Goal: Transaction & Acquisition: Purchase product/service

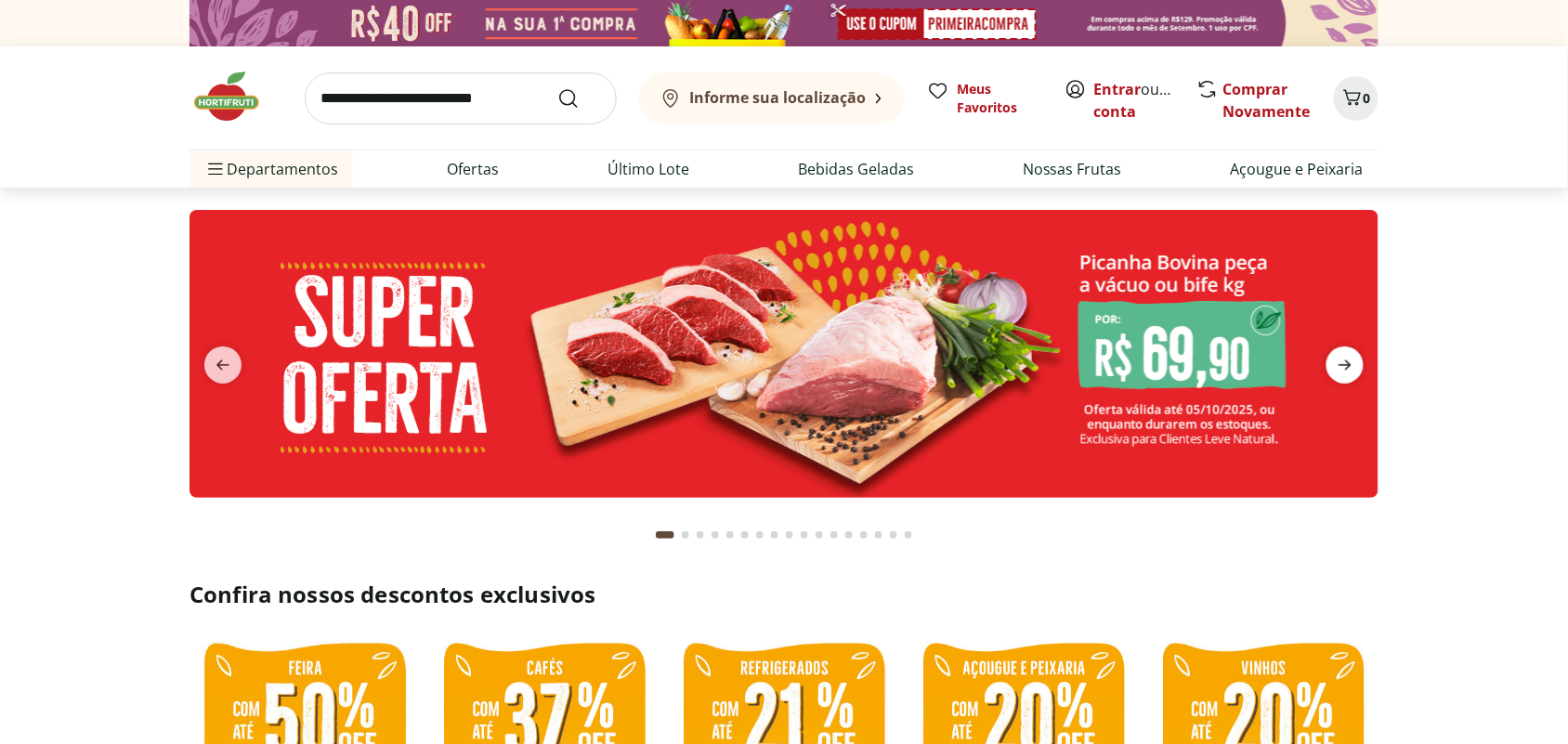
click at [1345, 360] on icon "next" at bounding box center [1345, 365] width 13 height 10
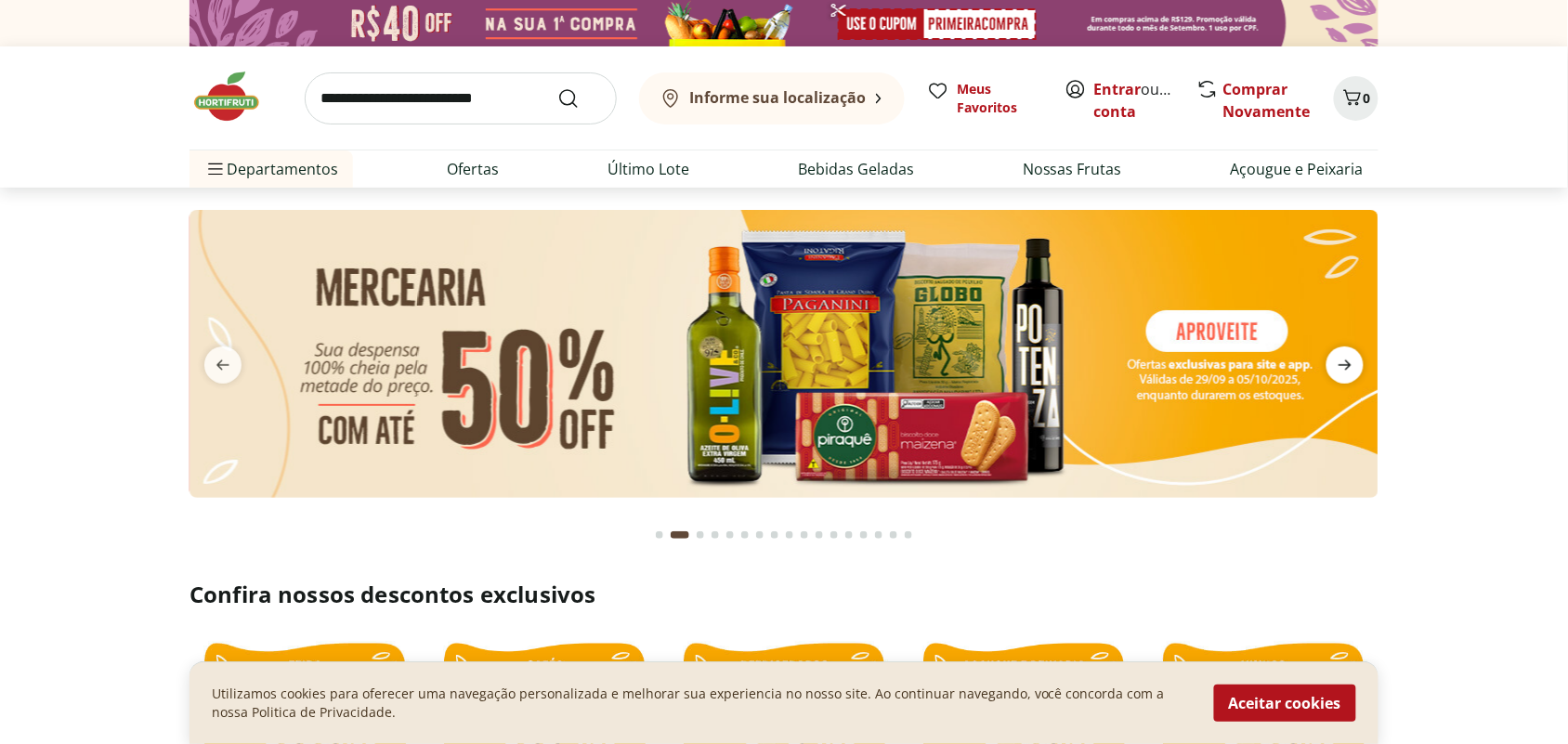
click at [1345, 360] on icon "next" at bounding box center [1345, 365] width 13 height 10
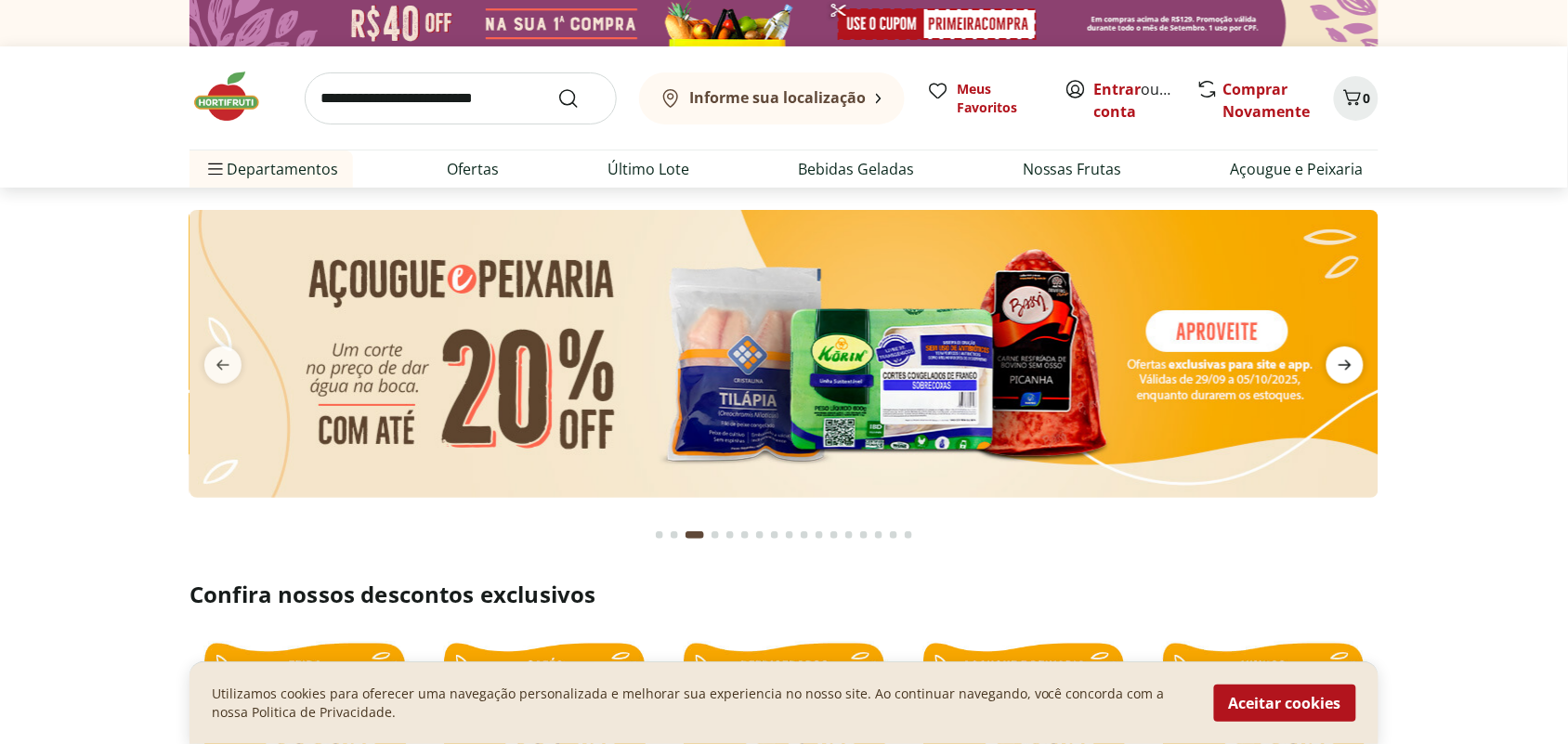
click at [1345, 360] on icon "next" at bounding box center [1345, 365] width 13 height 10
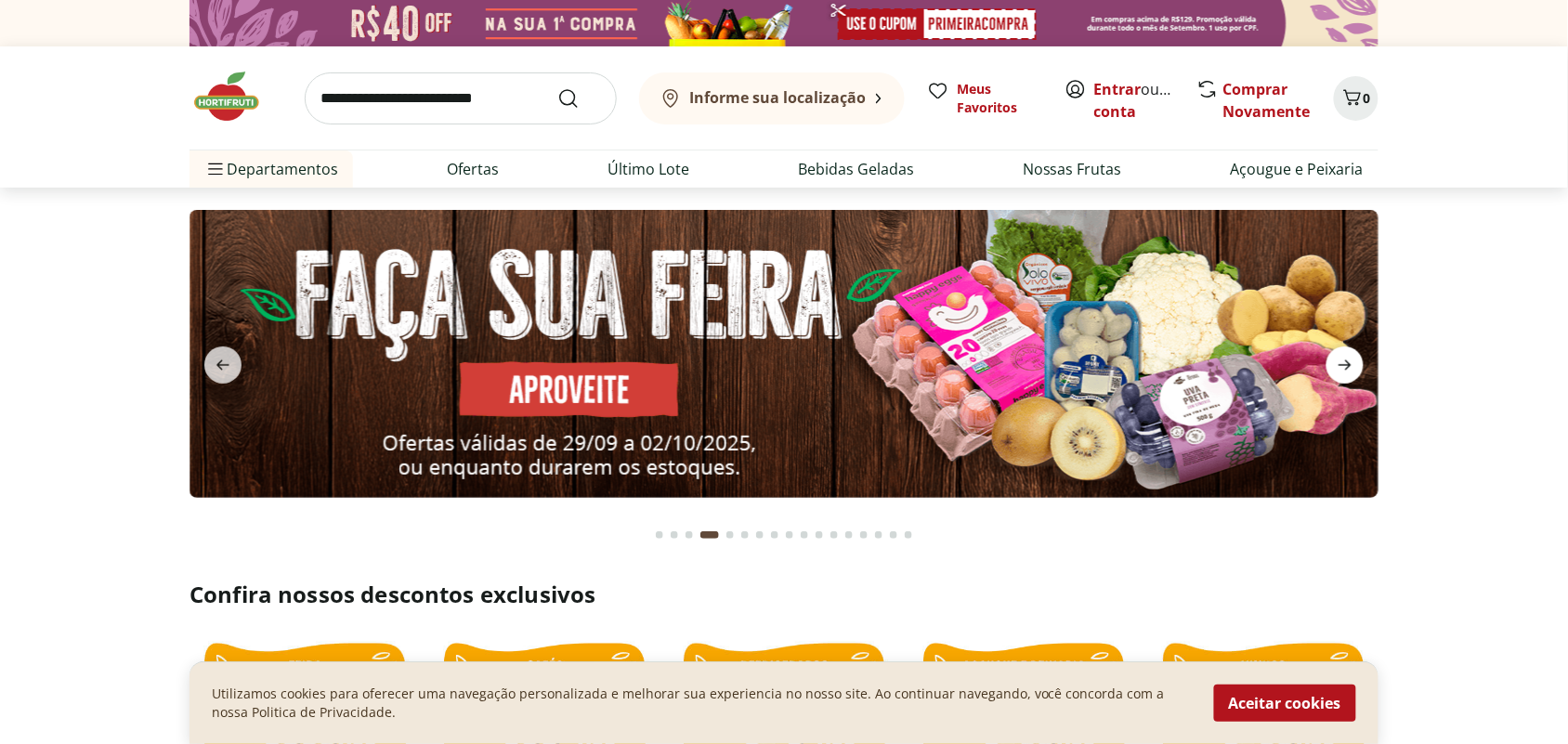
click at [1345, 360] on icon "next" at bounding box center [1345, 365] width 13 height 10
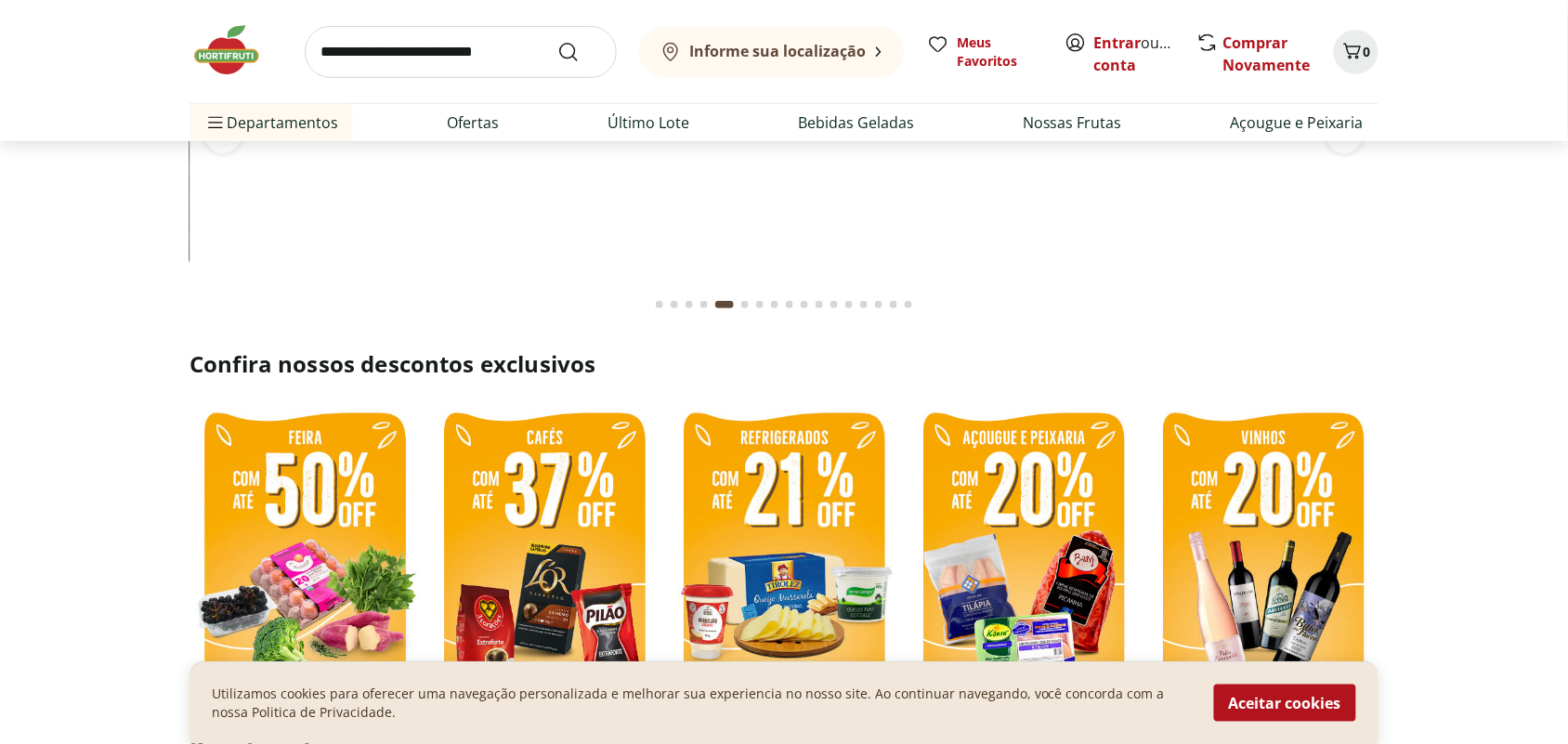
scroll to position [232, 0]
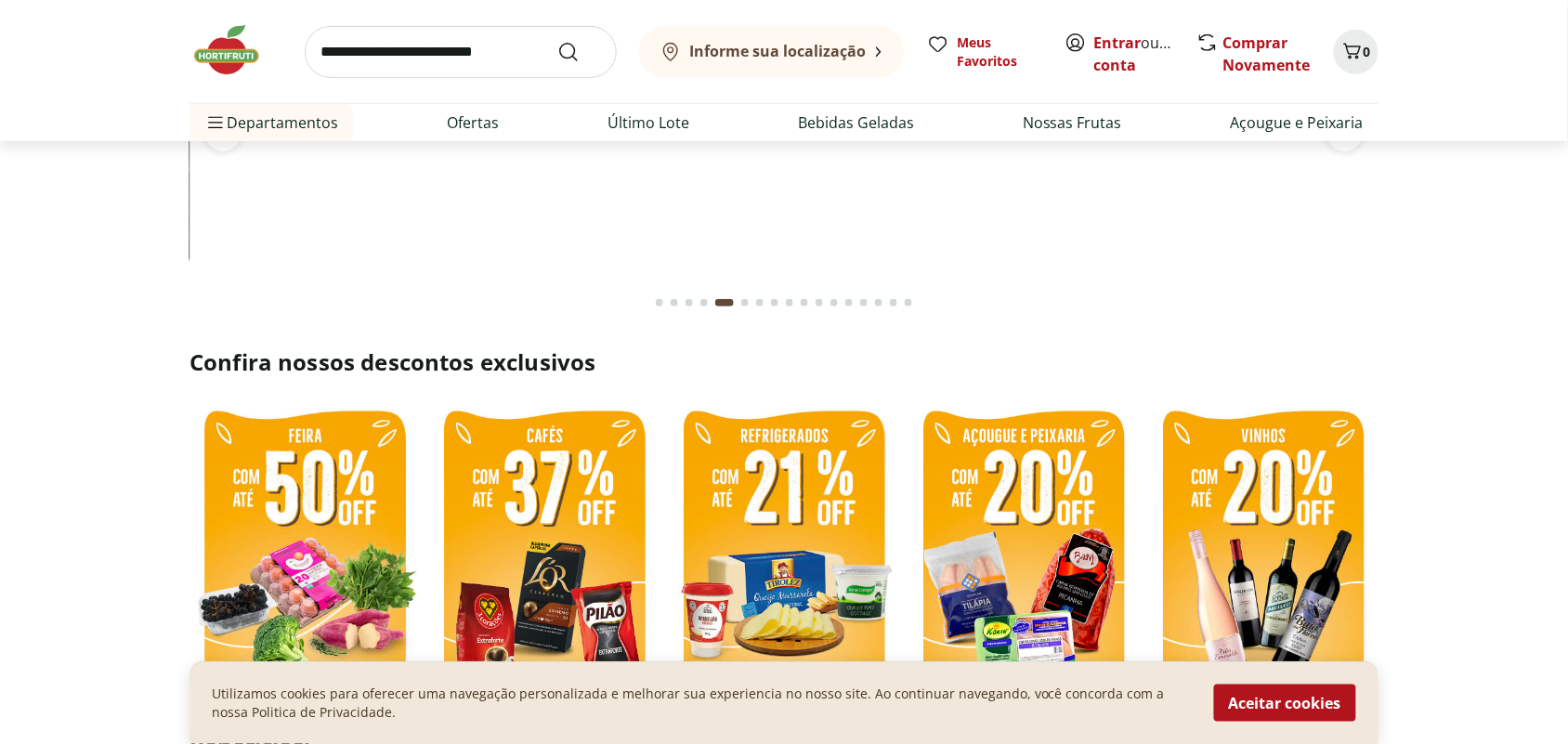
click at [523, 550] on img at bounding box center [544, 553] width 230 height 307
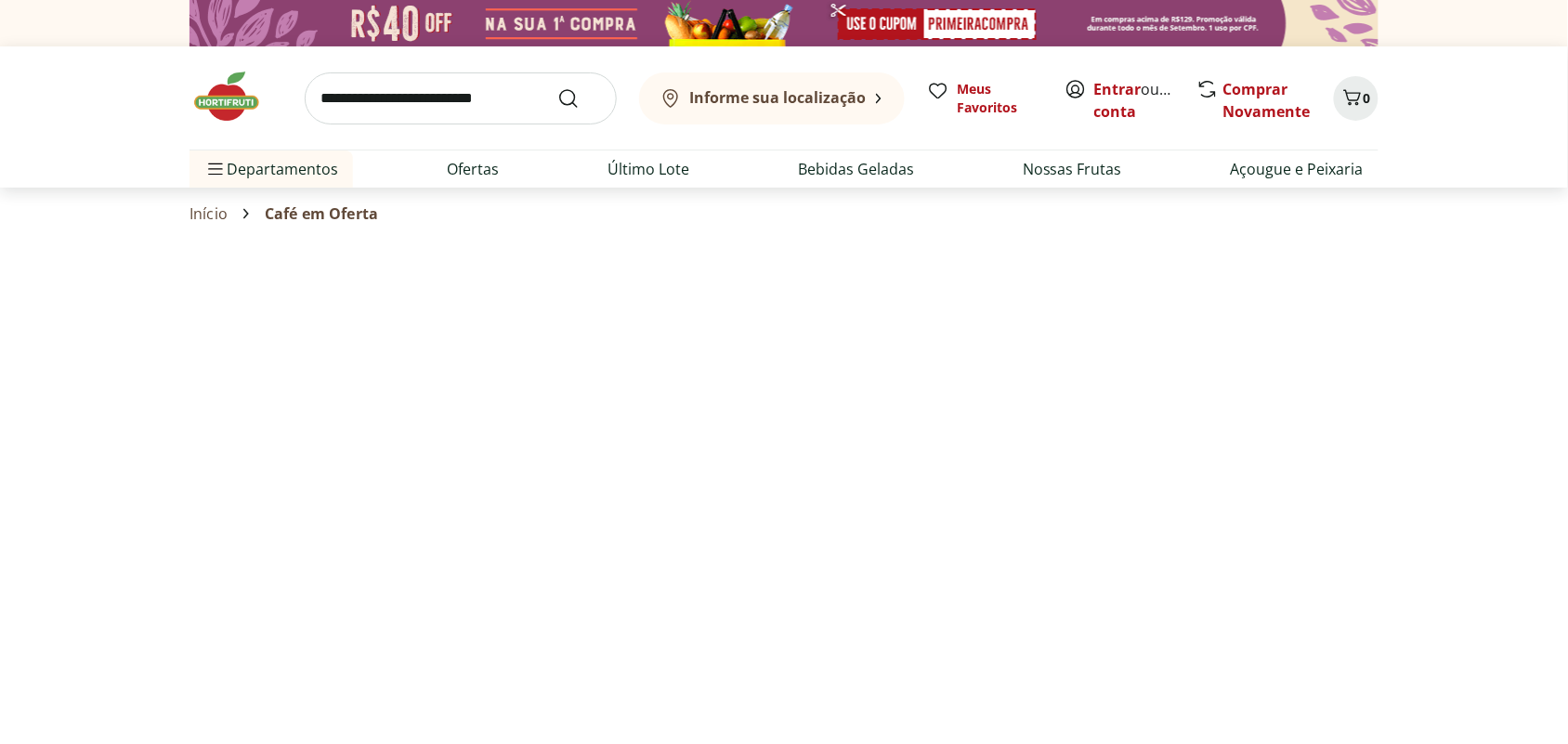
select select "**********"
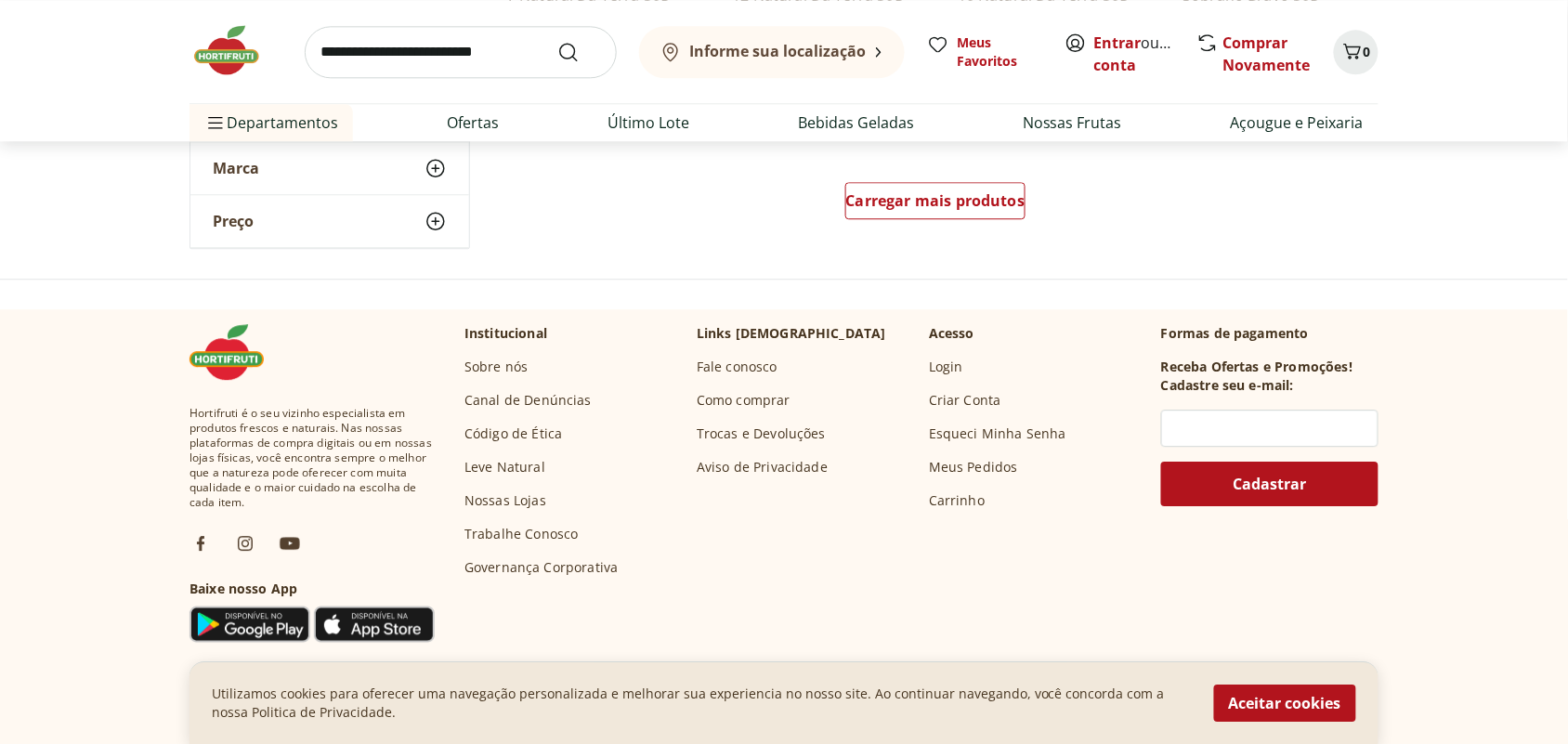
scroll to position [1393, 0]
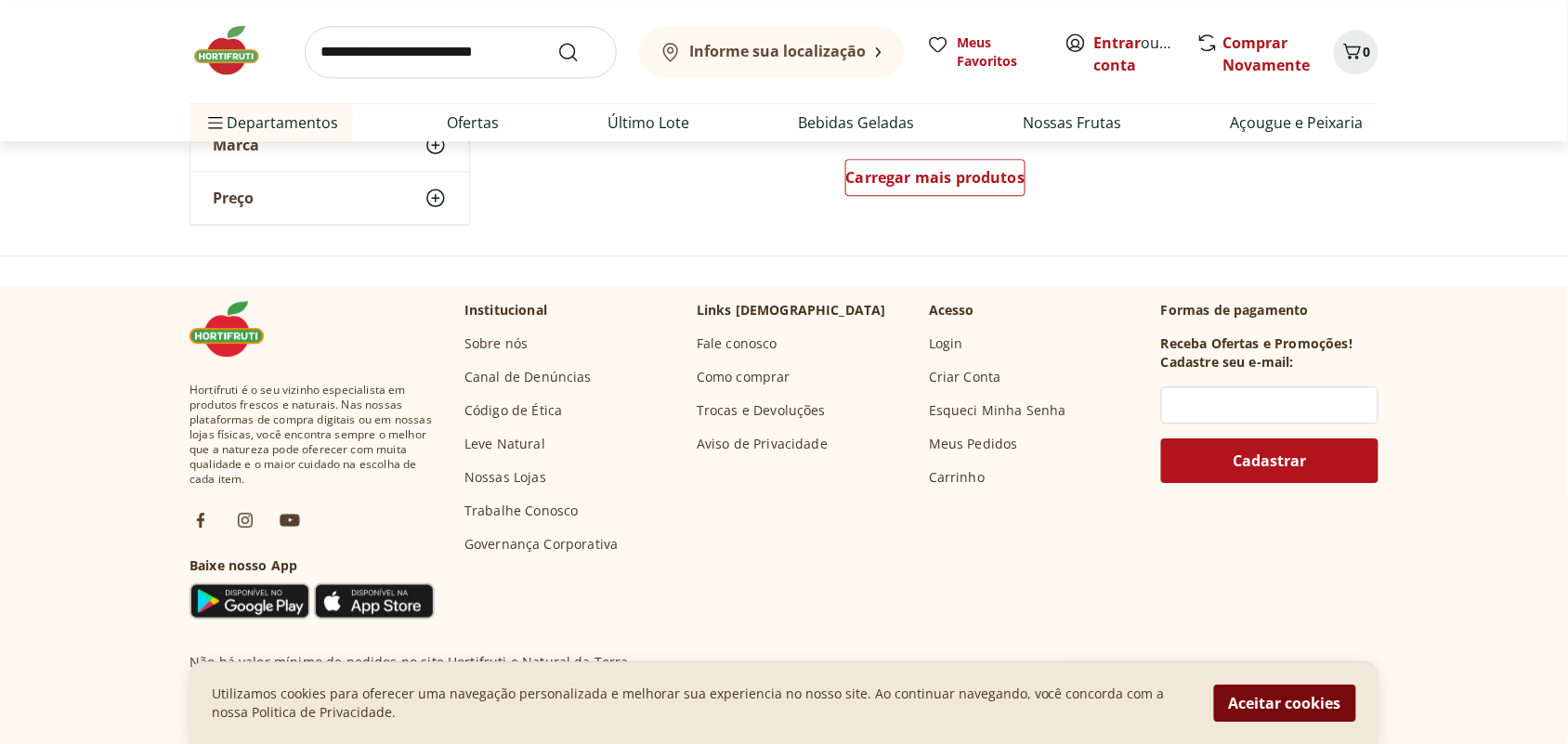
click at [1293, 702] on button "Aceitar cookies" at bounding box center [1285, 702] width 142 height 37
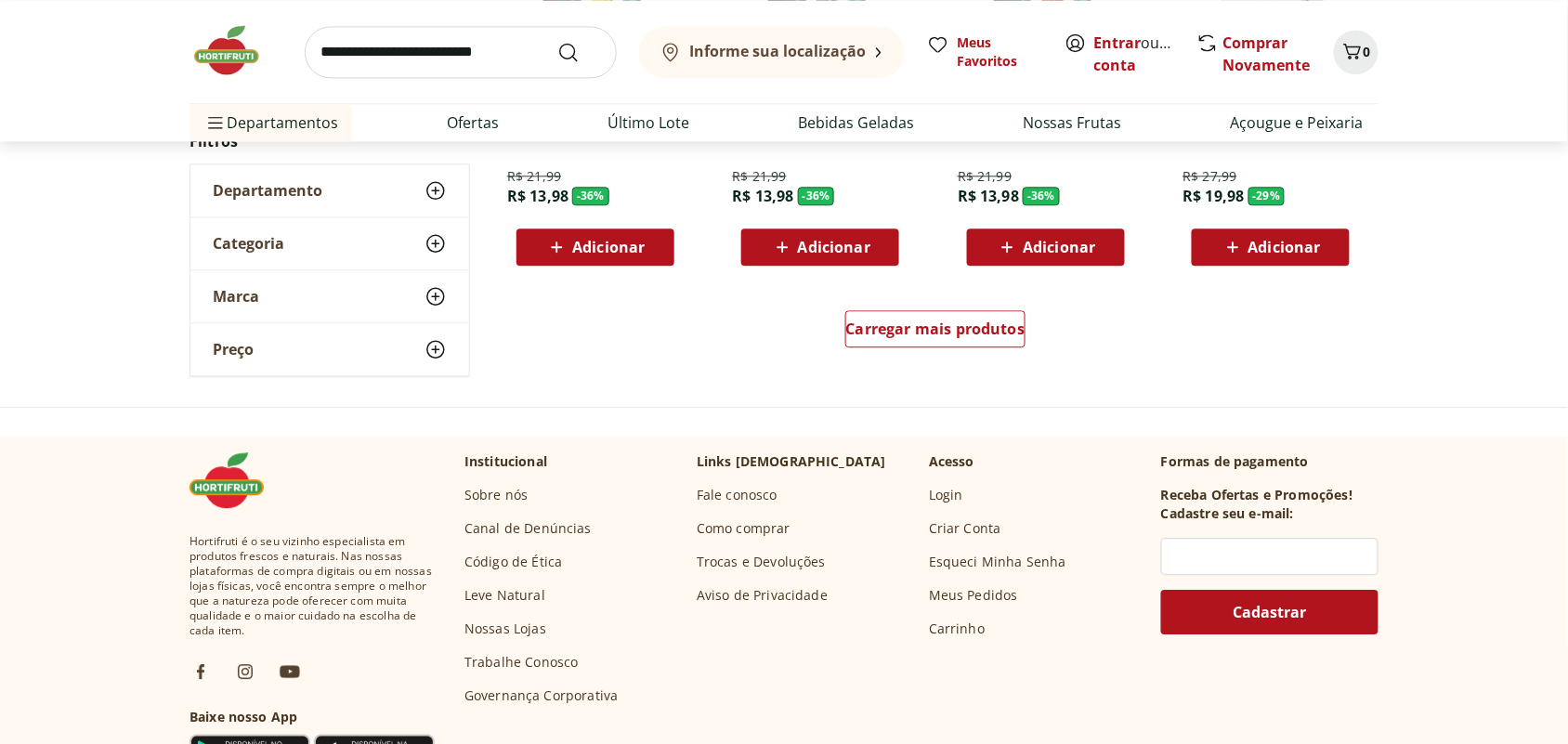
scroll to position [929, 0]
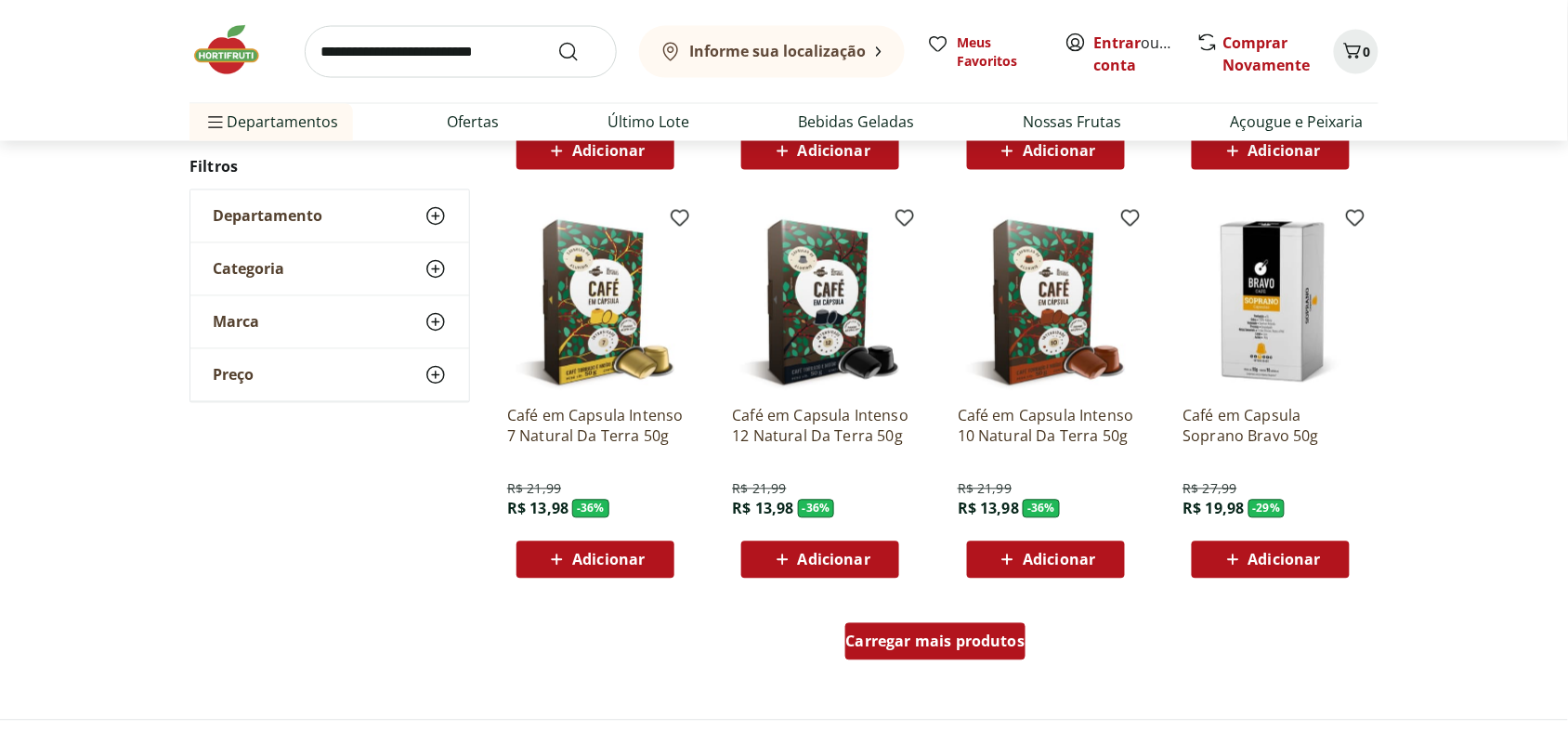
click at [976, 642] on span "Carregar mais produtos" at bounding box center [936, 641] width 180 height 15
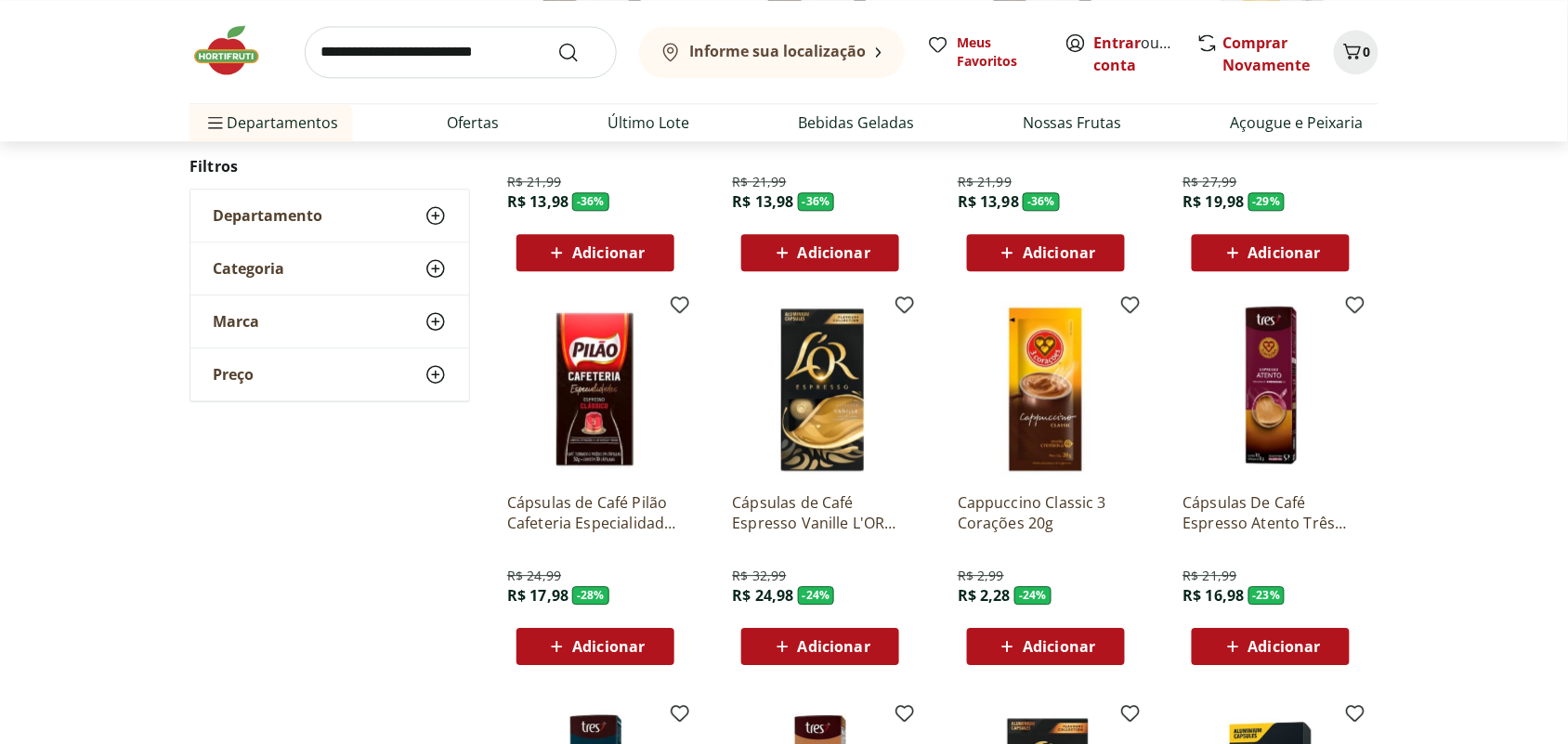
scroll to position [1277, 0]
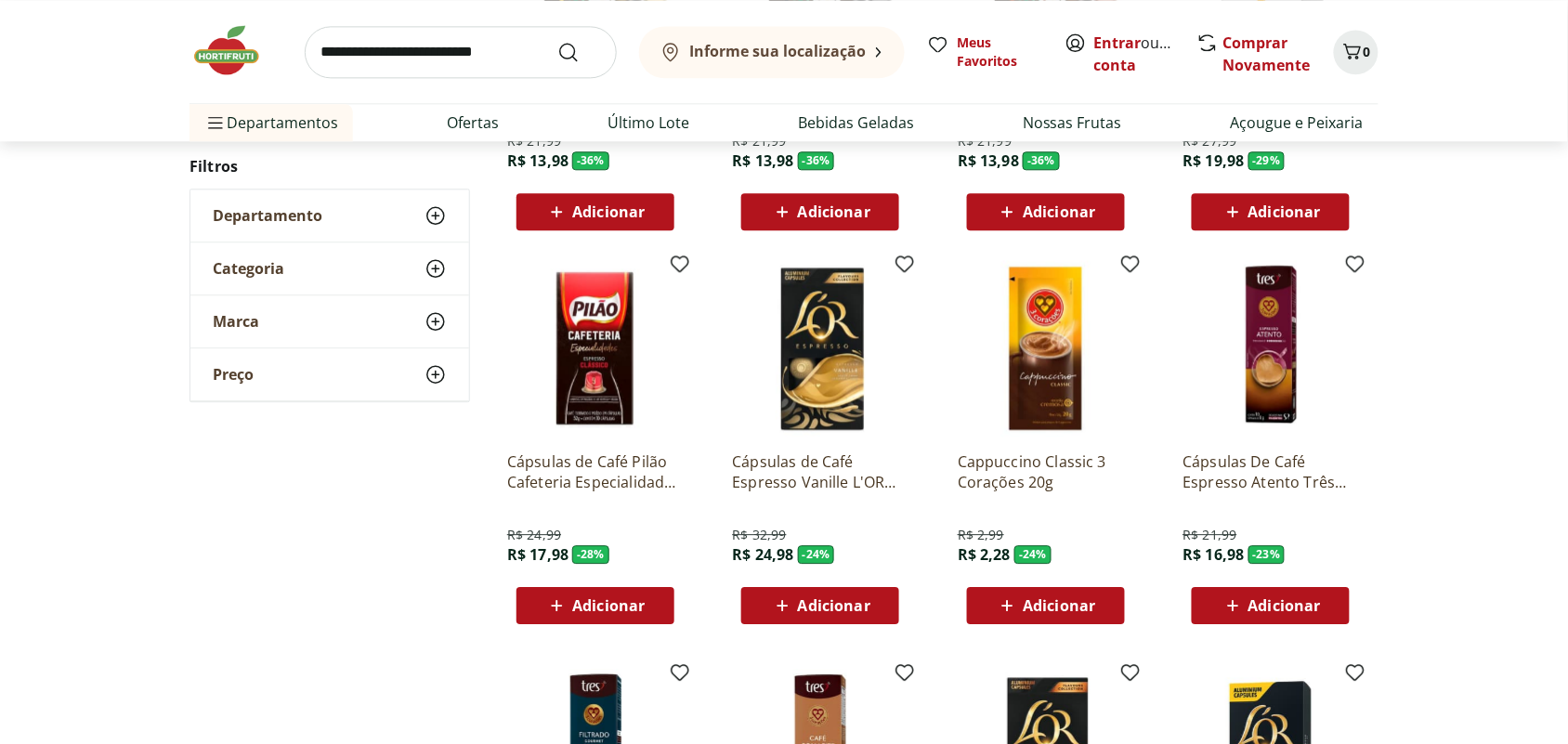
click at [601, 379] on img at bounding box center [594, 348] width 177 height 177
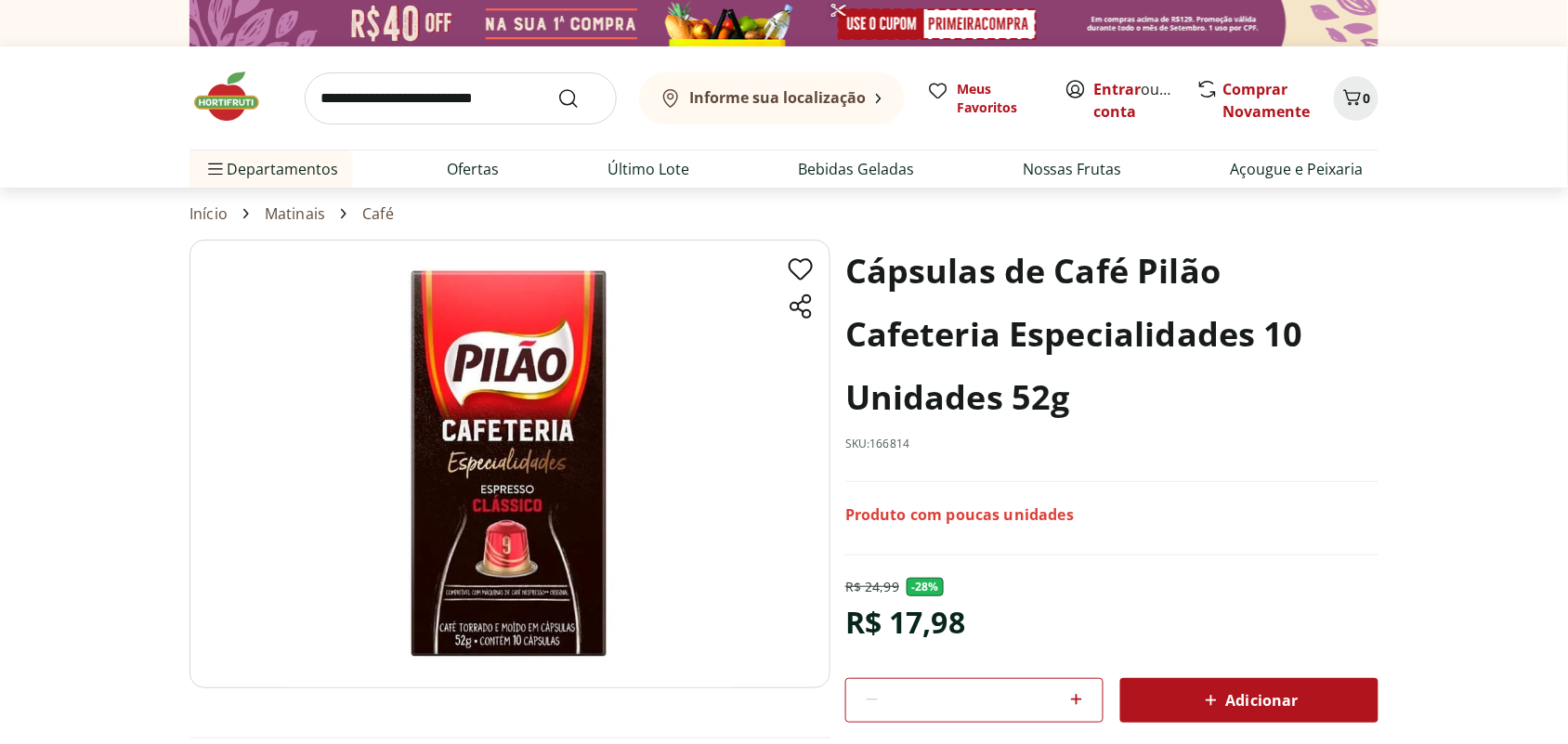
select select "**********"
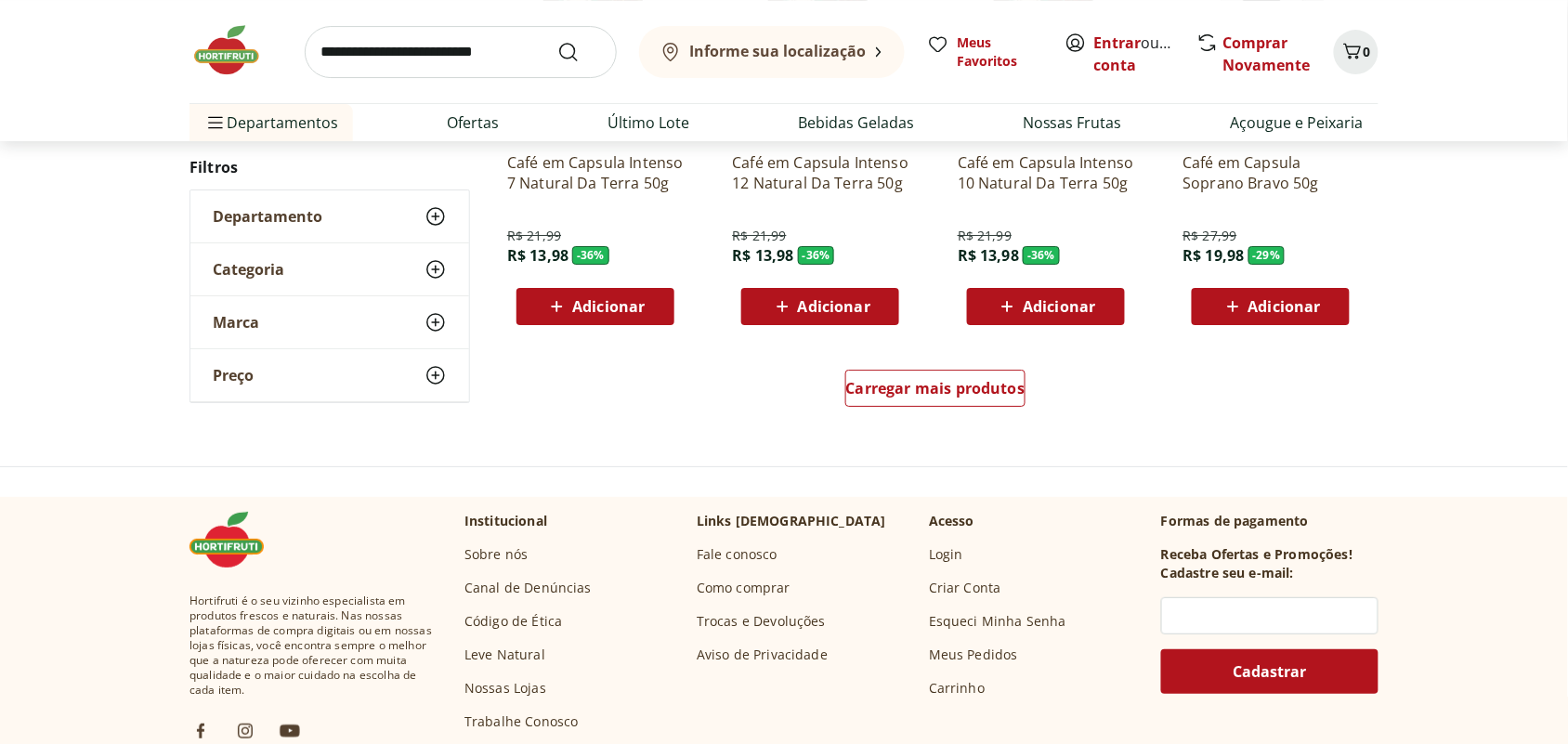
scroll to position [2089, 0]
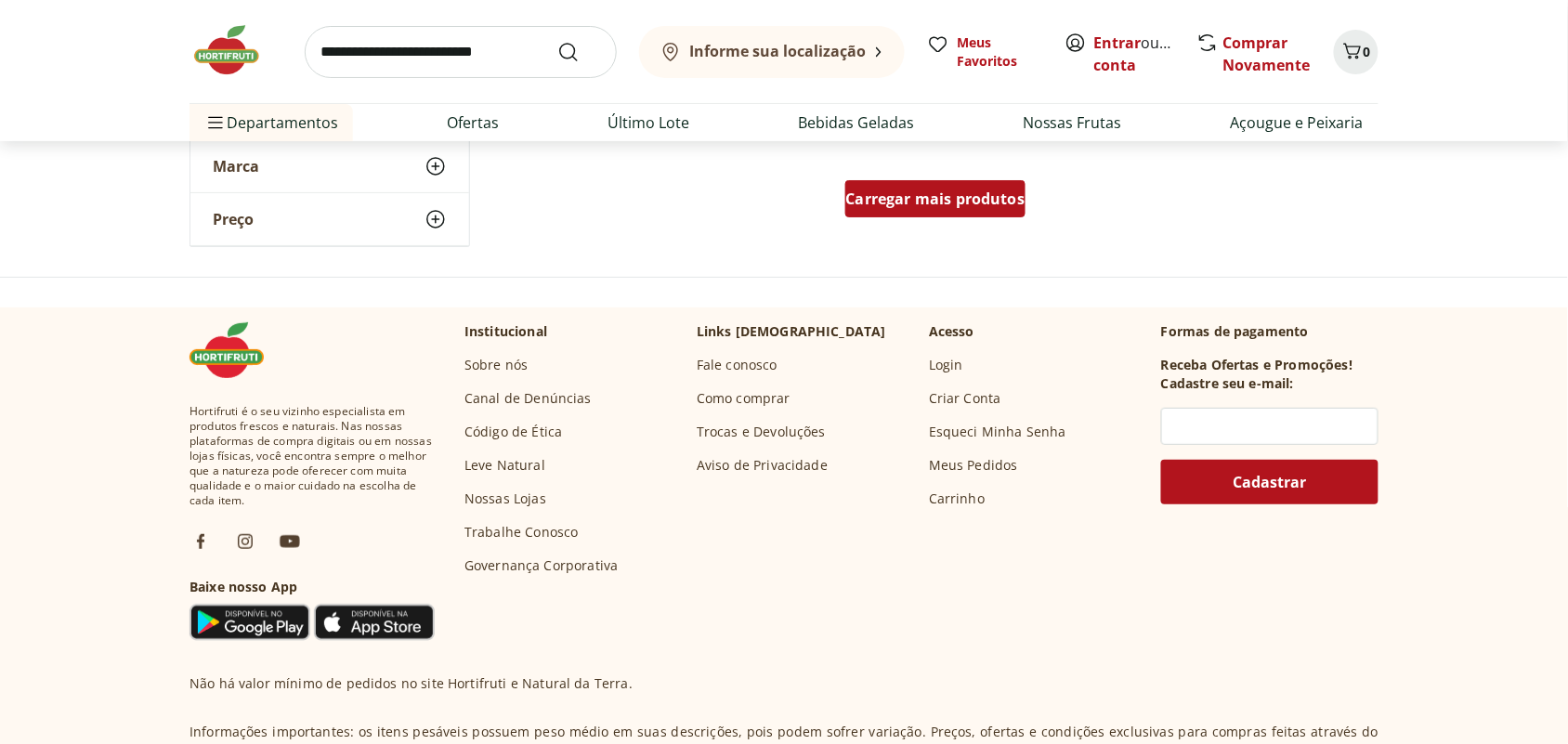
click at [977, 199] on span "Carregar mais produtos" at bounding box center [936, 198] width 180 height 15
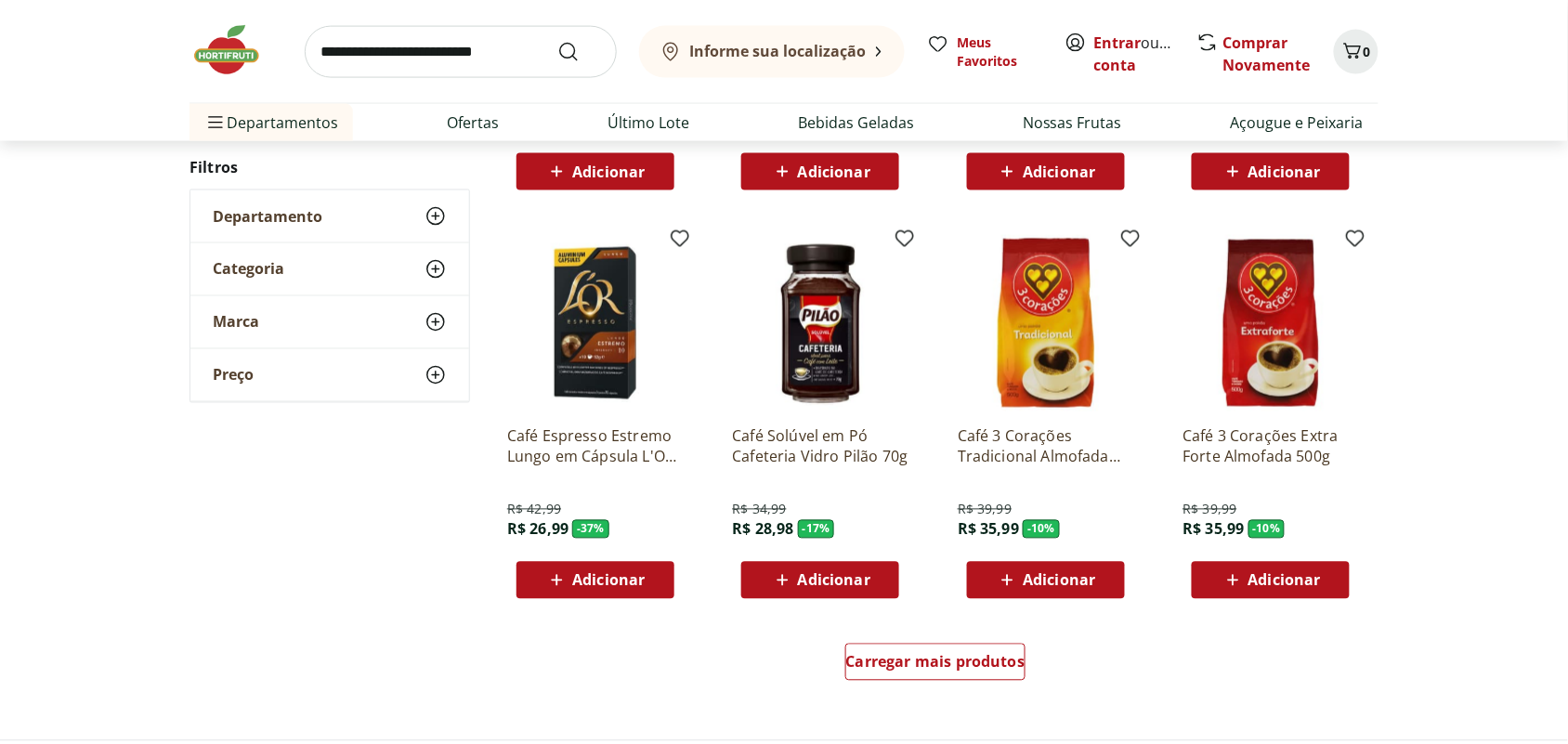
scroll to position [2948, 0]
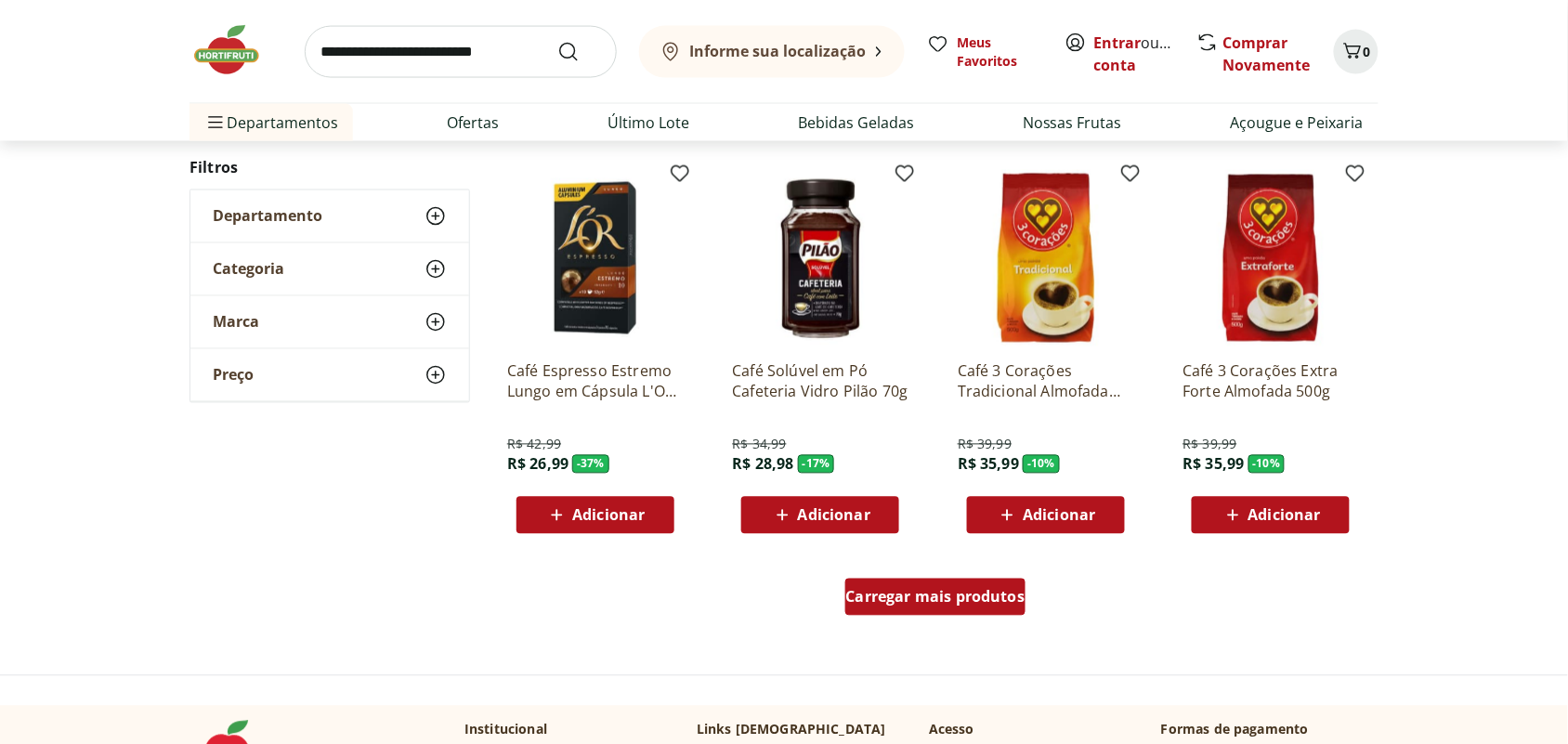
click at [950, 599] on span "Carregar mais produtos" at bounding box center [936, 596] width 180 height 15
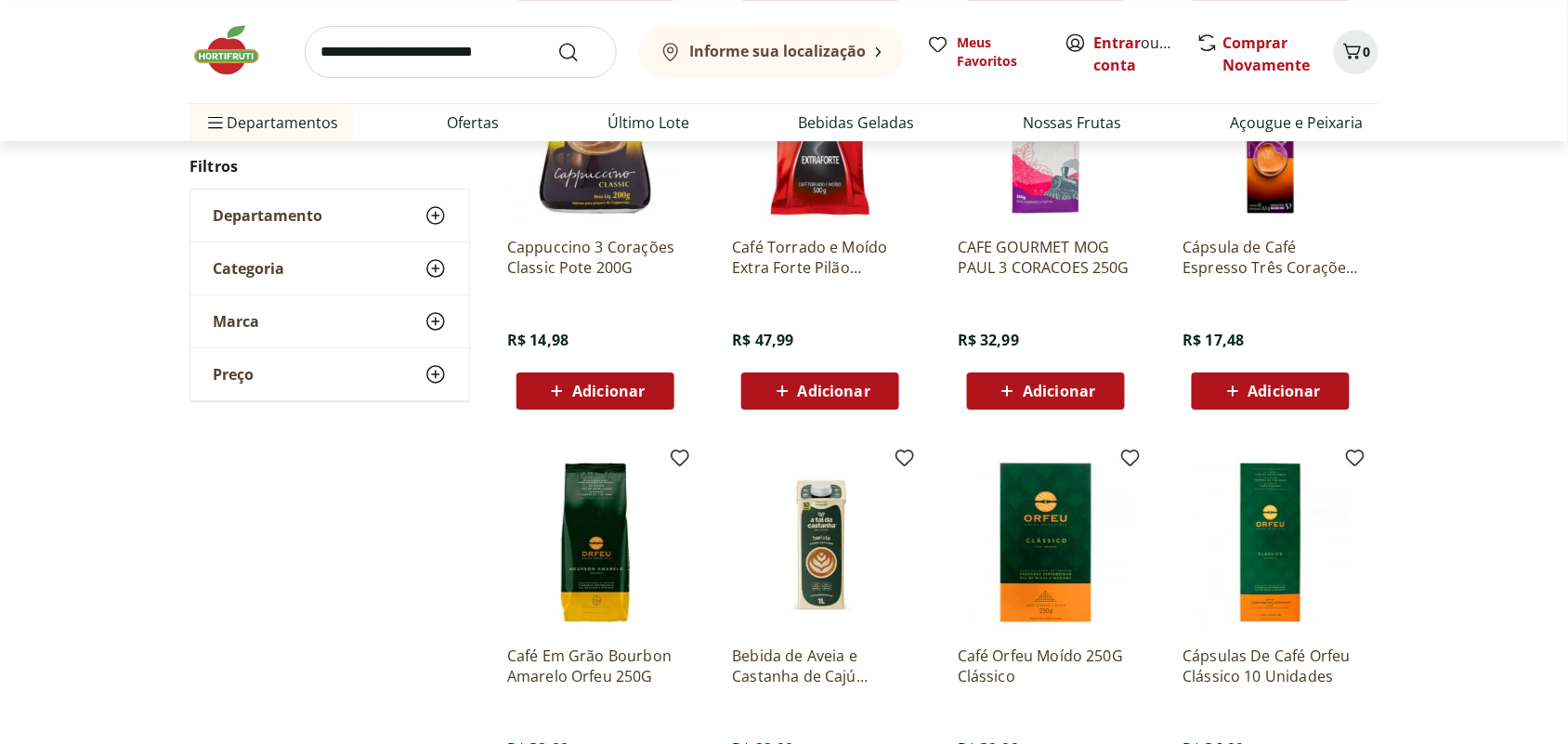
scroll to position [3877, 0]
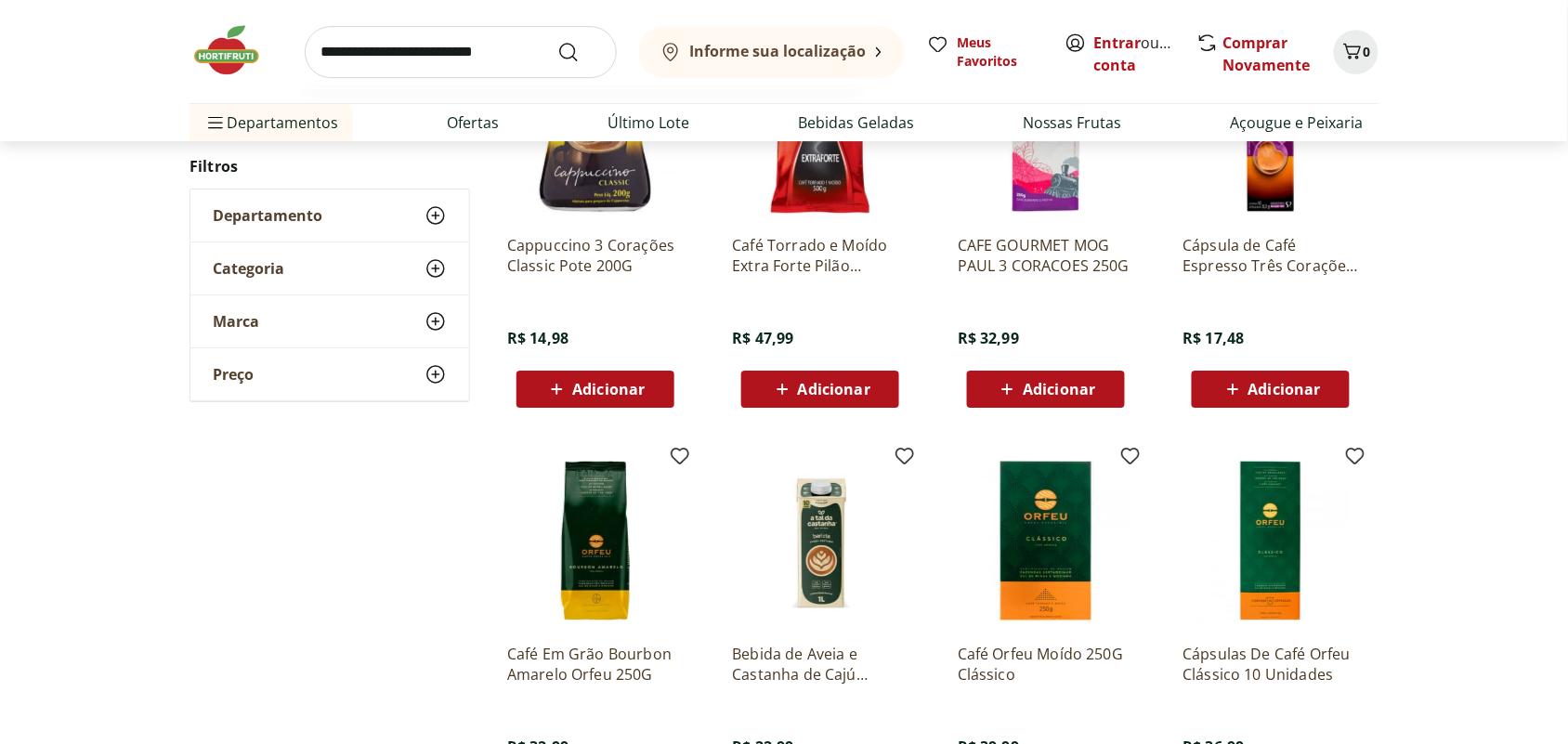
click at [425, 49] on input "search" at bounding box center [460, 52] width 312 height 52
type input "**********"
click at [558, 41] on button "Submit Search" at bounding box center [580, 52] width 45 height 22
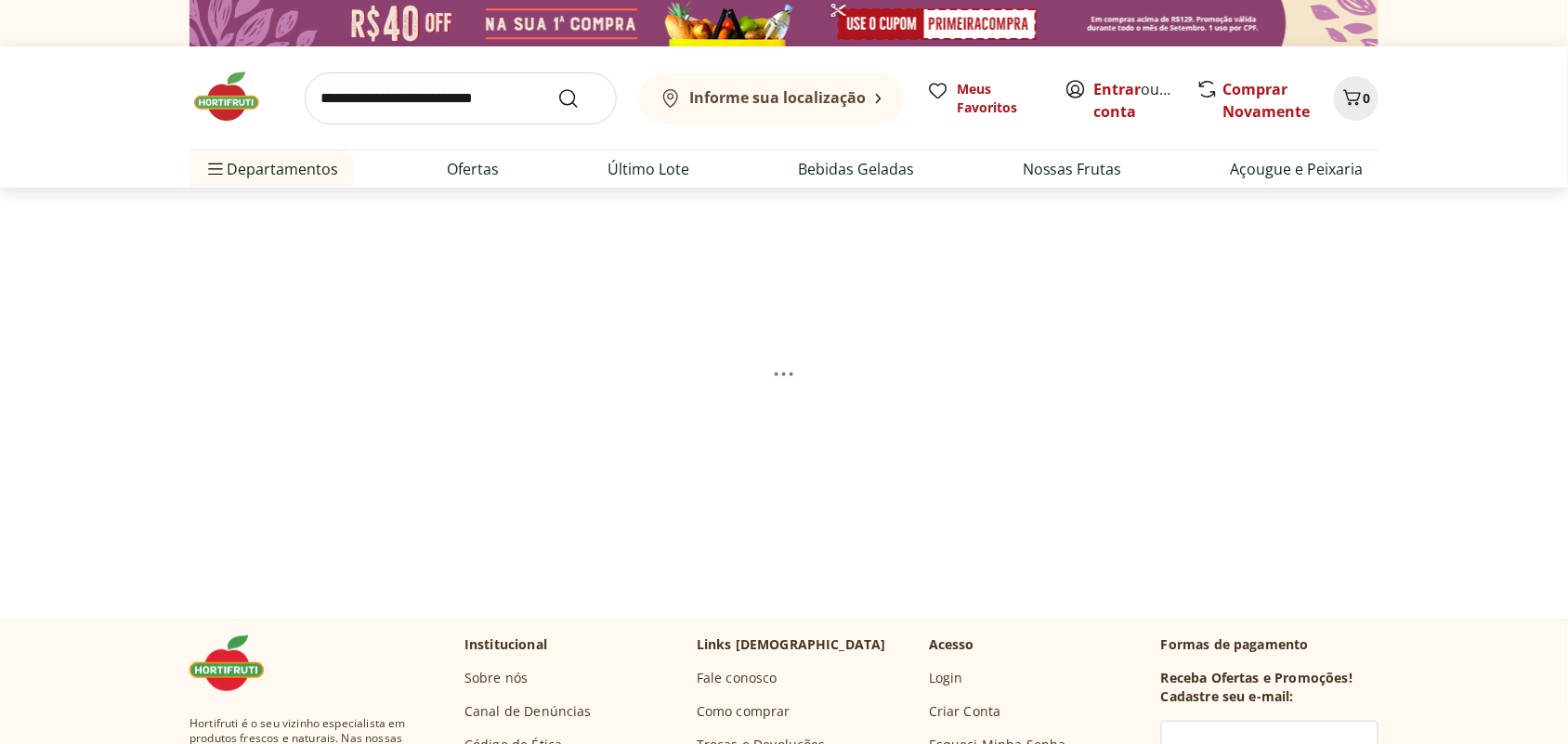
select select "**********"
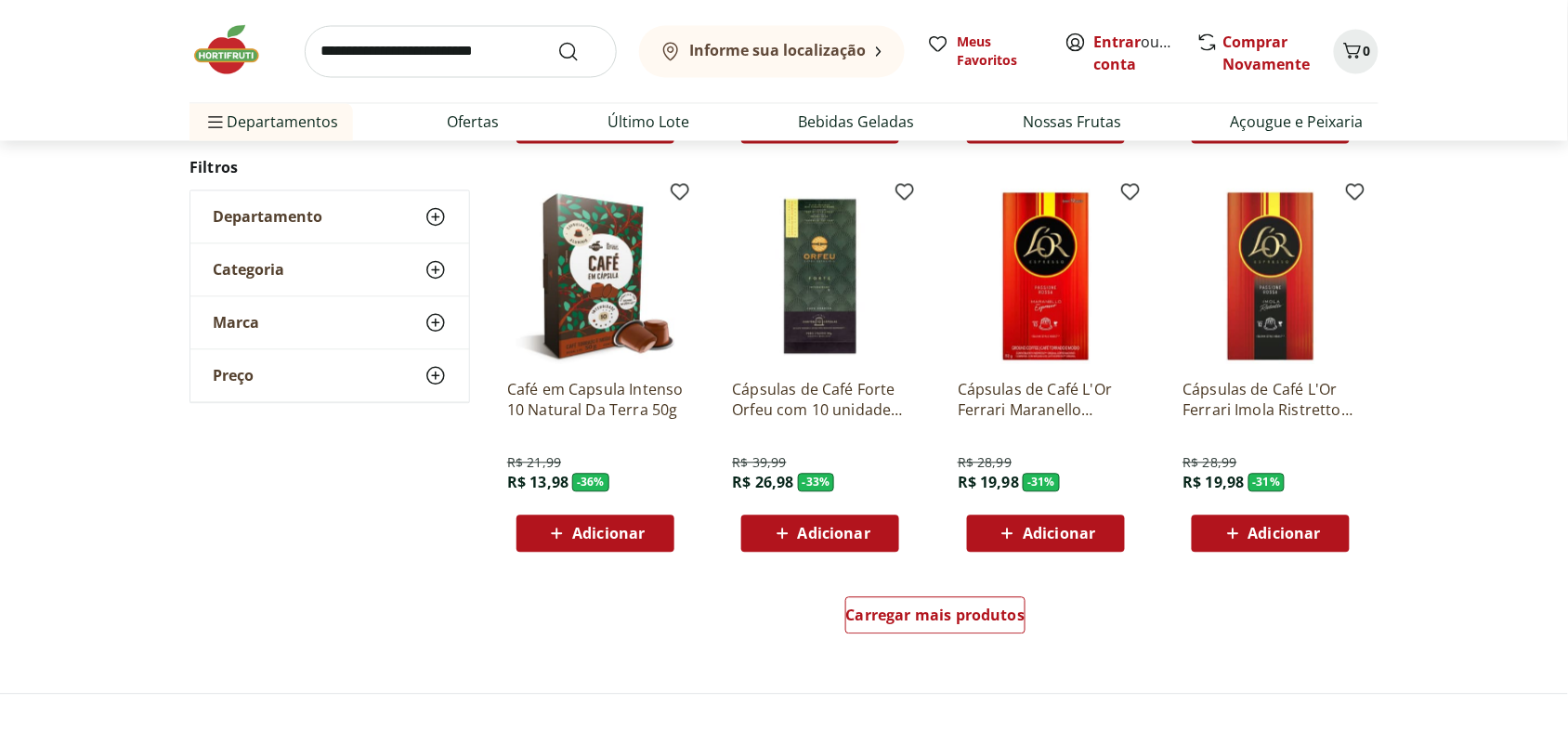
scroll to position [1044, 0]
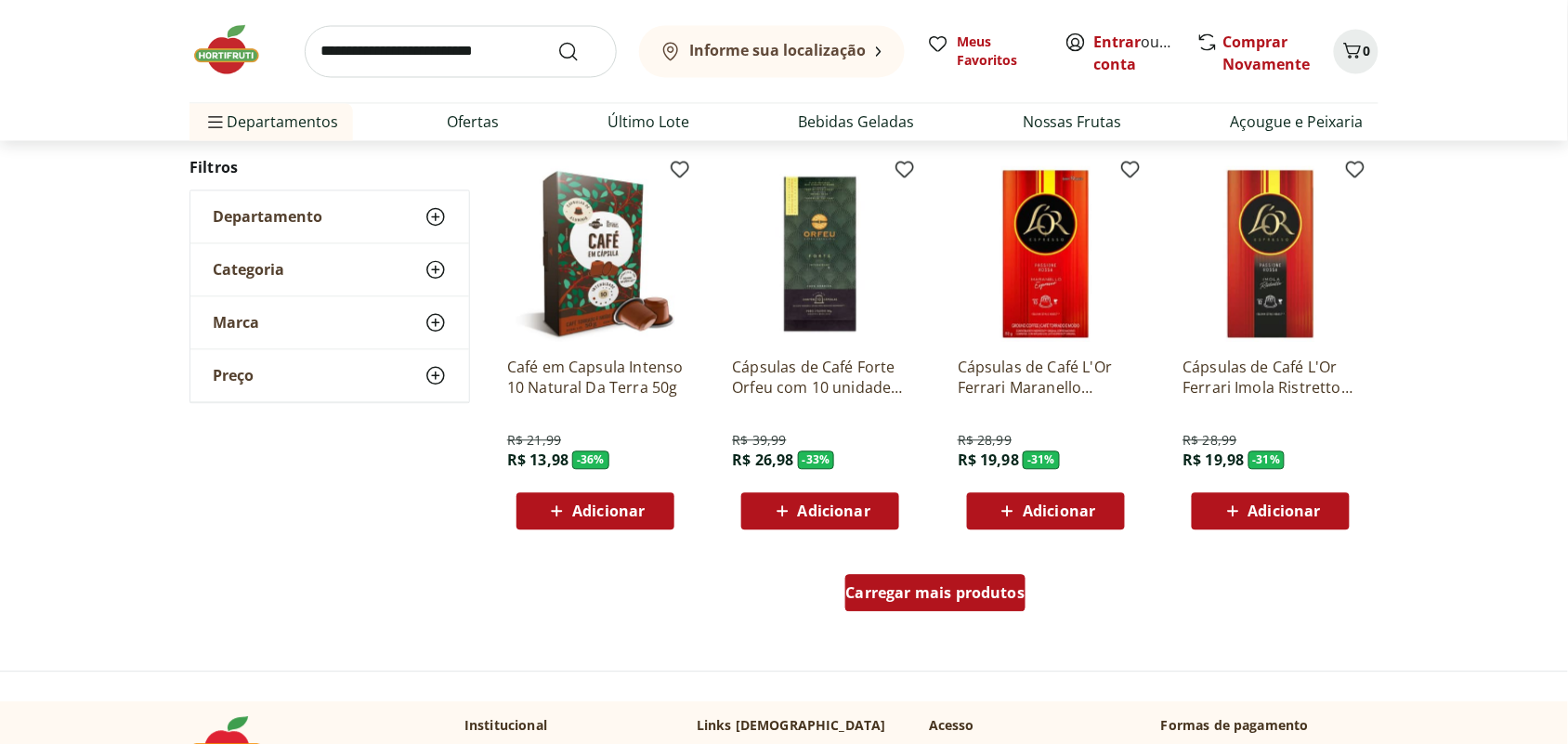
click at [910, 599] on span "Carregar mais produtos" at bounding box center [936, 592] width 180 height 15
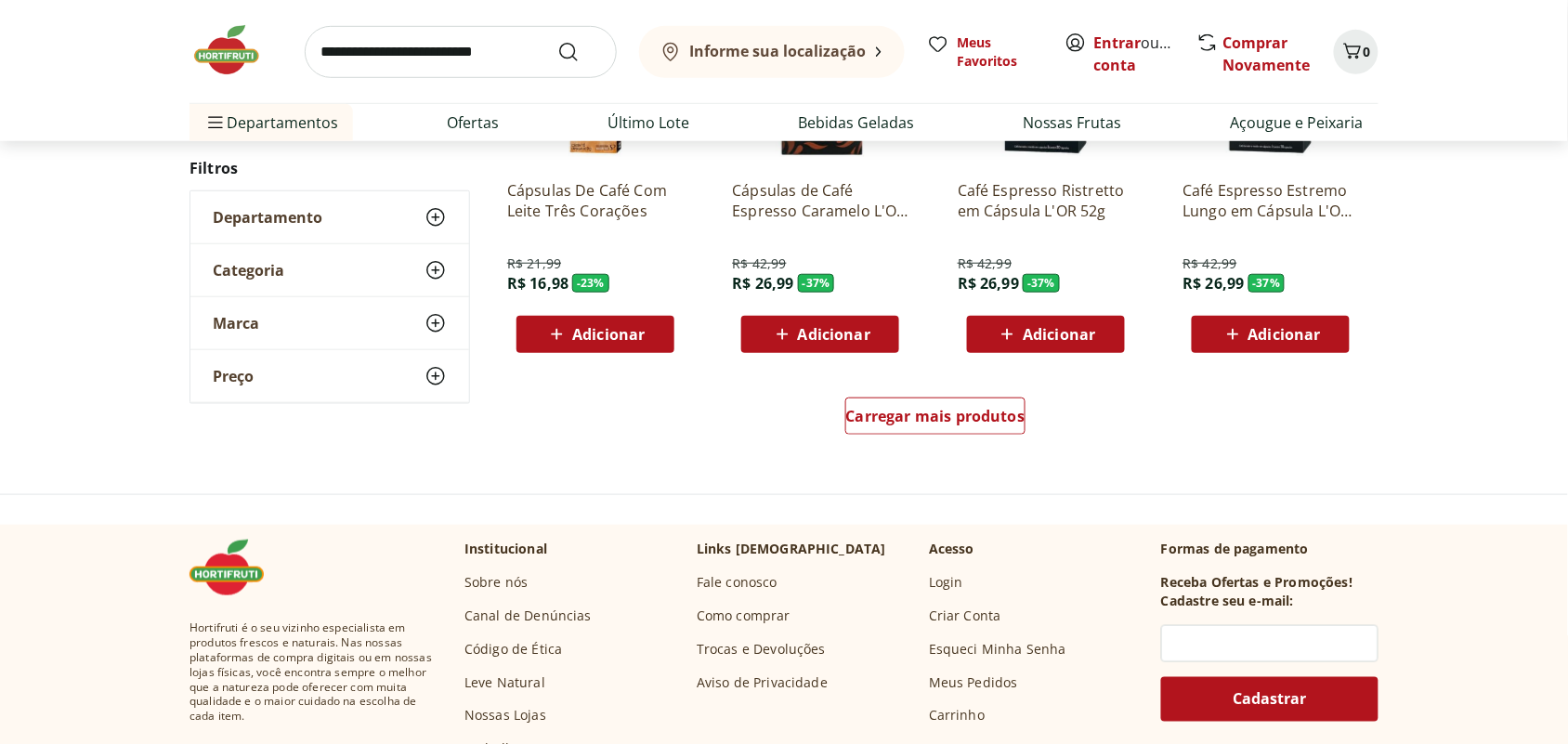
scroll to position [2437, 0]
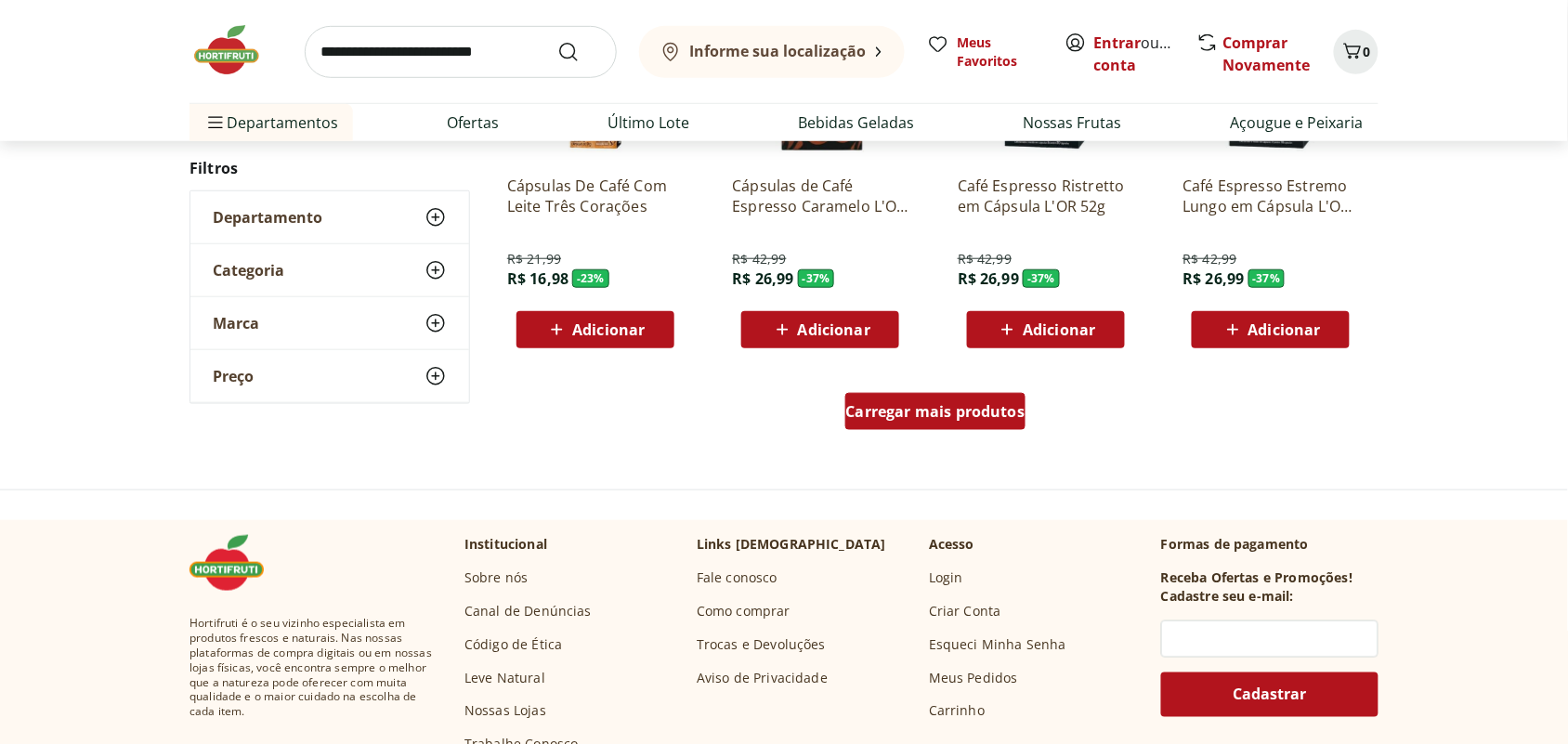
click at [922, 419] on span "Carregar mais produtos" at bounding box center [936, 411] width 180 height 15
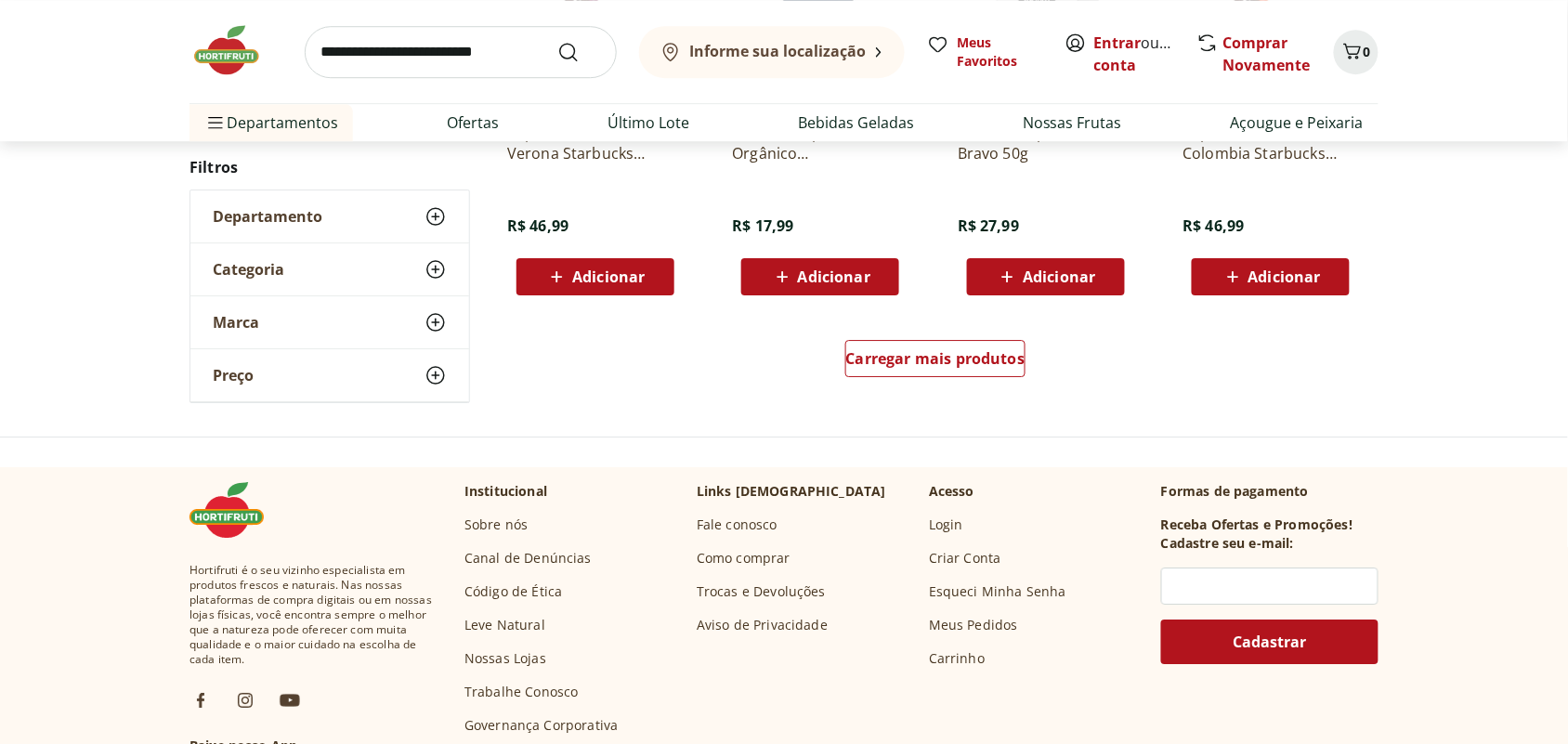
scroll to position [3714, 0]
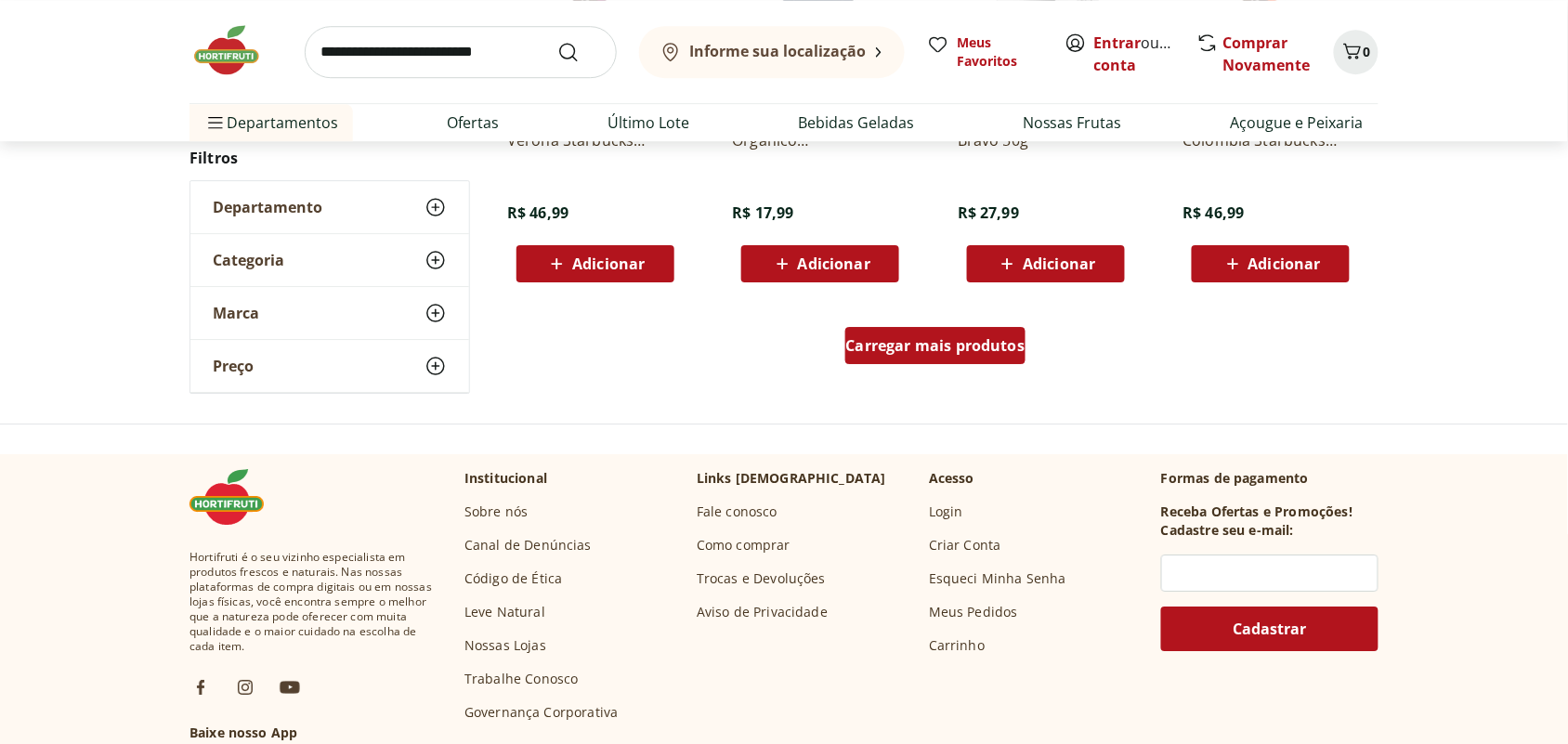
click at [918, 349] on span "Carregar mais produtos" at bounding box center [936, 345] width 180 height 15
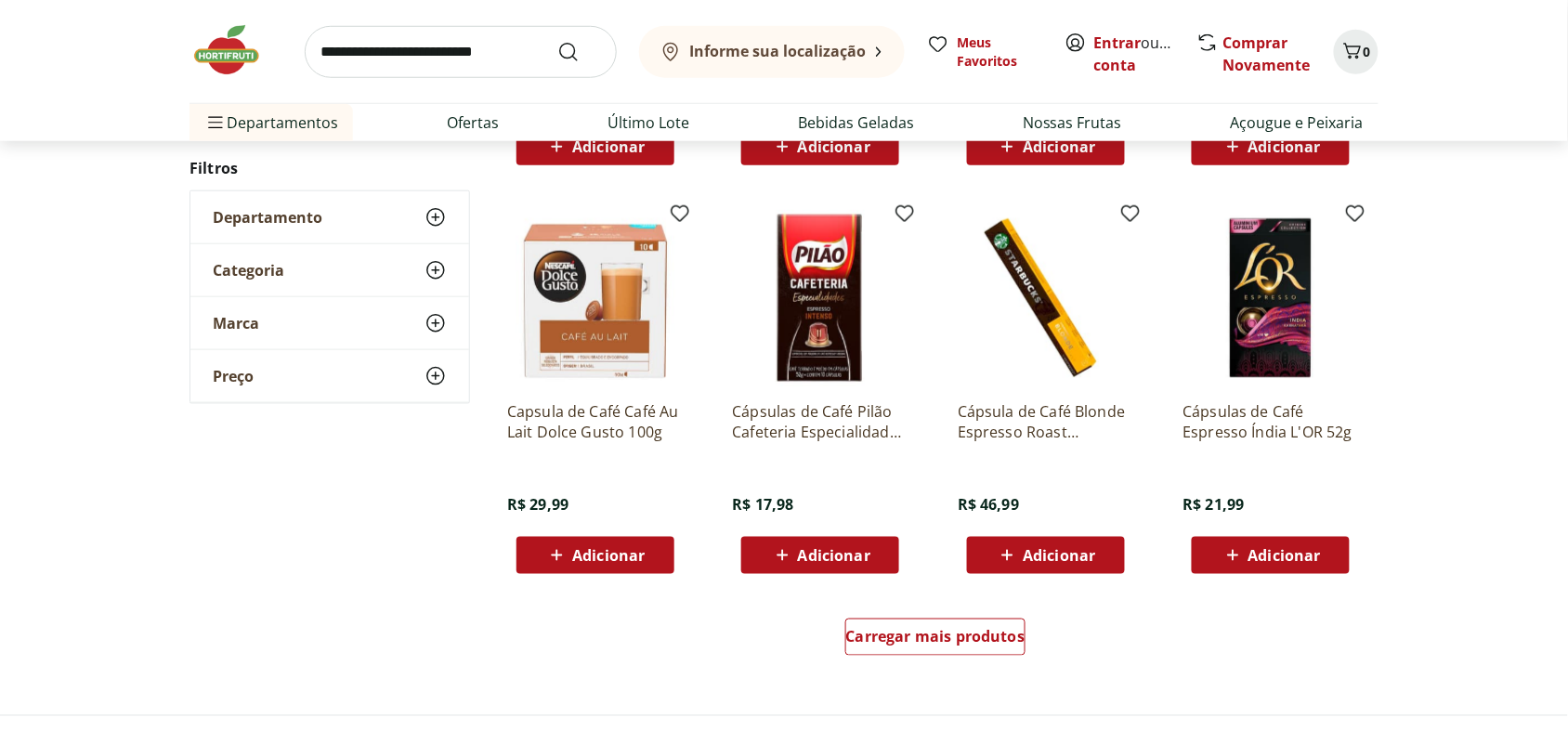
scroll to position [4643, 0]
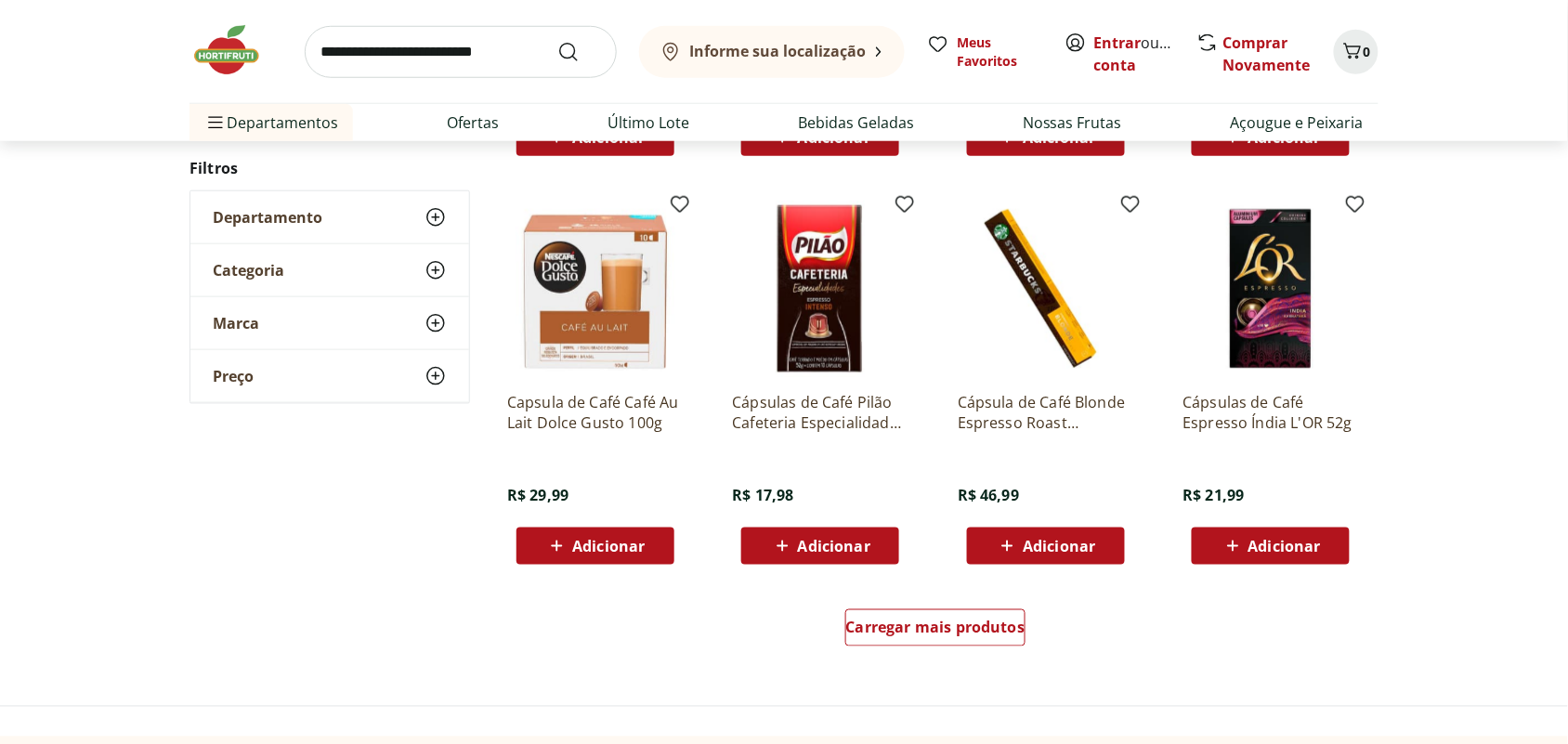
click at [837, 303] on img at bounding box center [820, 288] width 177 height 177
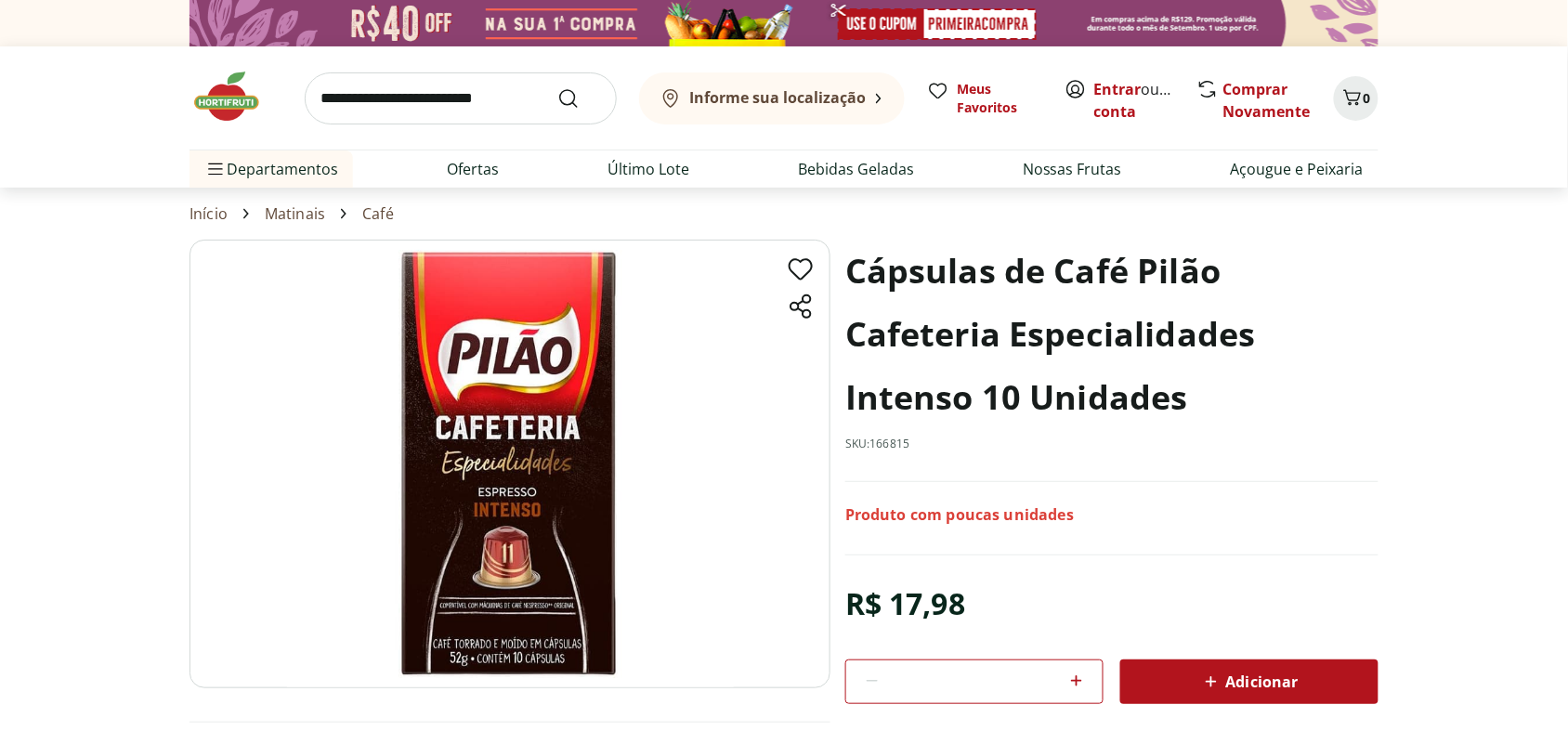
click at [527, 539] on img at bounding box center [510, 464] width 640 height 449
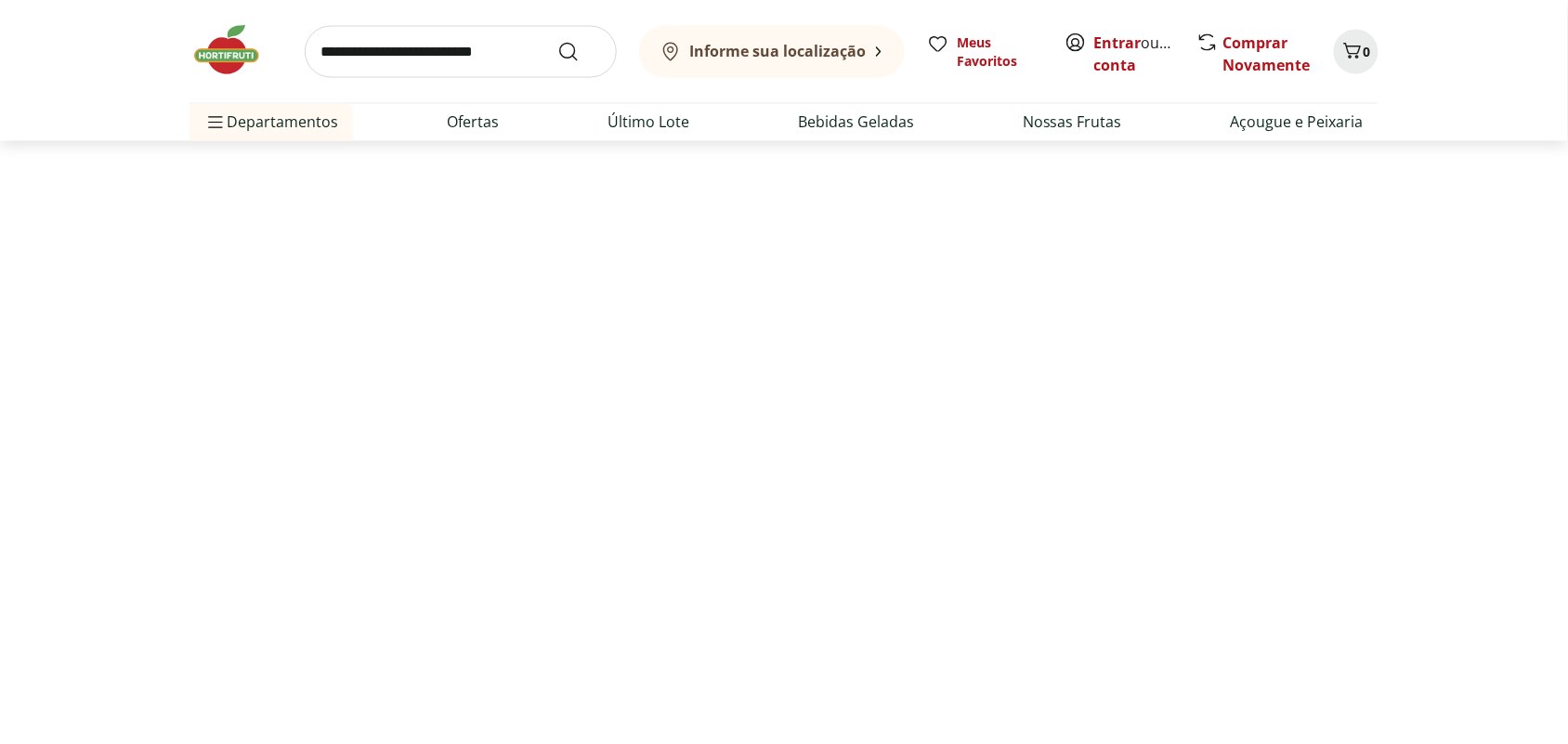
select select "**********"
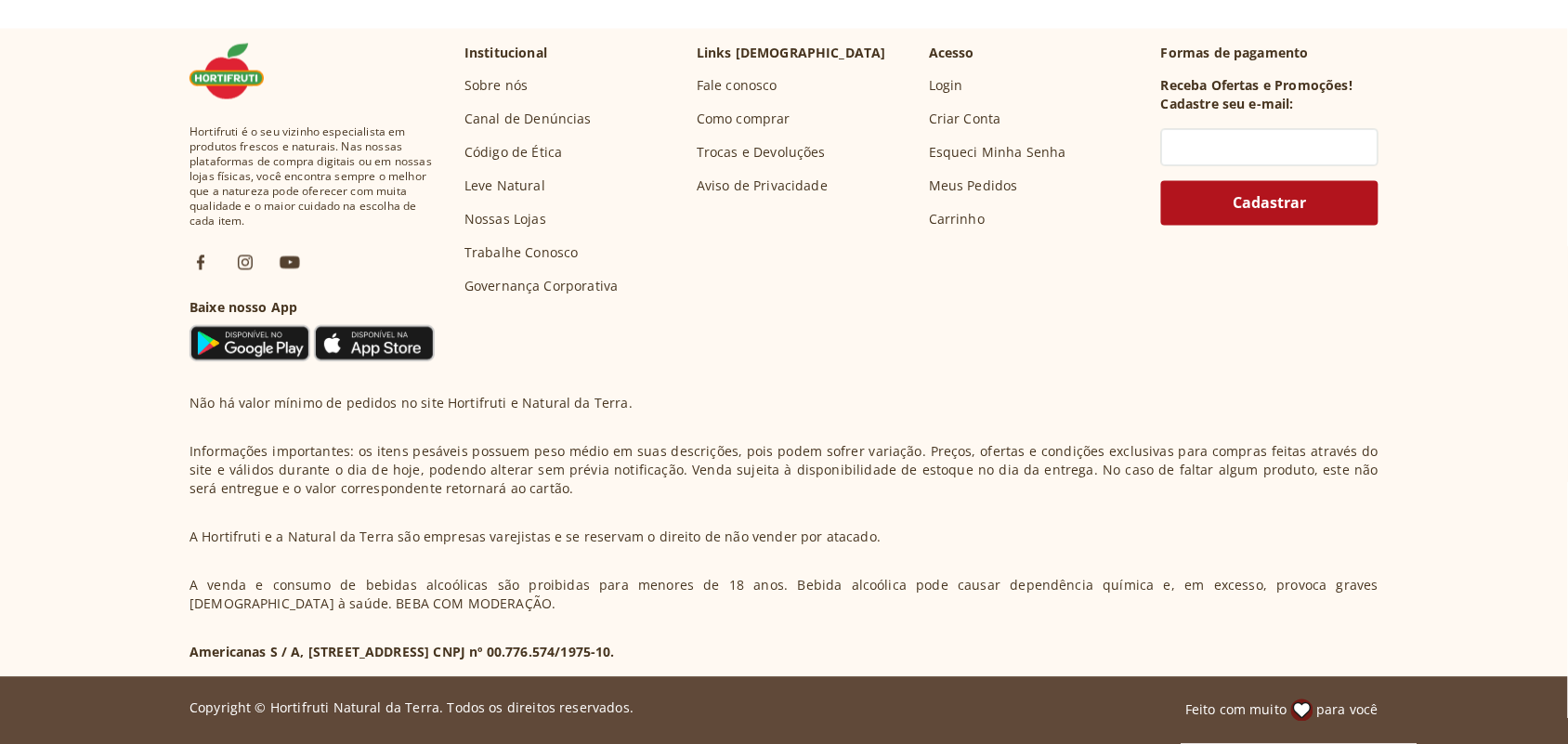
scroll to position [0, 0]
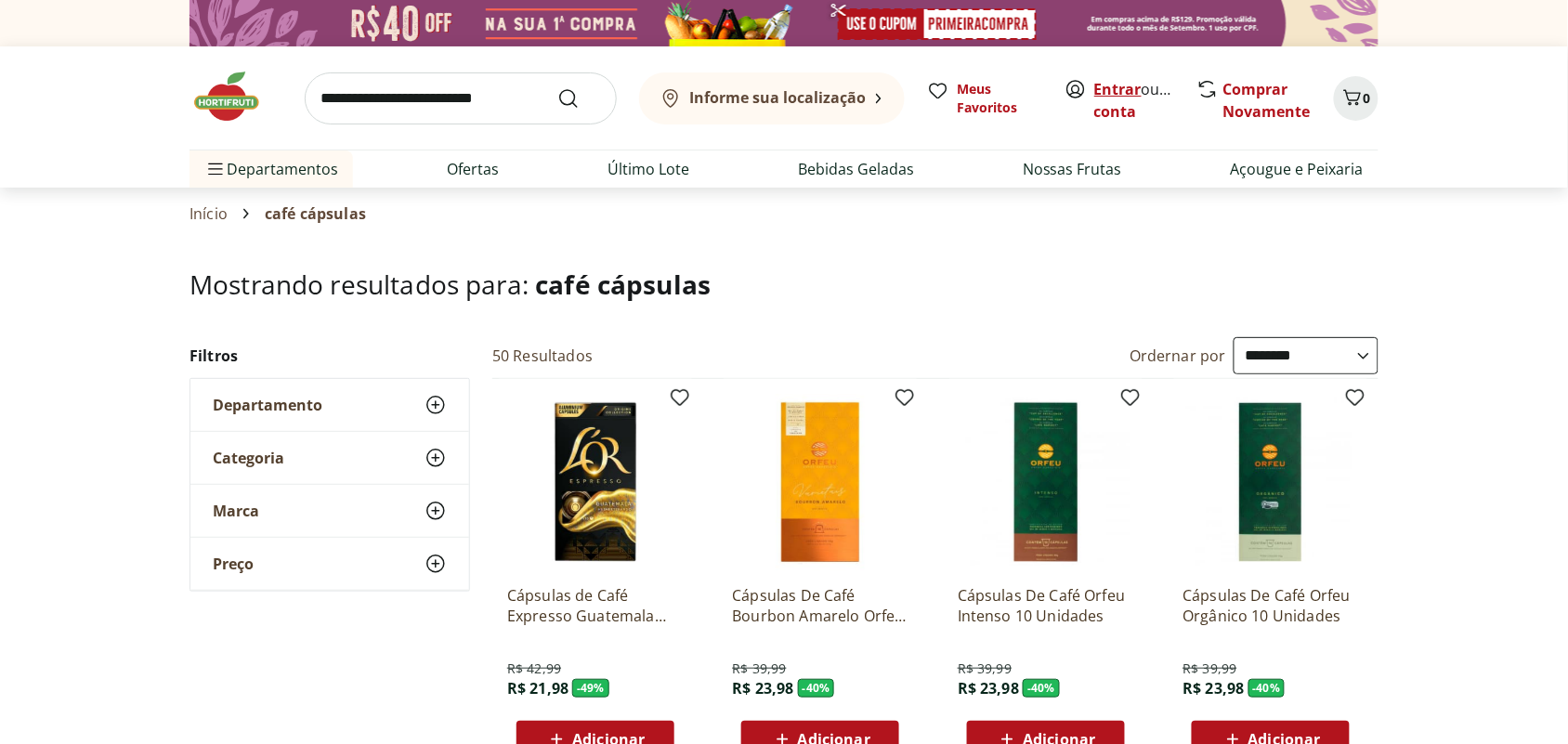
click at [1108, 84] on link "Entrar" at bounding box center [1117, 89] width 47 height 20
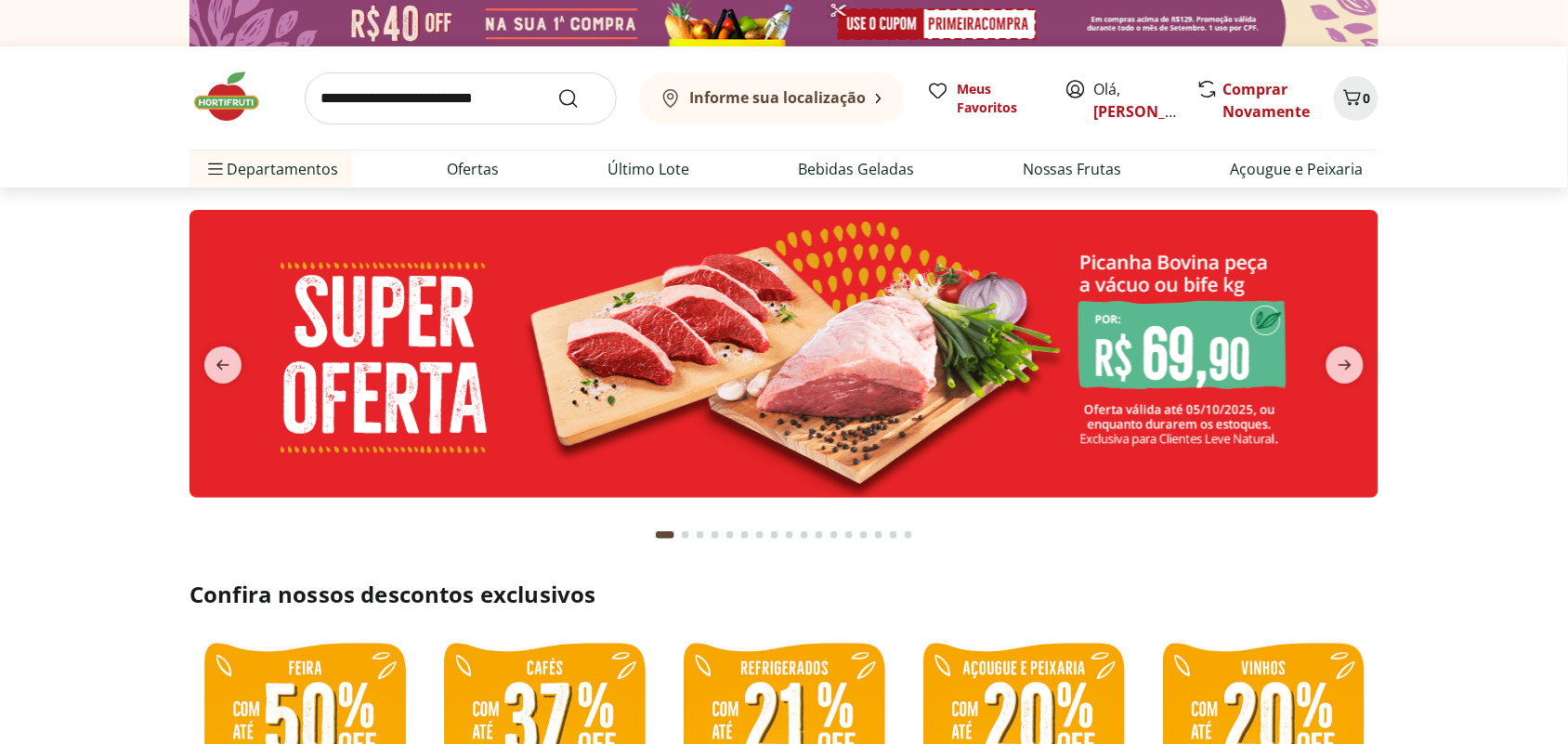
click at [370, 98] on input "search" at bounding box center [460, 99] width 312 height 52
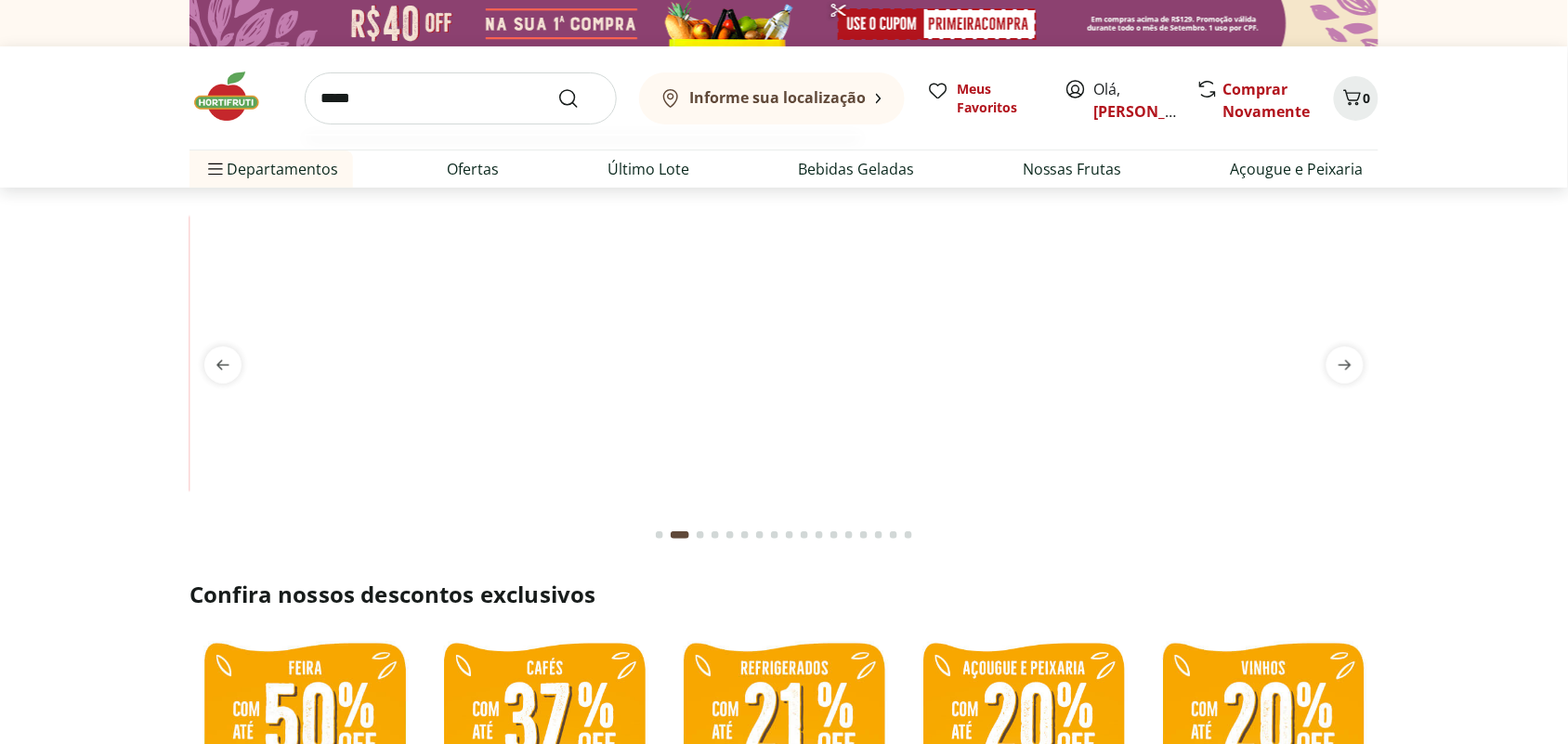
type input "*****"
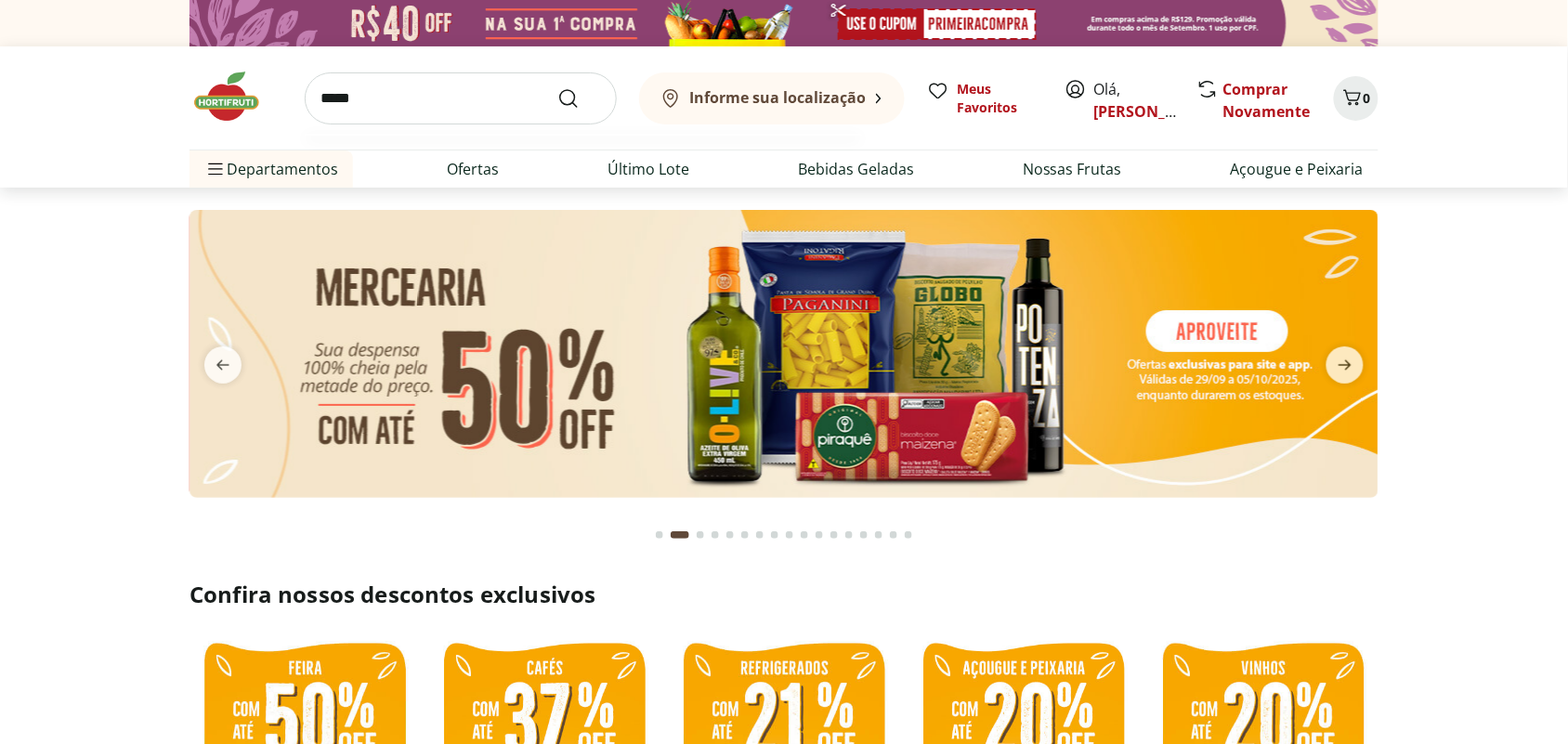
click at [558, 88] on button "Submit Search" at bounding box center [580, 99] width 45 height 22
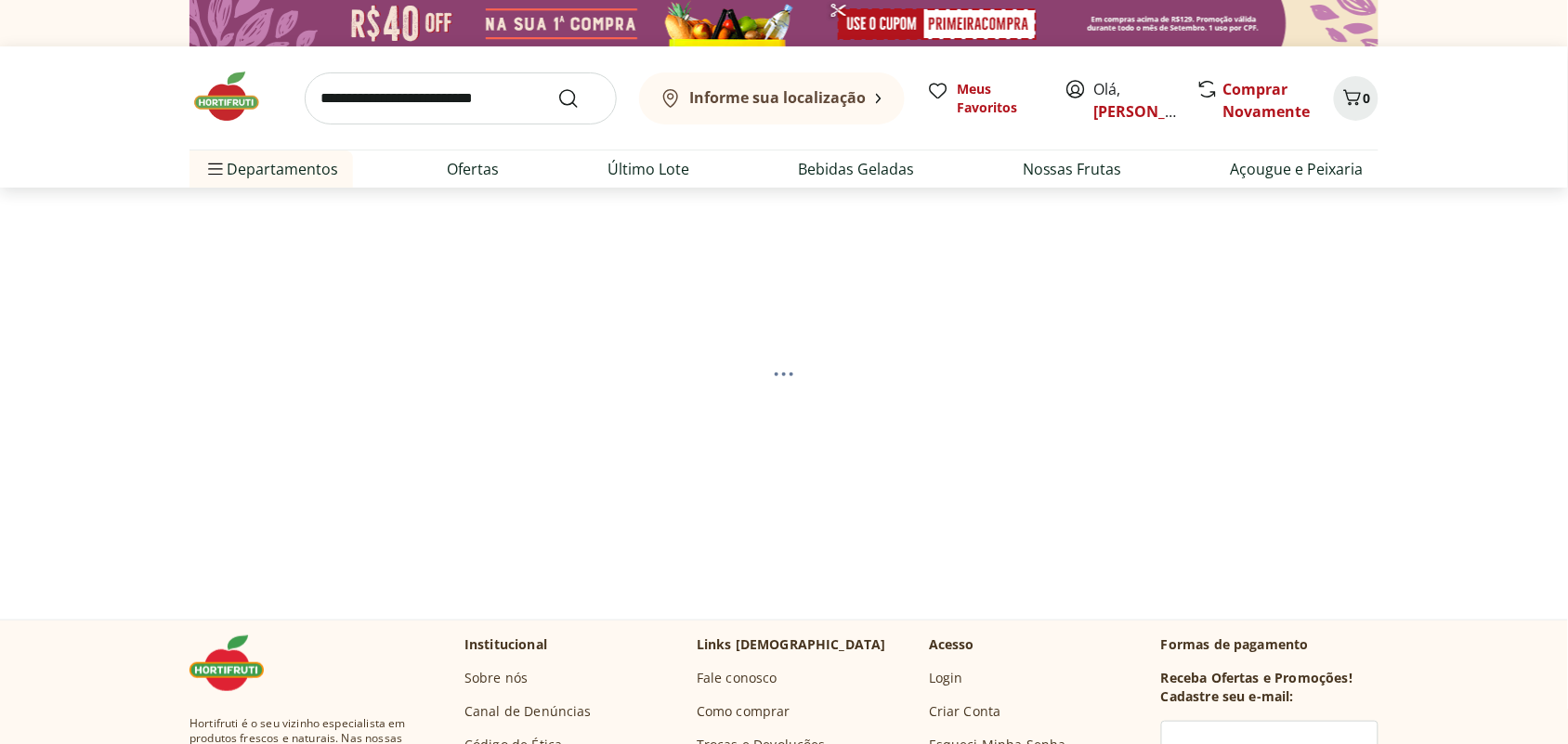
select select "**********"
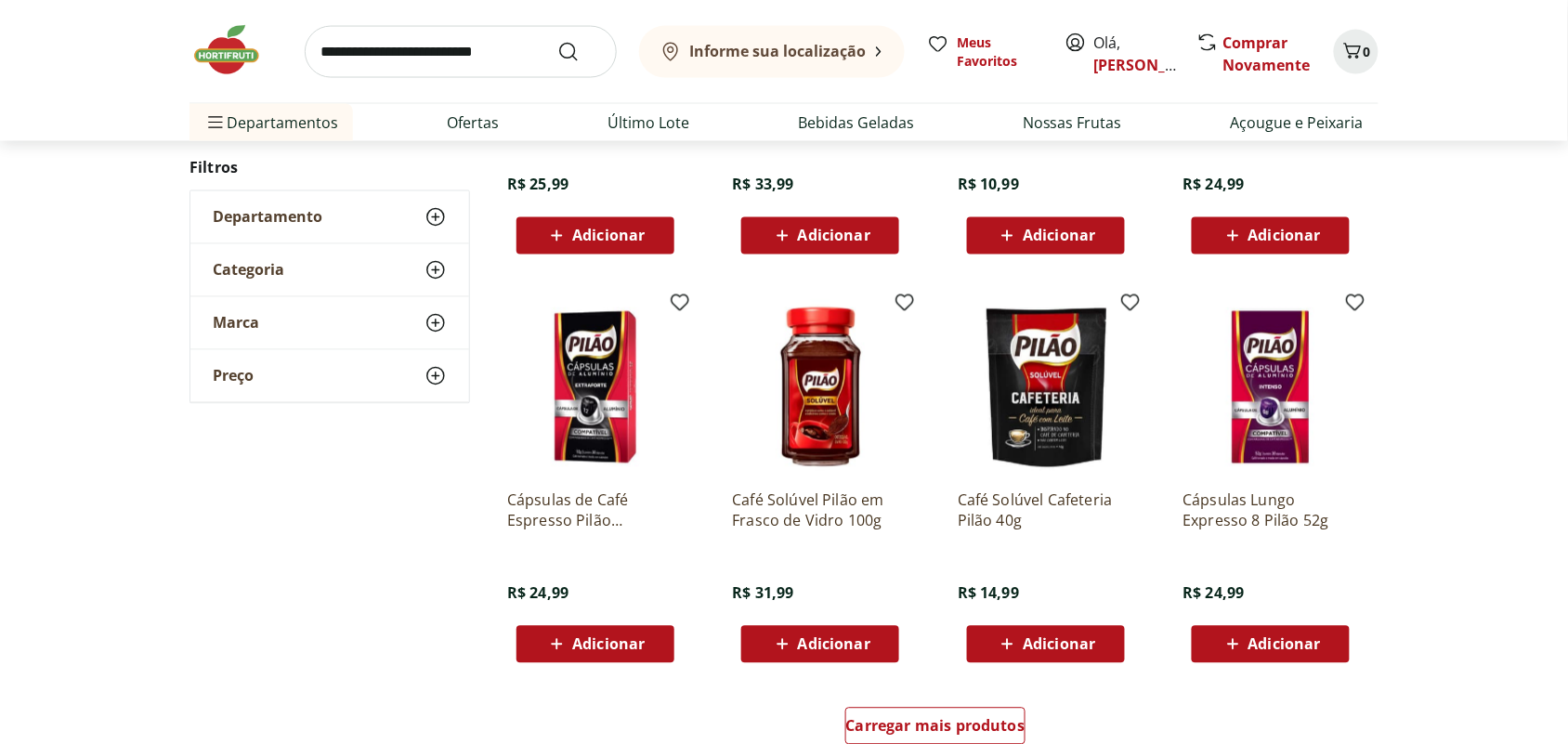
scroll to position [929, 0]
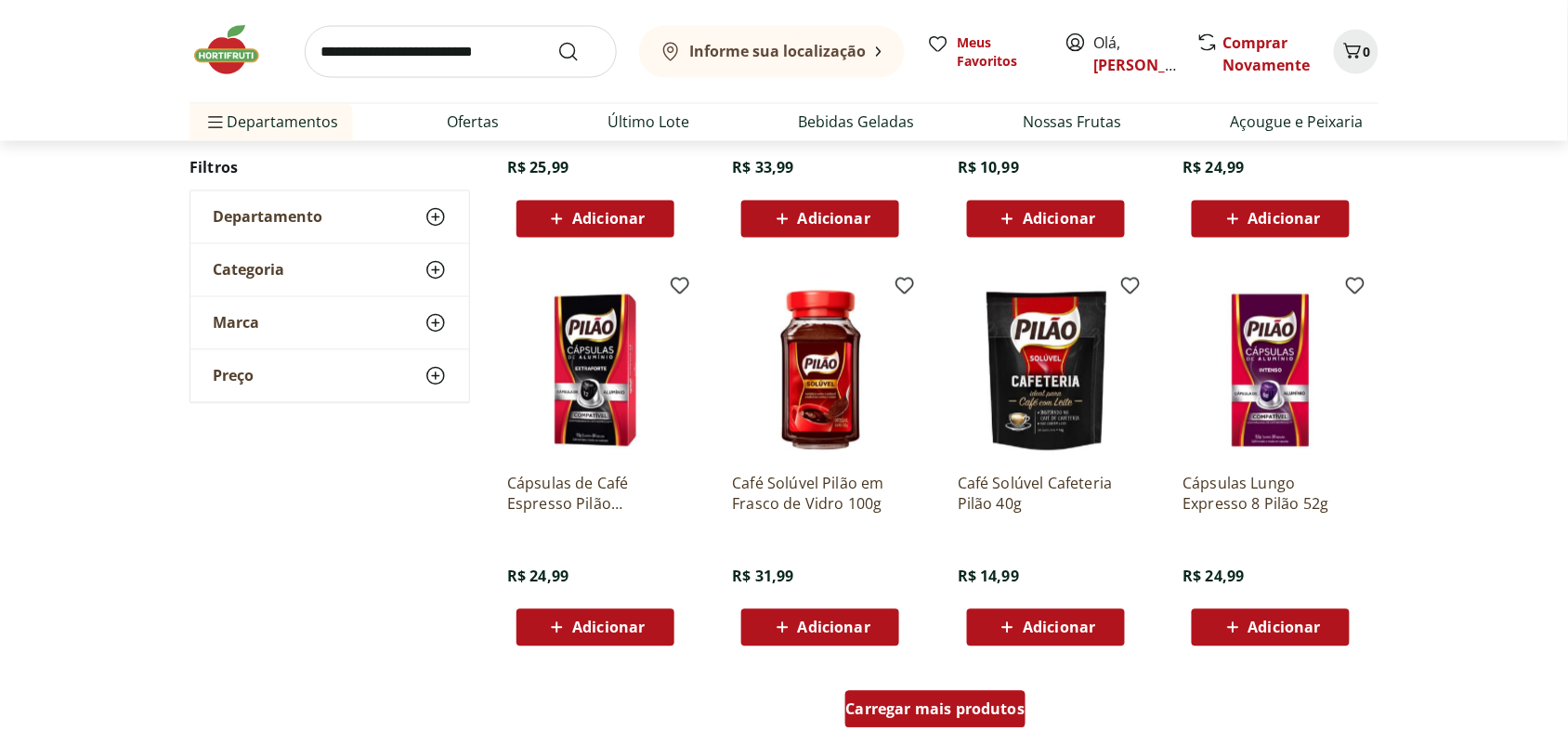
click at [952, 702] on span "Carregar mais produtos" at bounding box center [936, 709] width 180 height 15
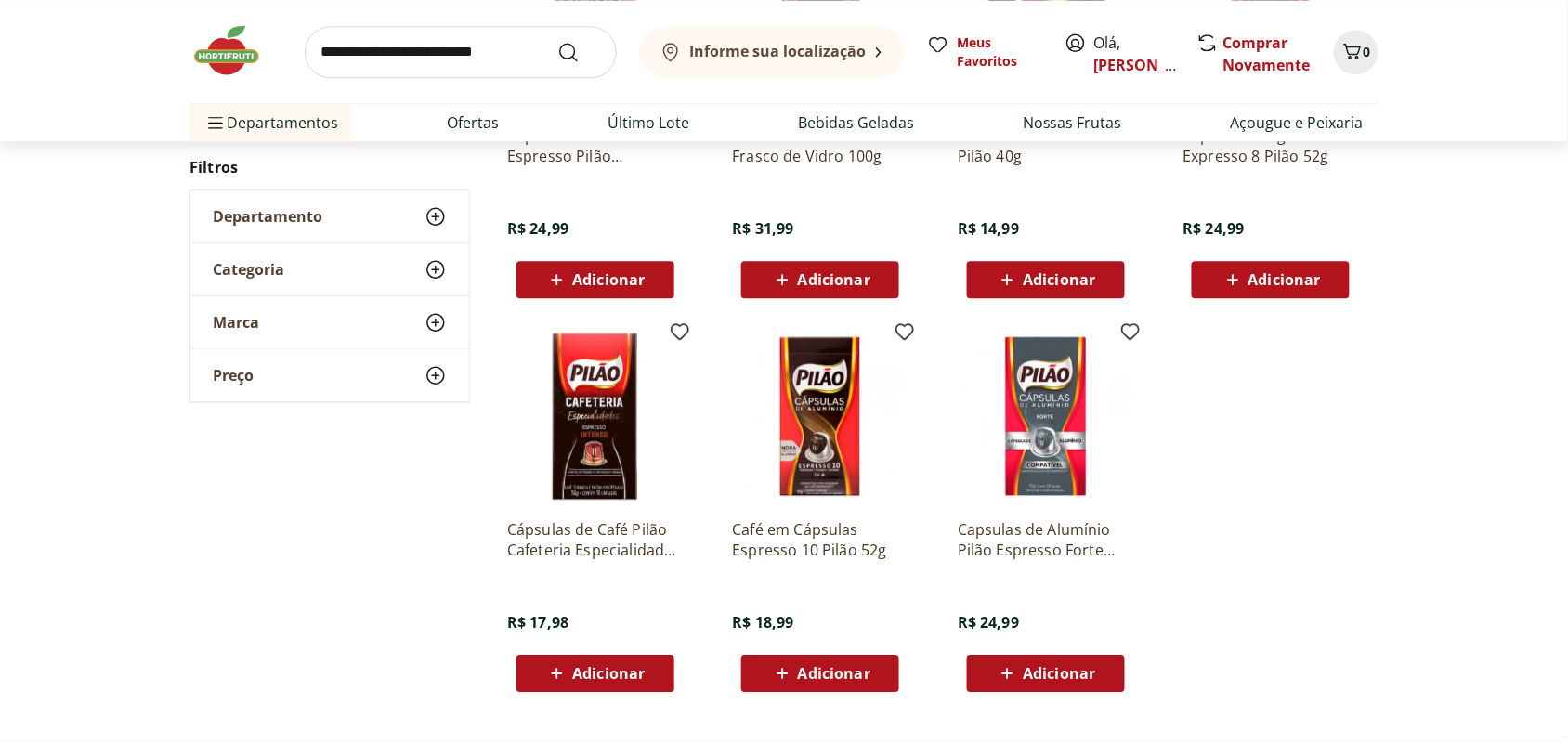
scroll to position [164, 0]
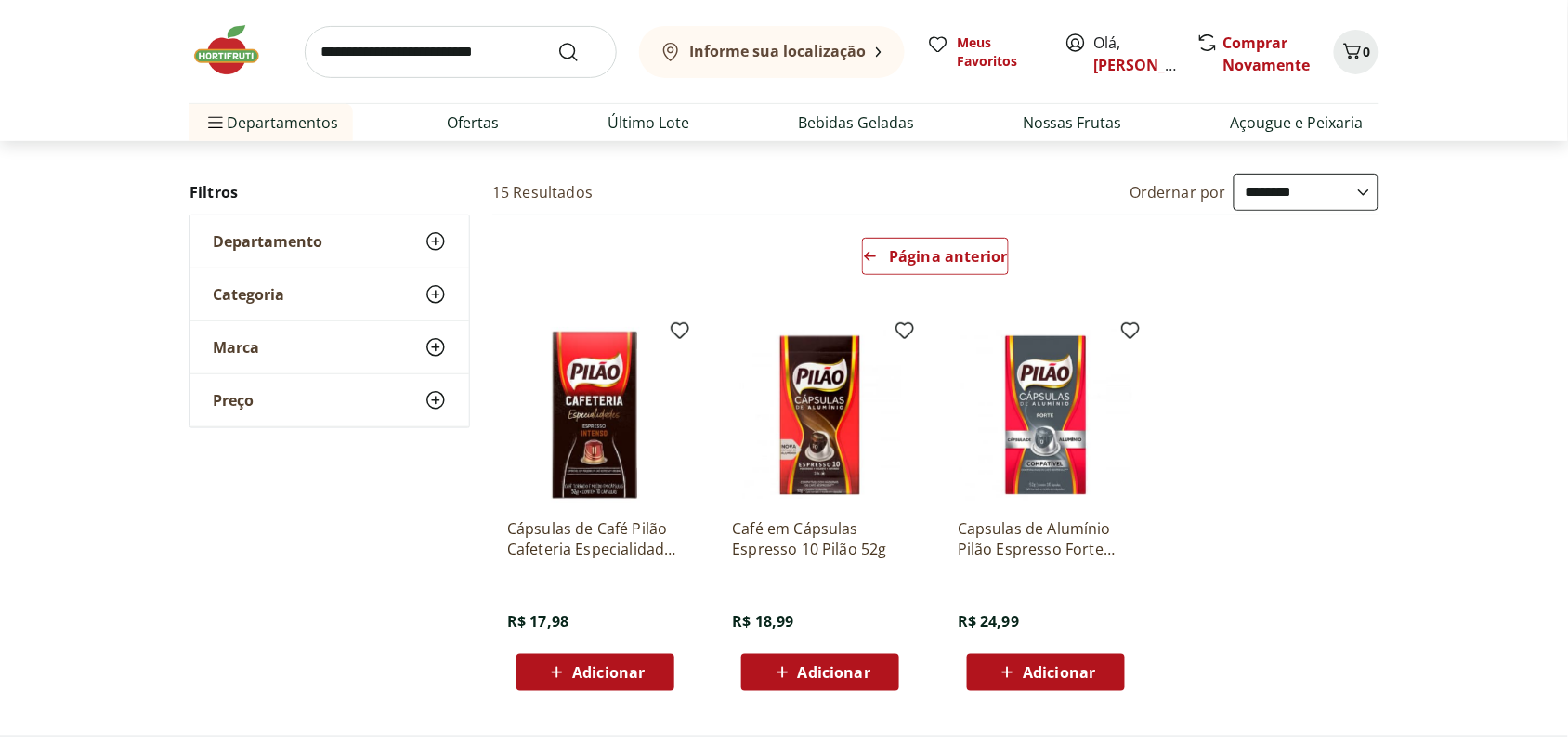
click at [590, 458] on img at bounding box center [594, 415] width 177 height 177
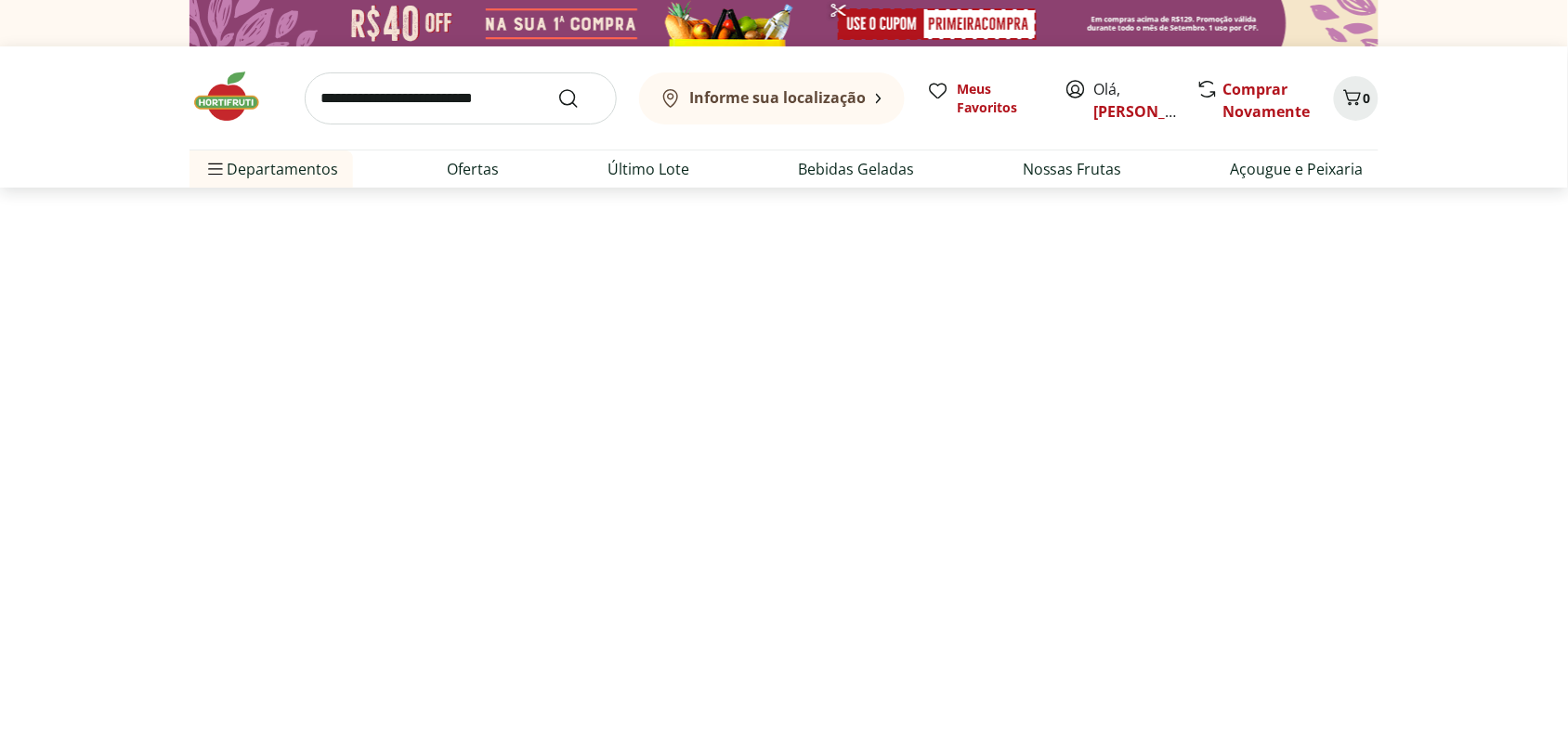
scroll to position [164, 0]
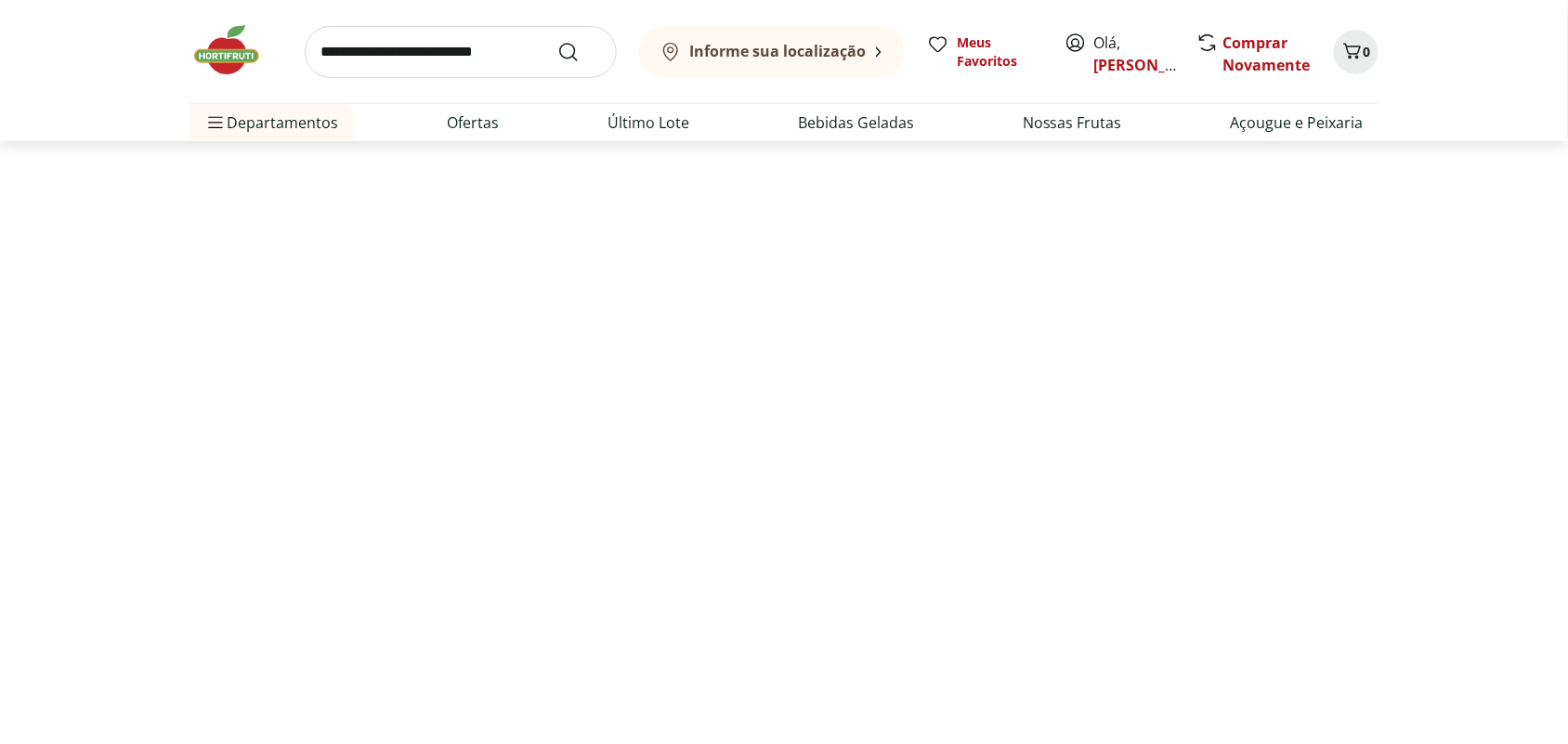
select select "**********"
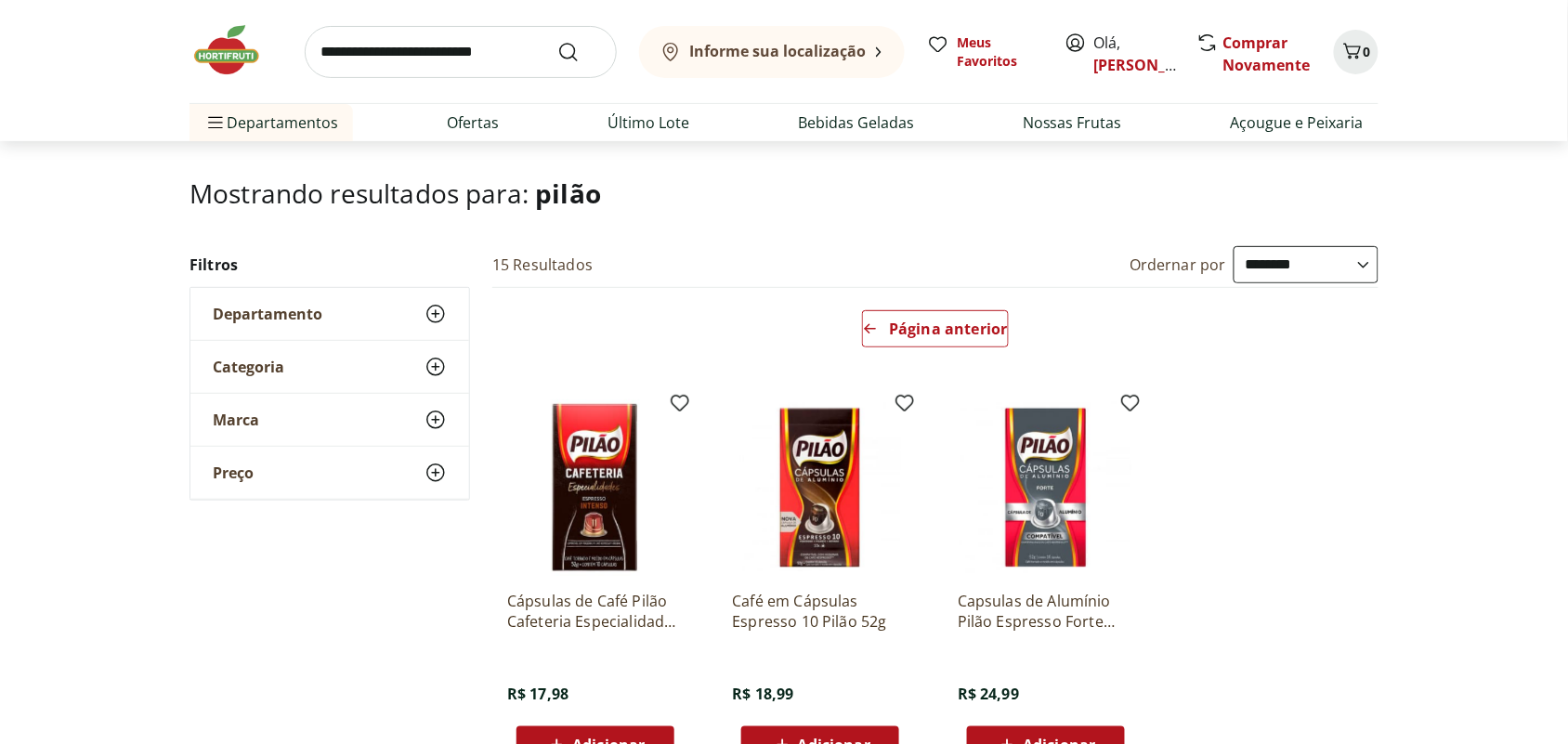
scroll to position [0, 0]
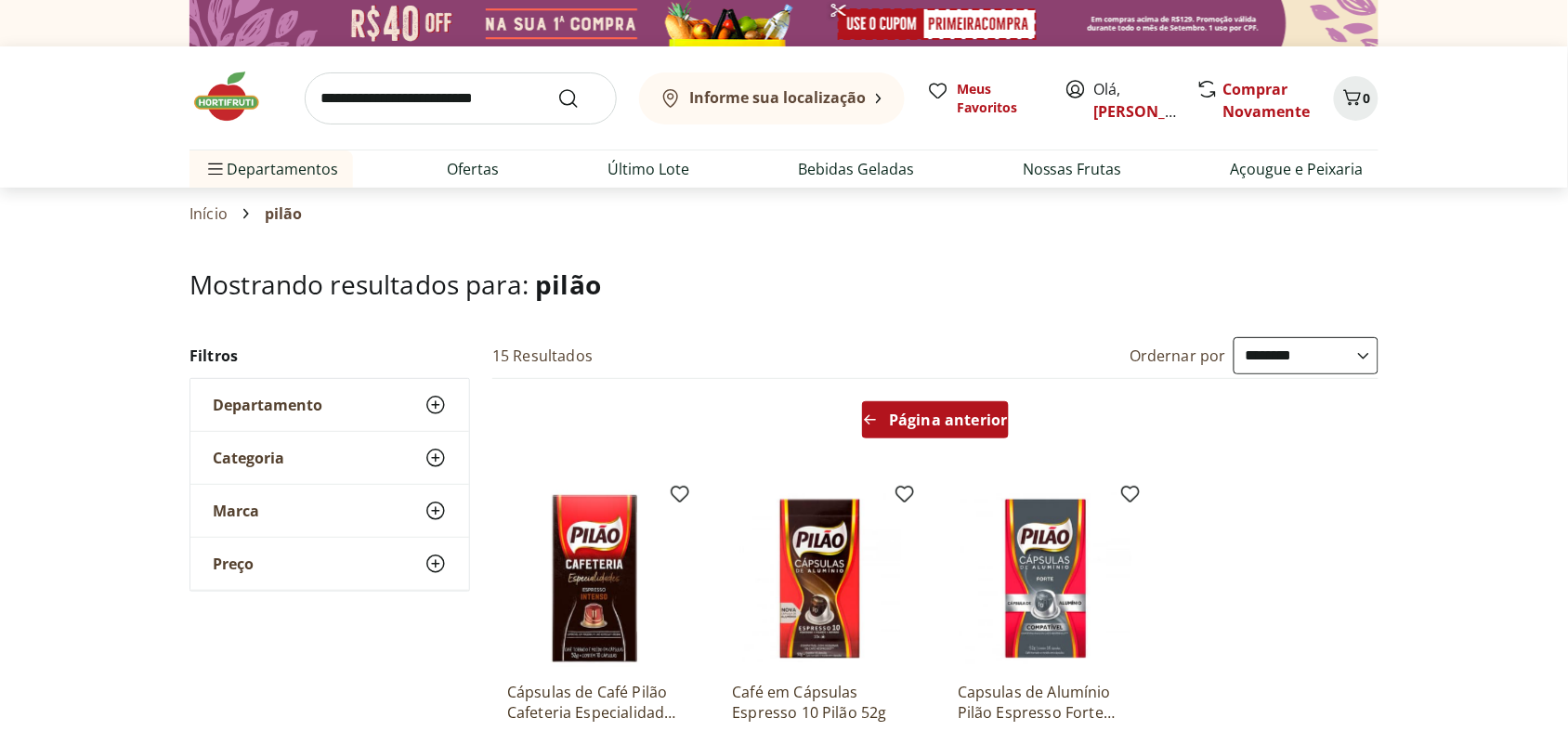
click at [909, 432] on div "Página anterior" at bounding box center [935, 419] width 146 height 37
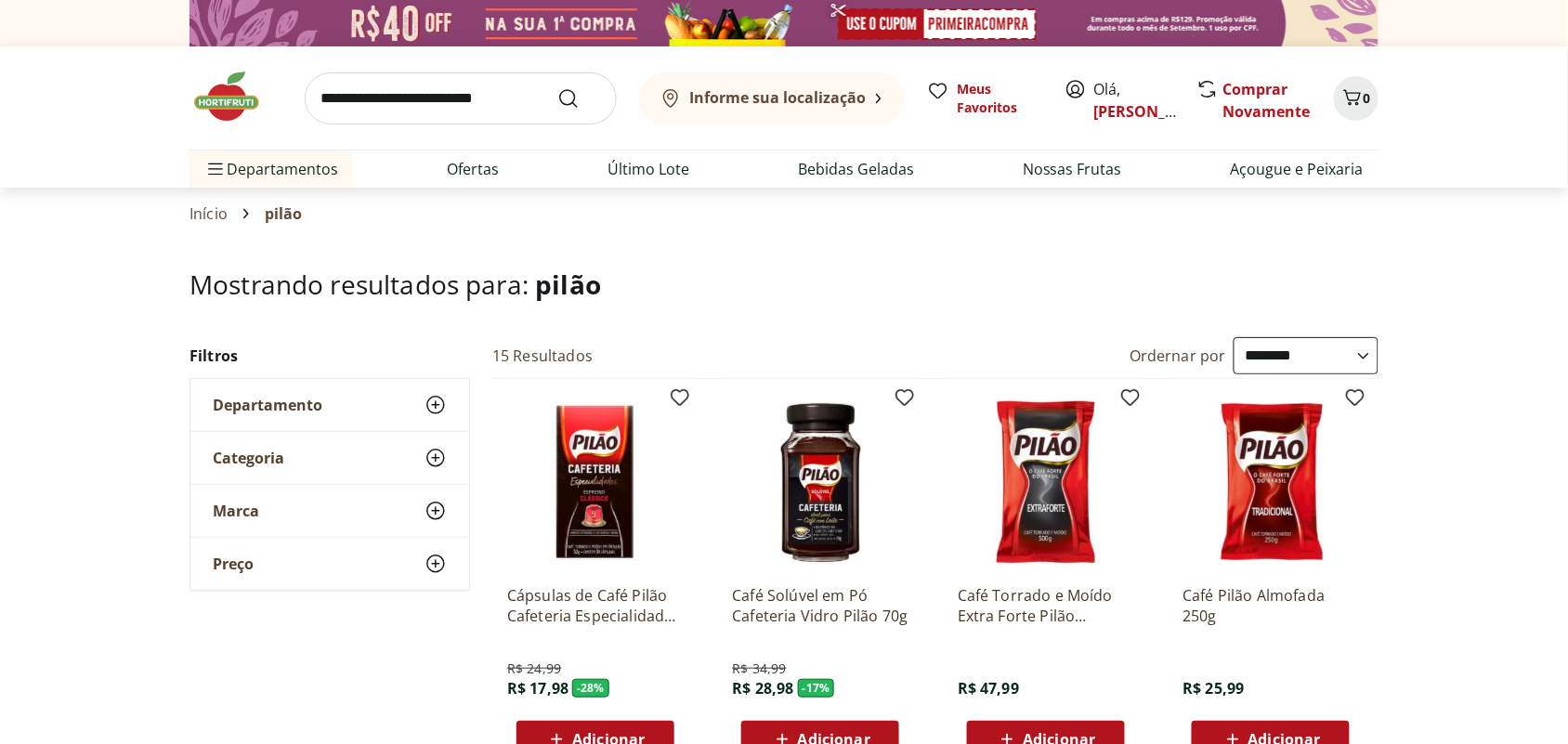
scroll to position [116, 0]
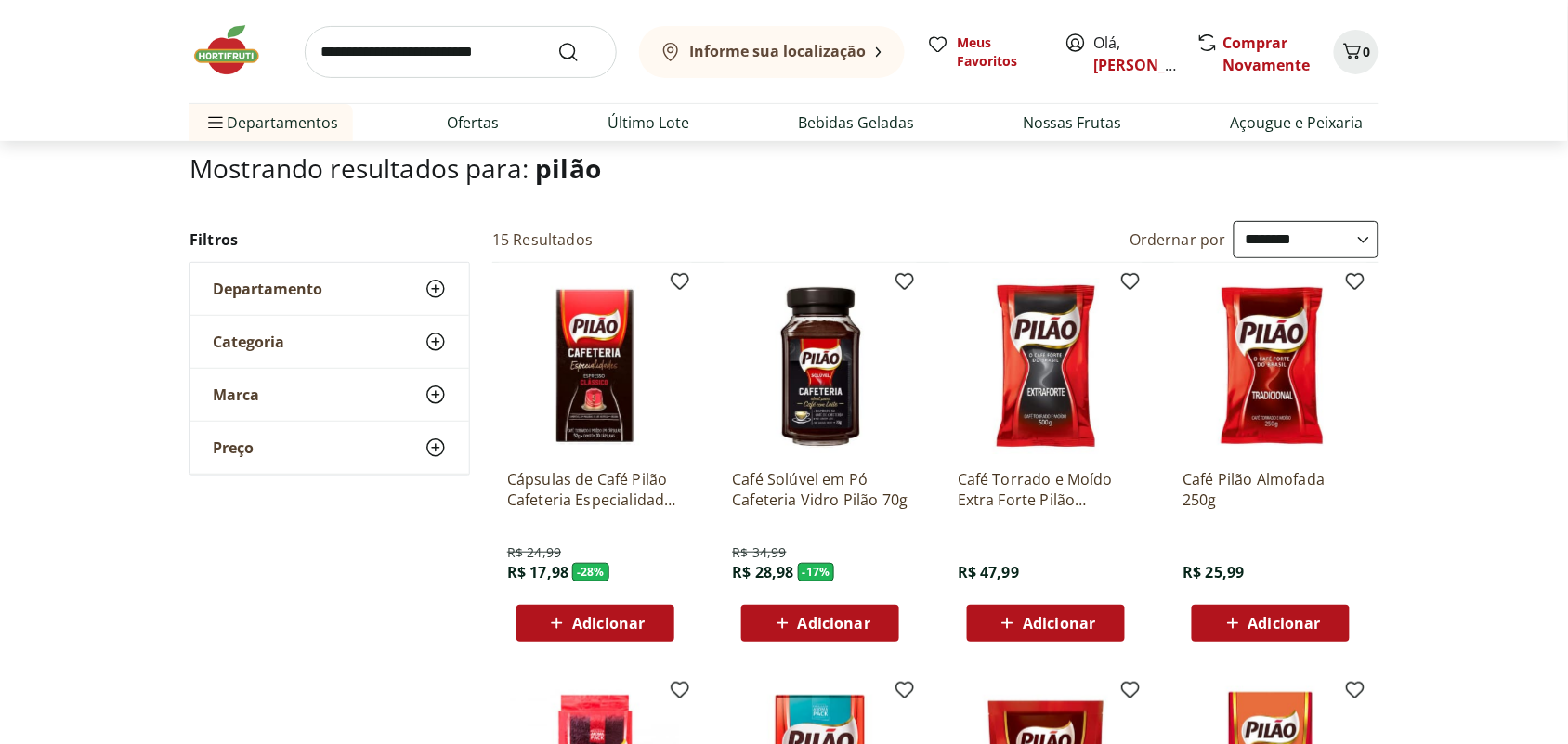
click at [589, 350] on img at bounding box center [594, 365] width 177 height 177
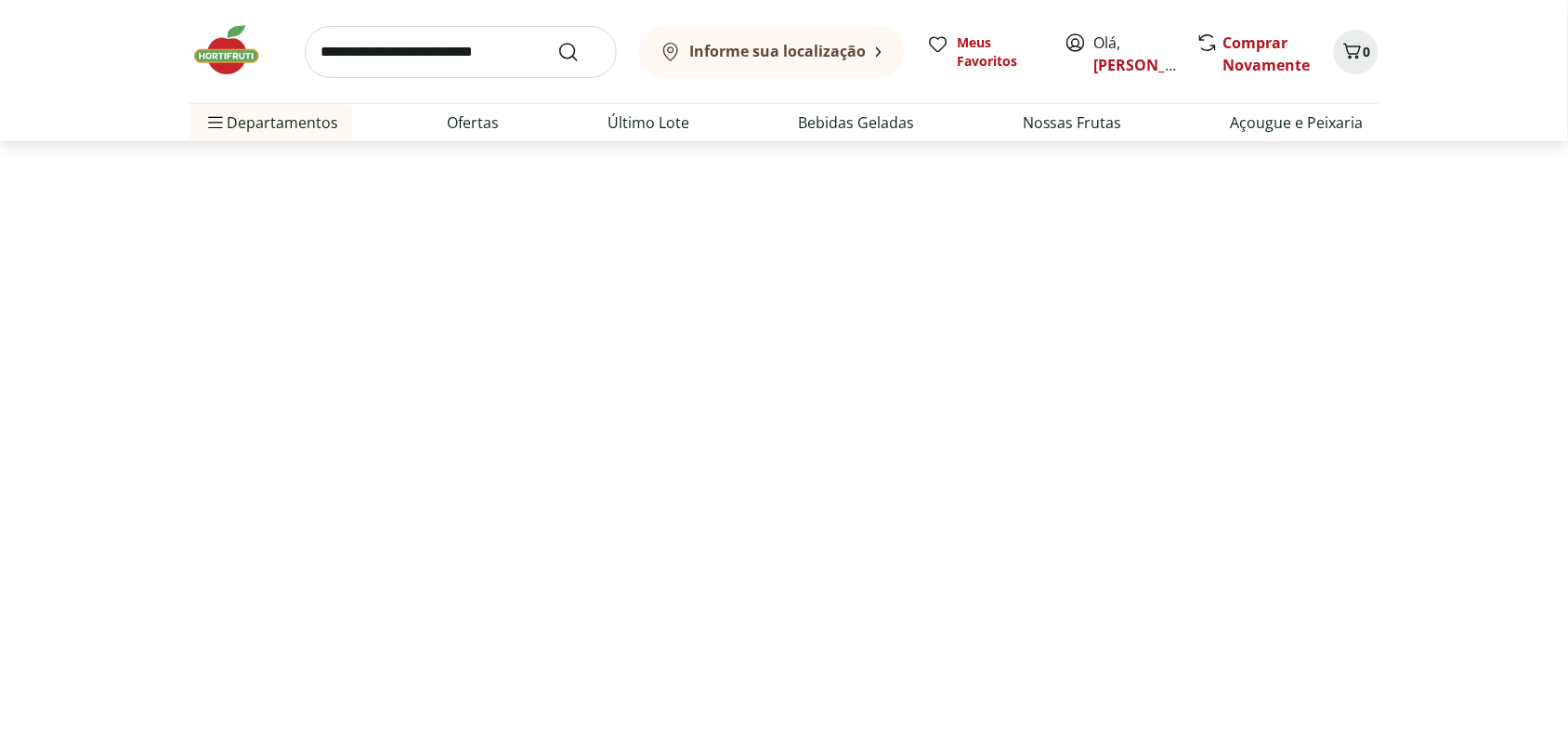
select select "**********"
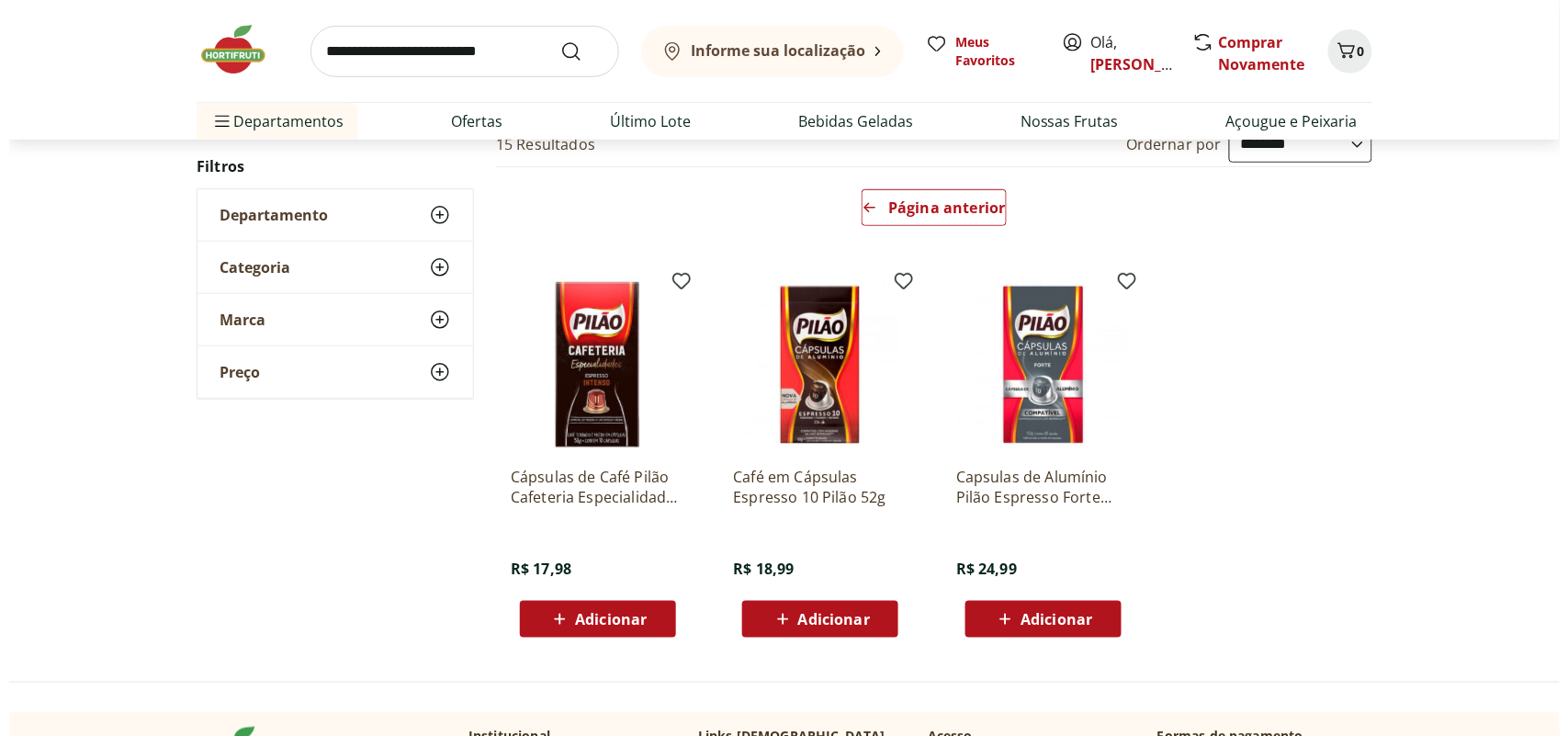
scroll to position [344, 0]
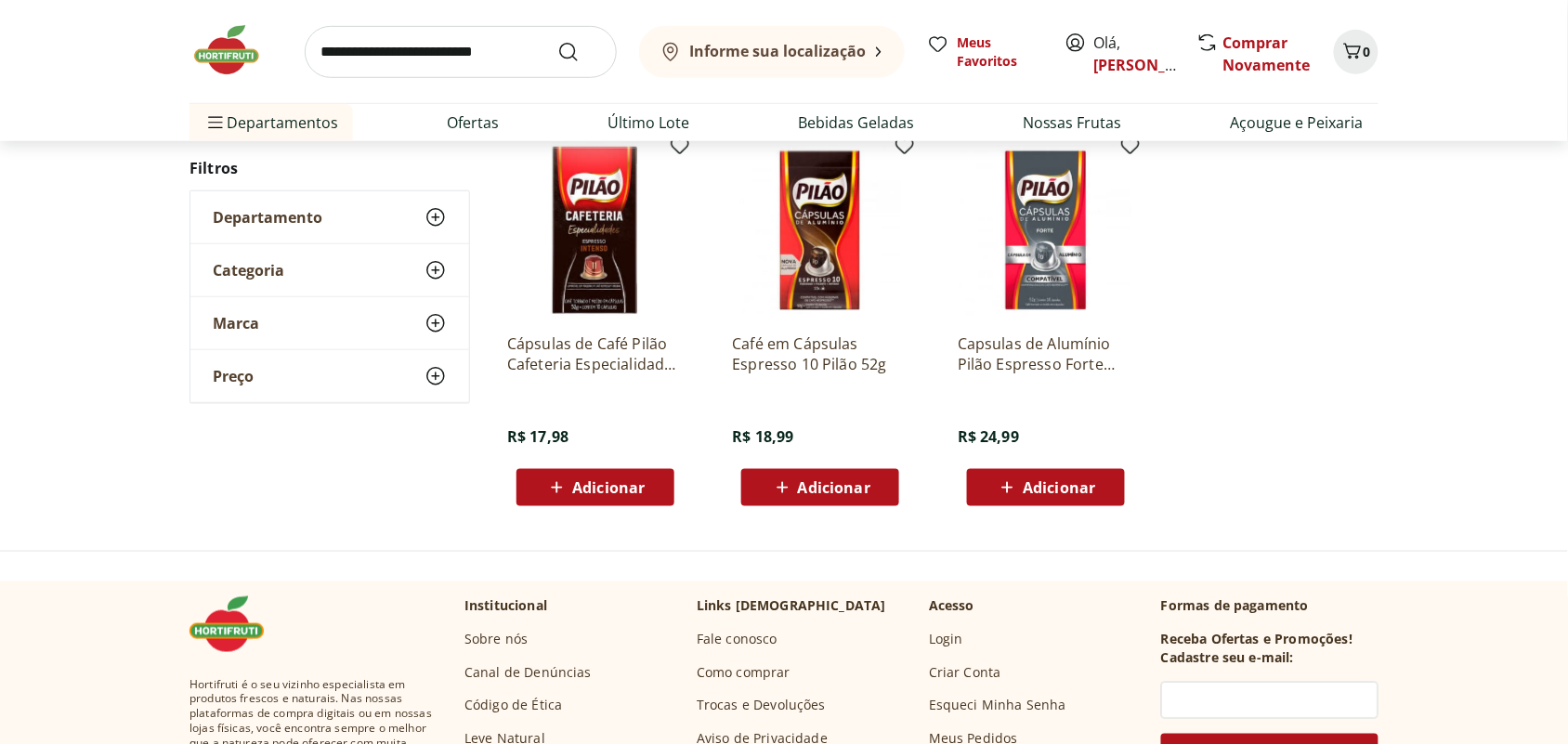
click at [586, 481] on span "Adicionar" at bounding box center [608, 487] width 73 height 15
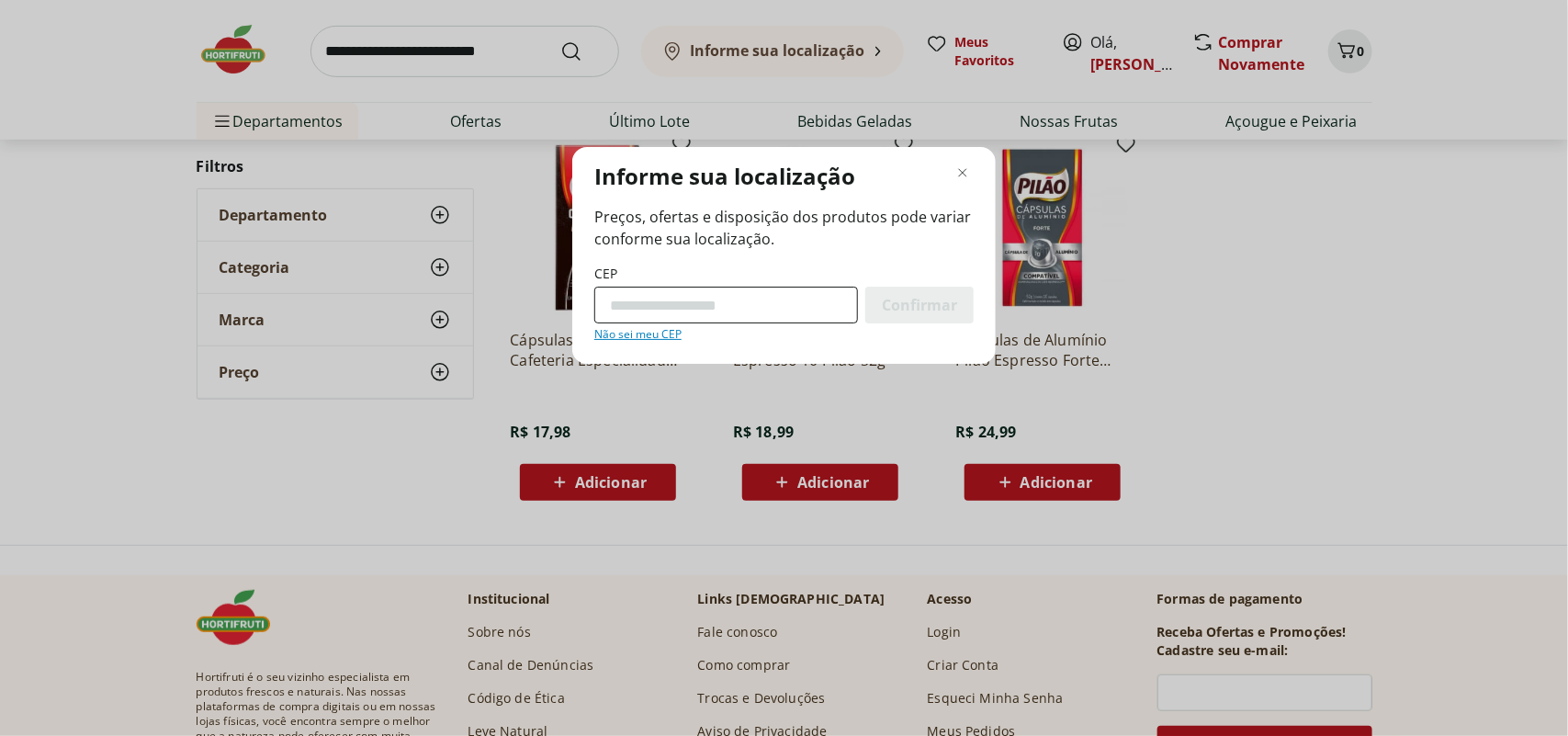
click at [744, 303] on input "CEP" at bounding box center [725, 304] width 263 height 37
type input "*********"
click at [920, 298] on span "Confirmar" at bounding box center [920, 305] width 75 height 15
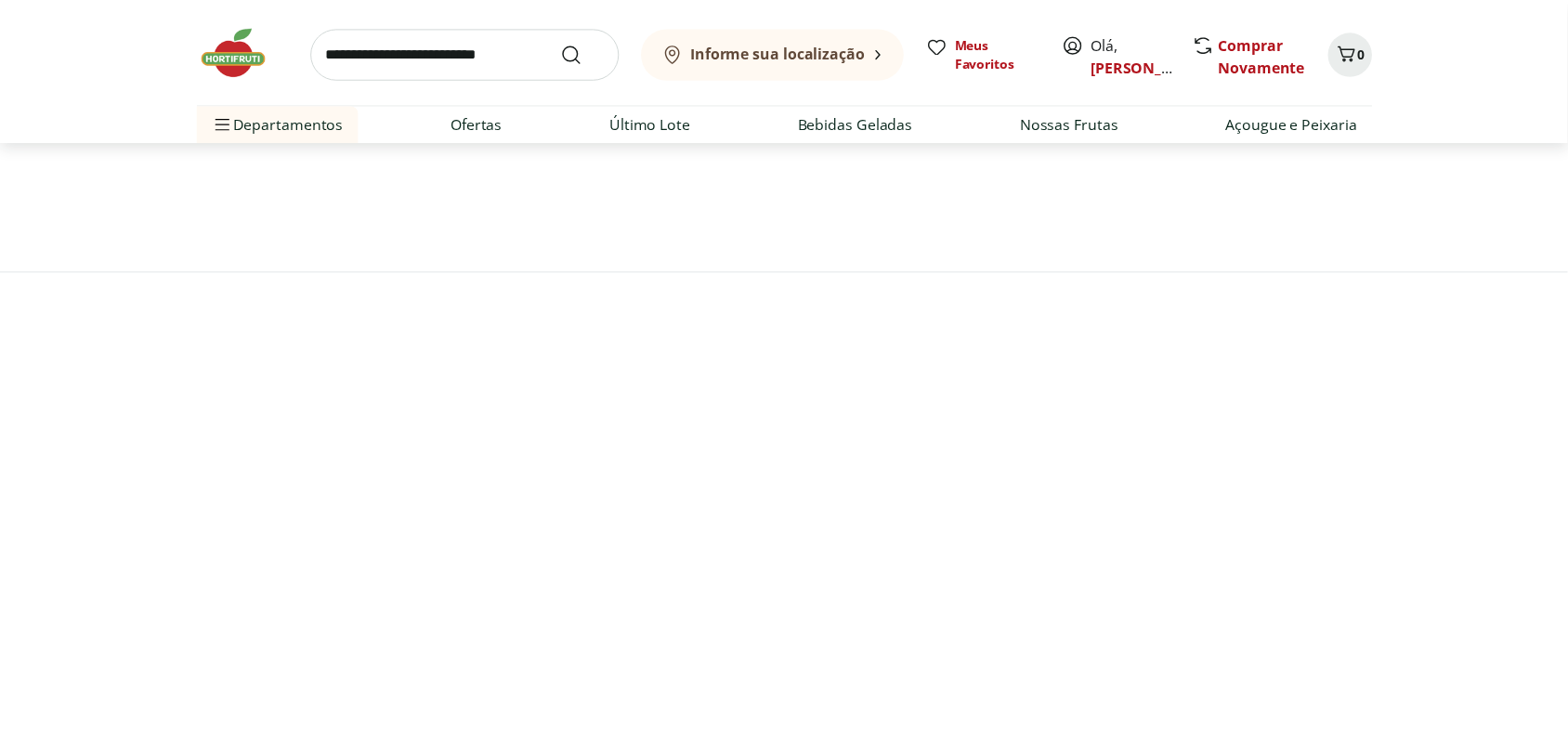
scroll to position [160, 0]
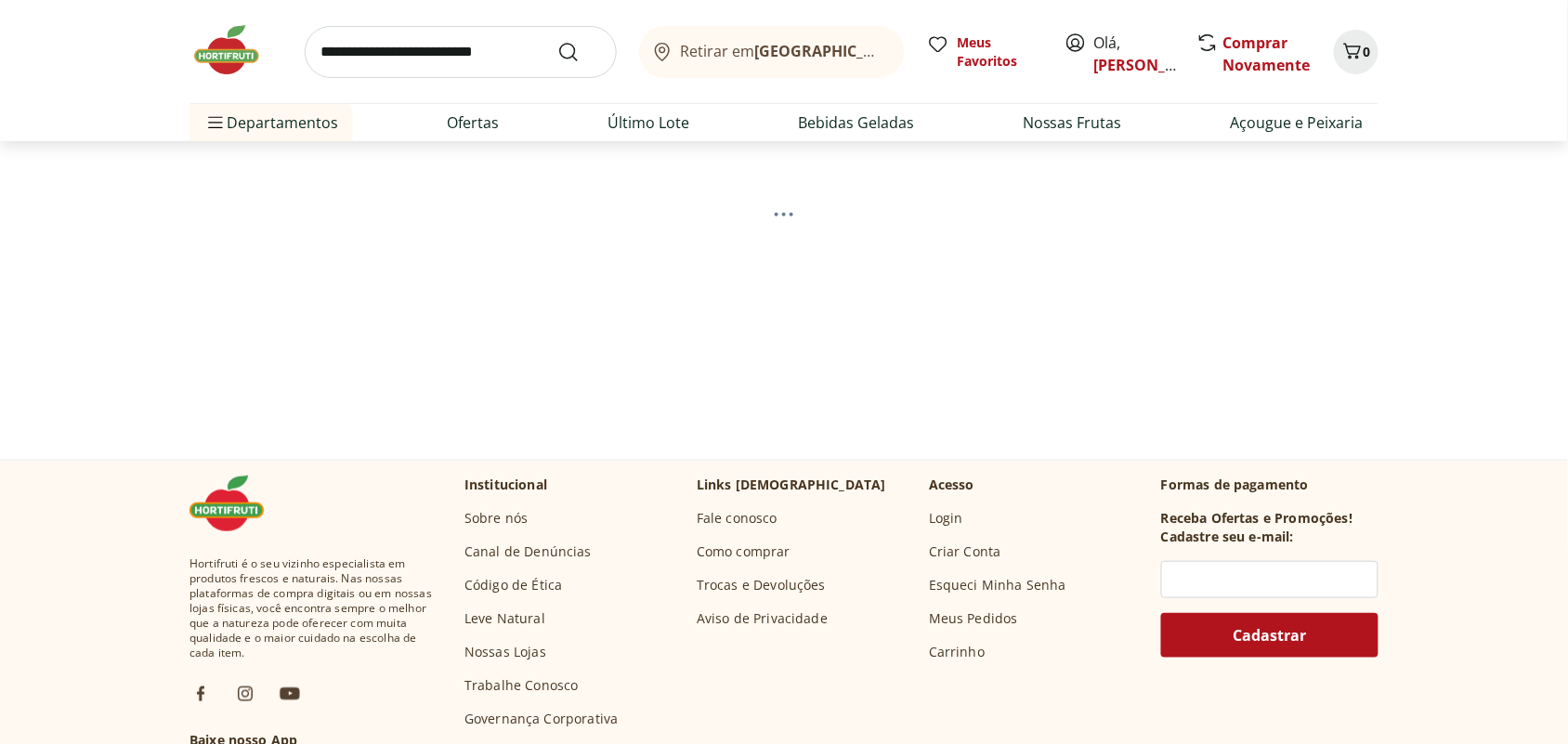
select select "**********"
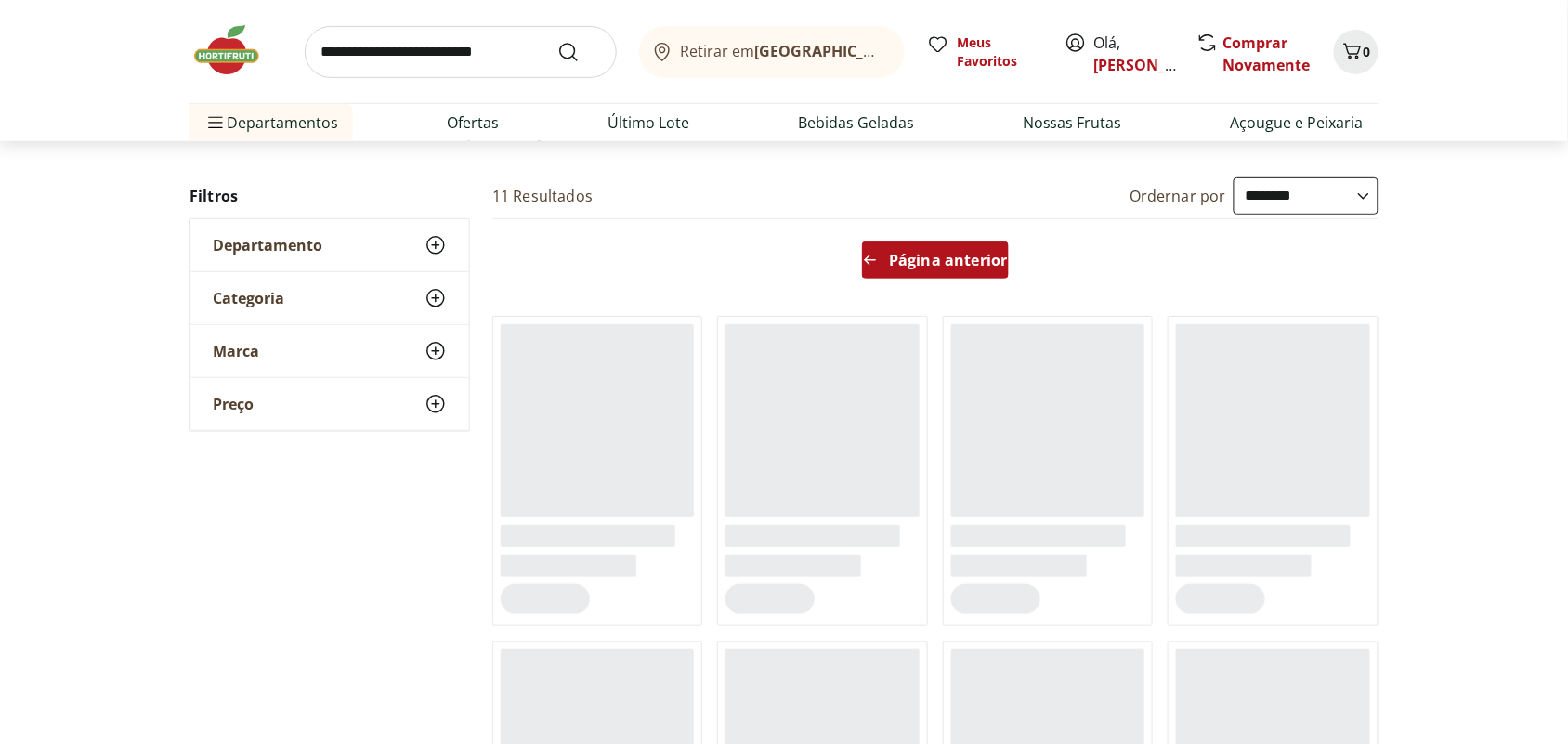
click at [908, 262] on span "Página anterior" at bounding box center [948, 259] width 118 height 15
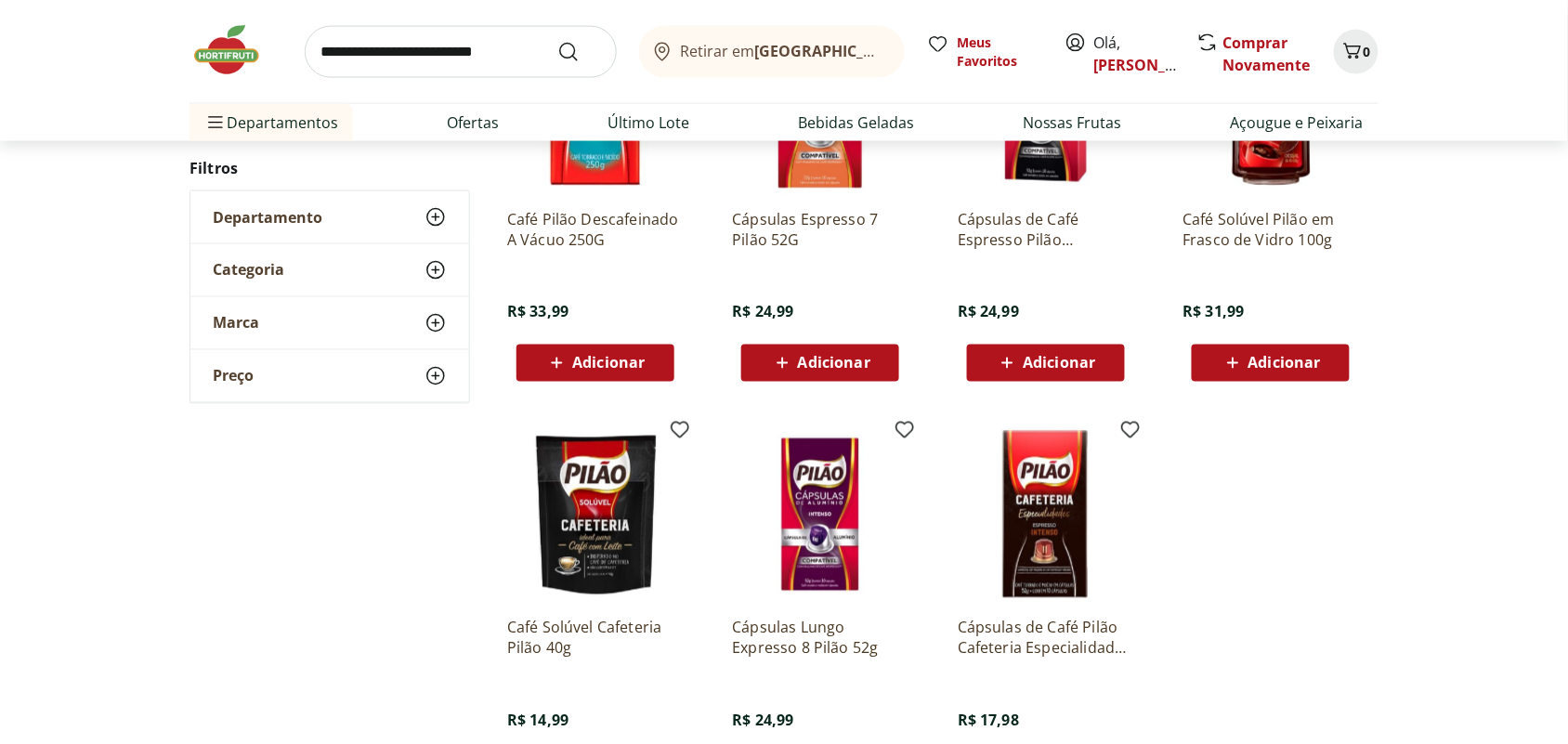
scroll to position [929, 0]
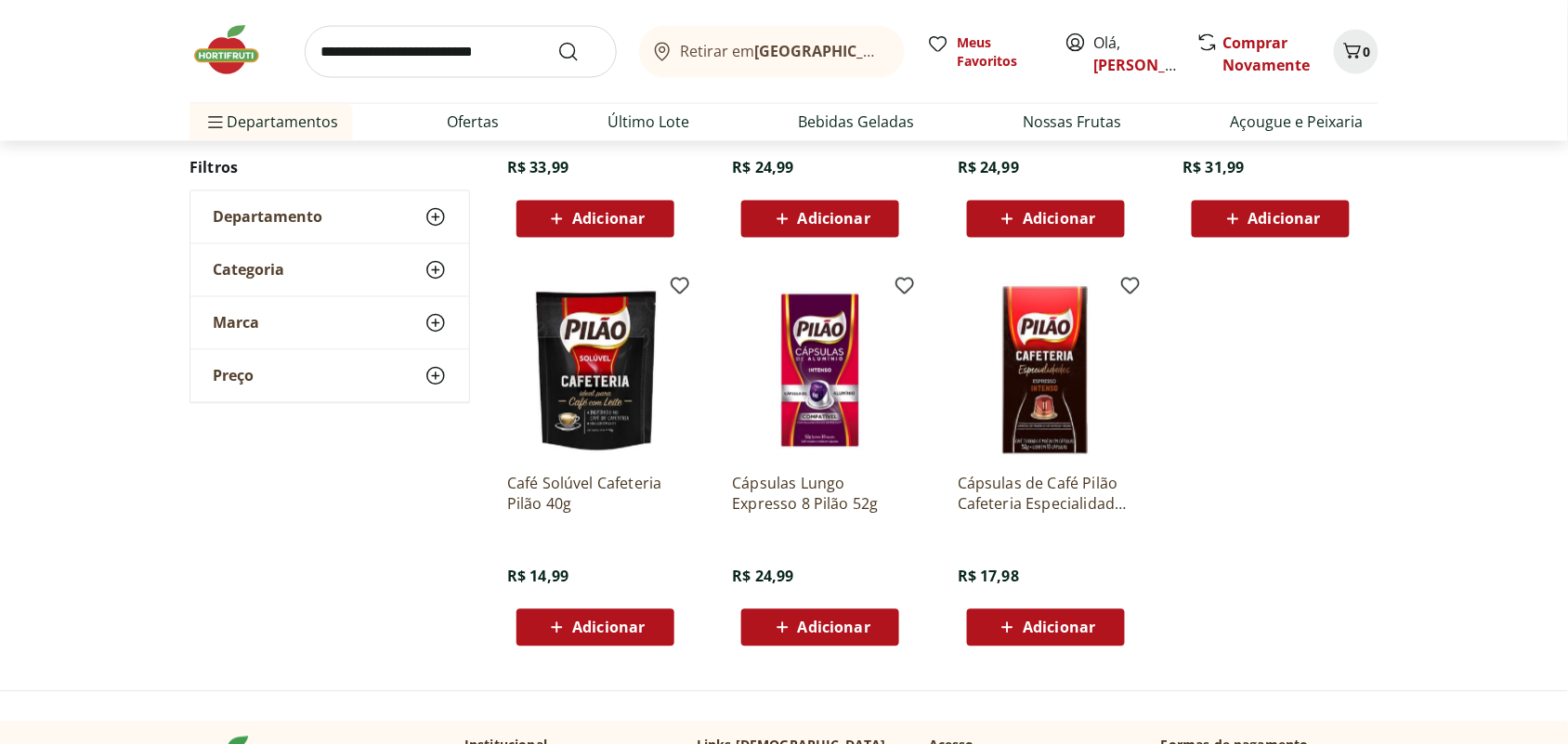
click at [1013, 486] on p "Cápsulas de Café Pilão Cafeteria Especialidades Intenso 10 Unidades" at bounding box center [1045, 494] width 177 height 41
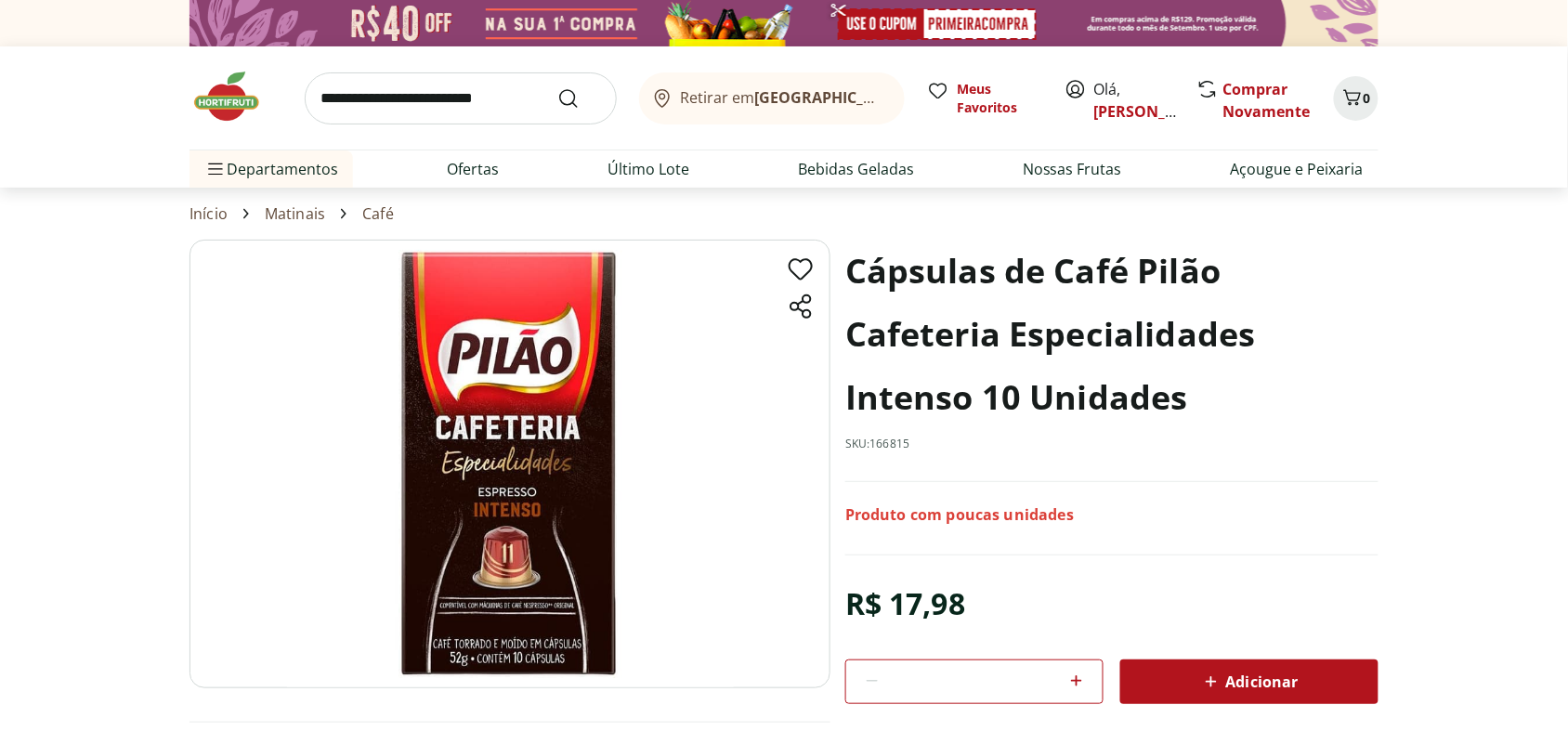
click at [1082, 682] on icon at bounding box center [1076, 680] width 22 height 22
type input "*"
click at [1208, 689] on icon at bounding box center [1211, 681] width 22 height 22
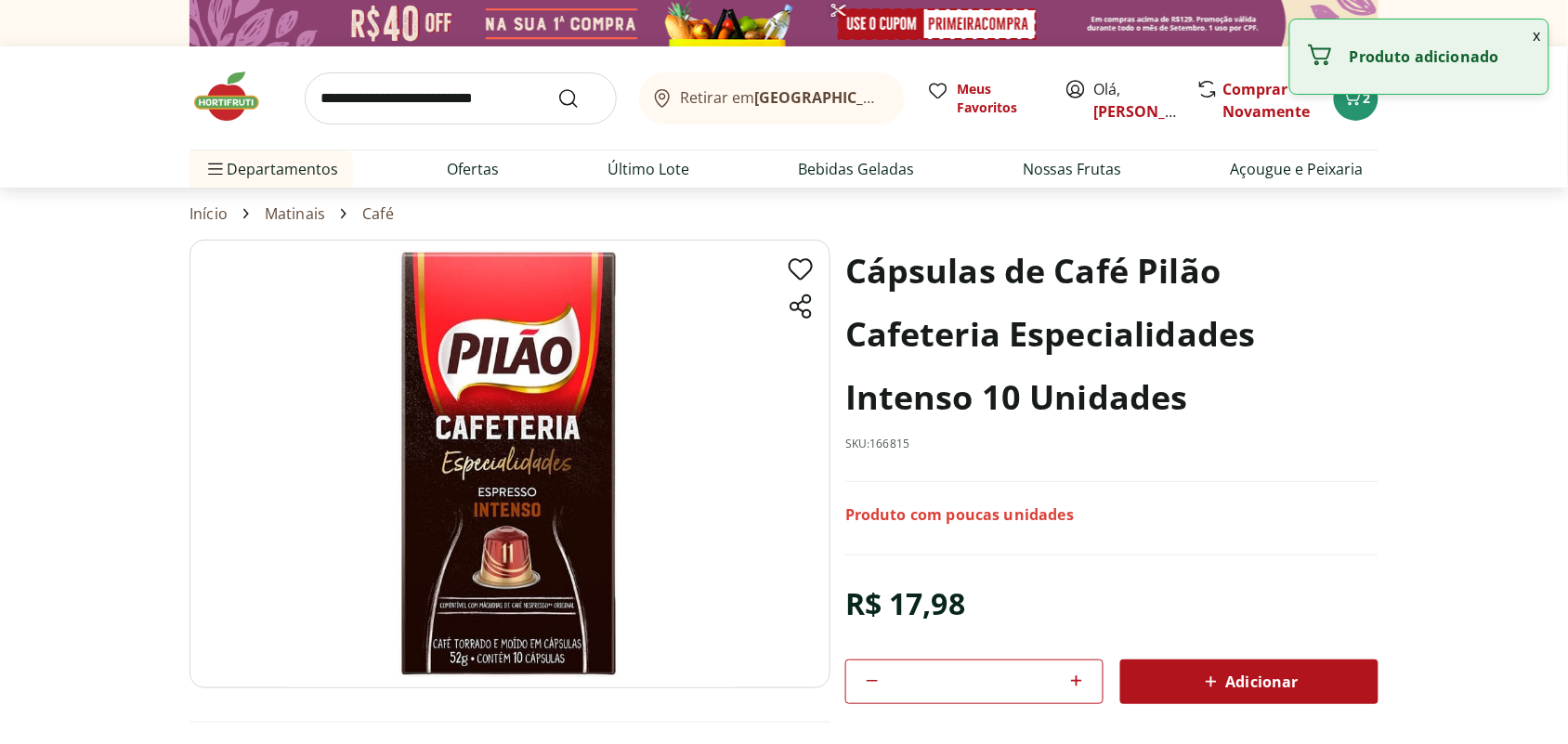
click at [379, 100] on input "search" at bounding box center [460, 99] width 312 height 52
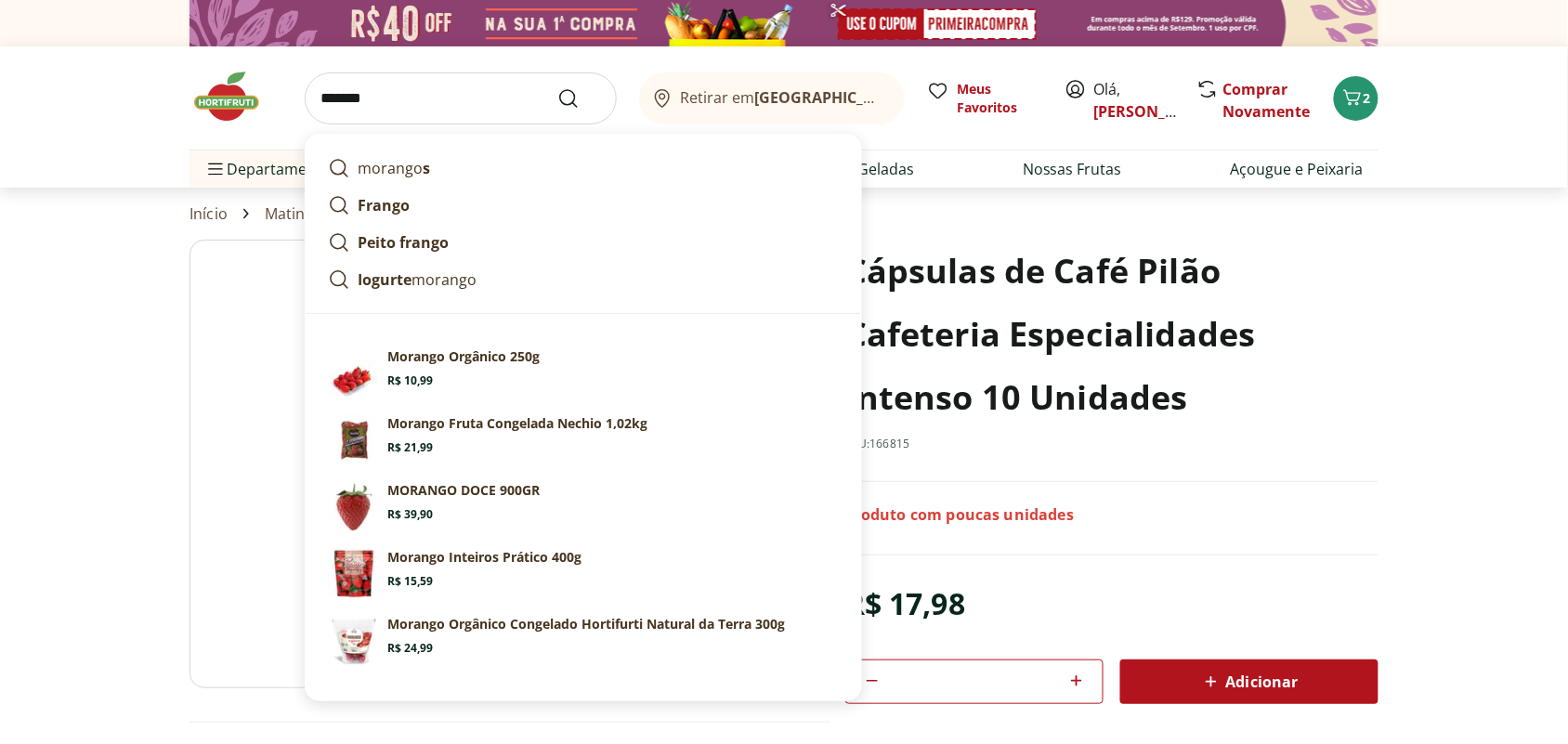
type input "*******"
click at [558, 88] on button "Submit Search" at bounding box center [580, 99] width 45 height 22
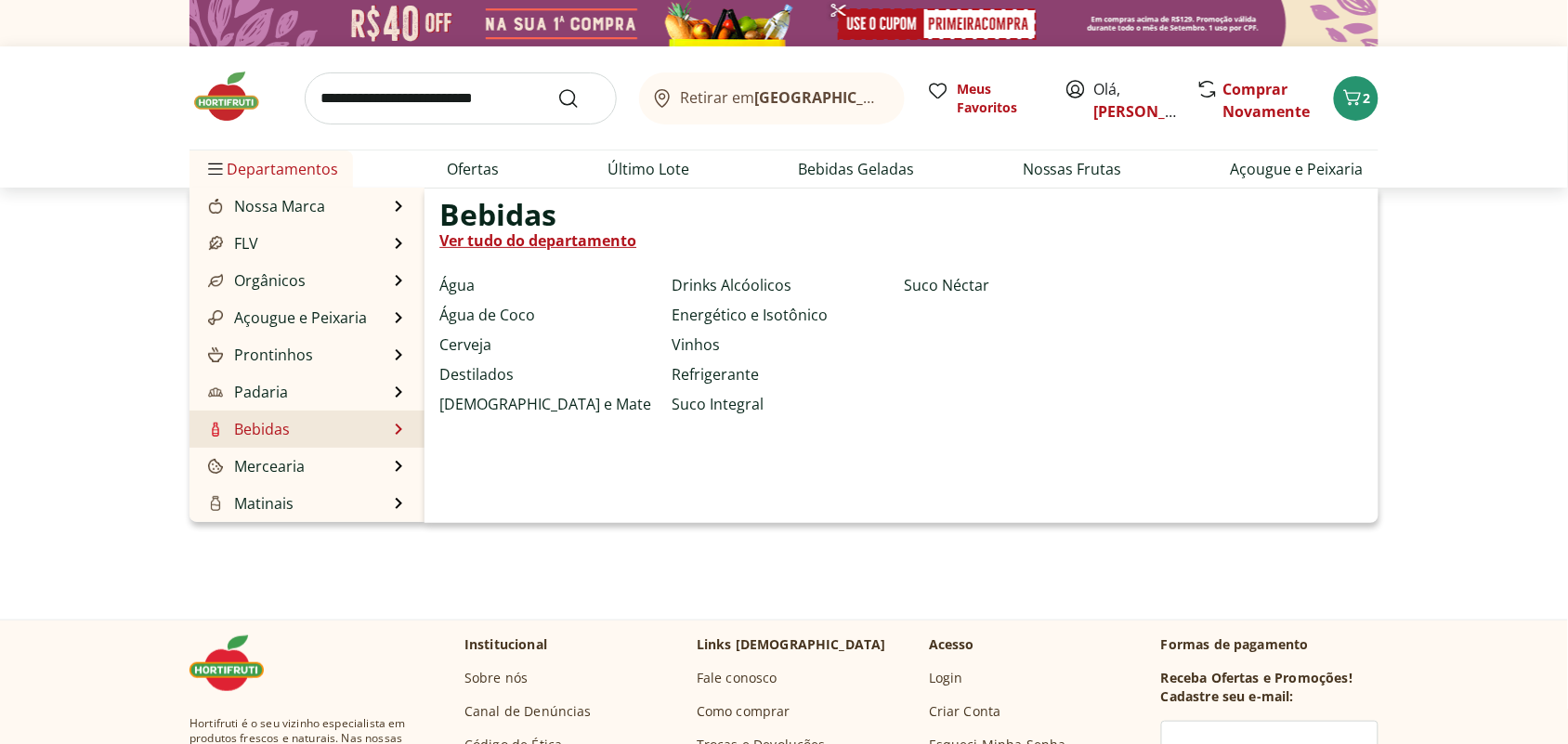
select select "**********"
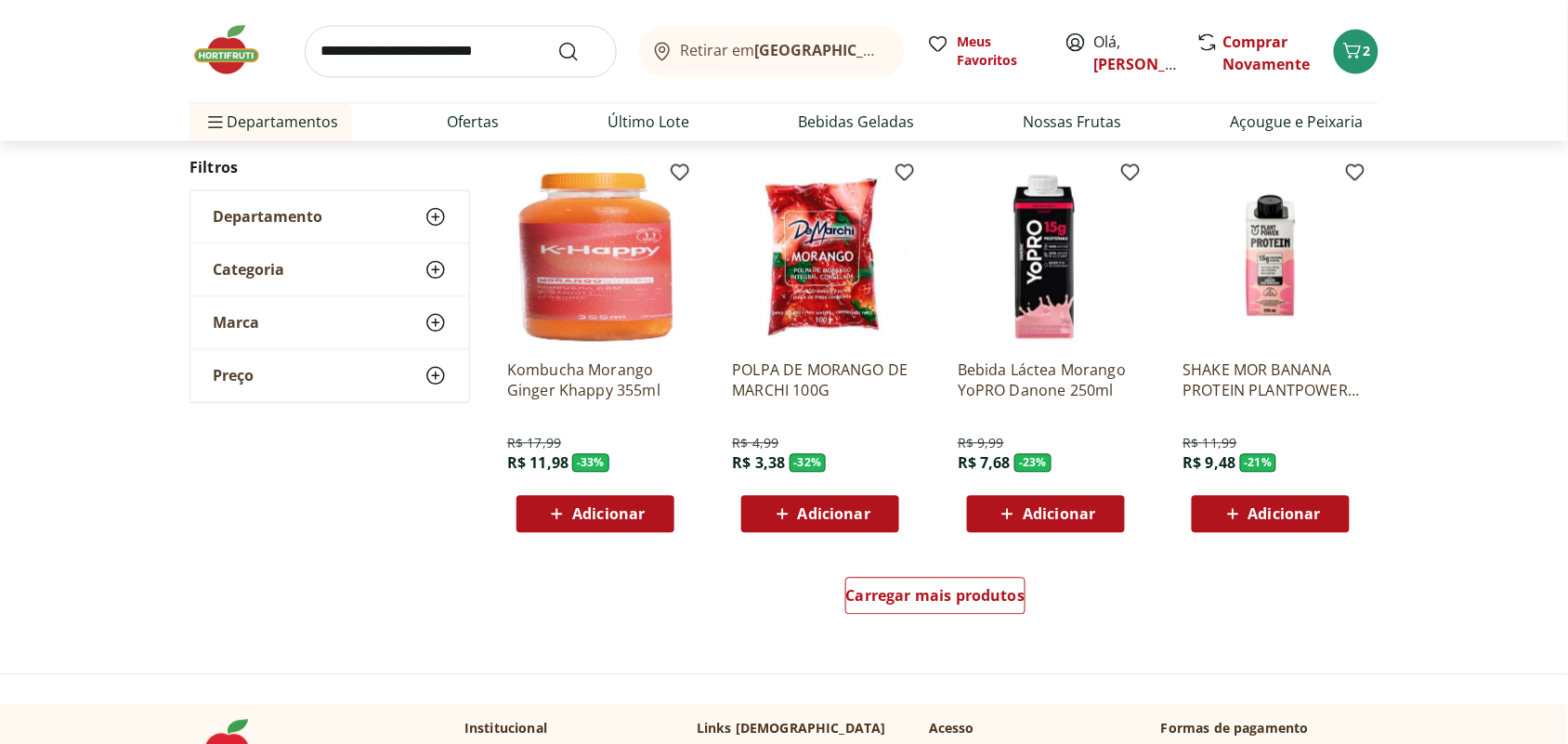
scroll to position [1044, 0]
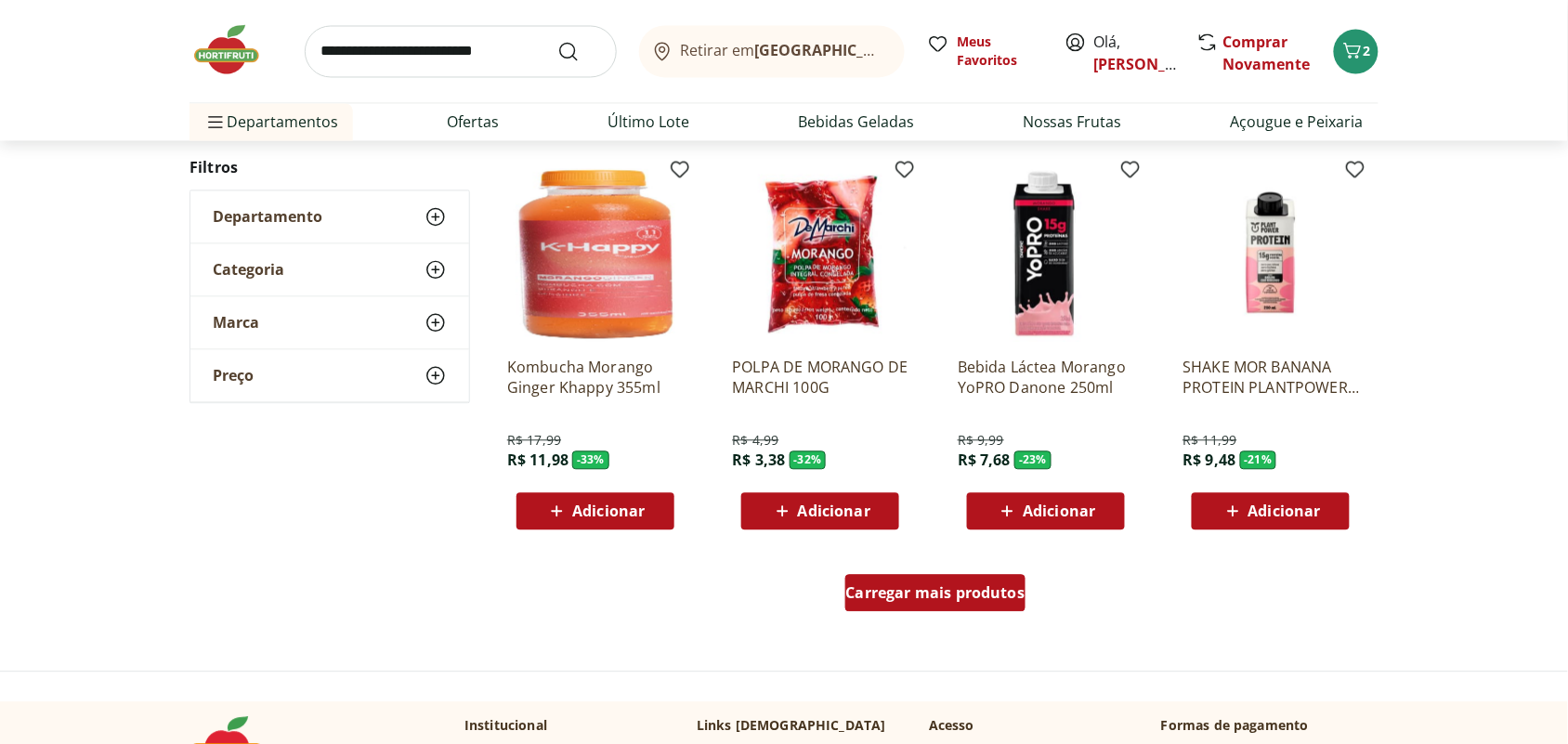
click at [1012, 589] on span "Carregar mais produtos" at bounding box center [936, 592] width 180 height 15
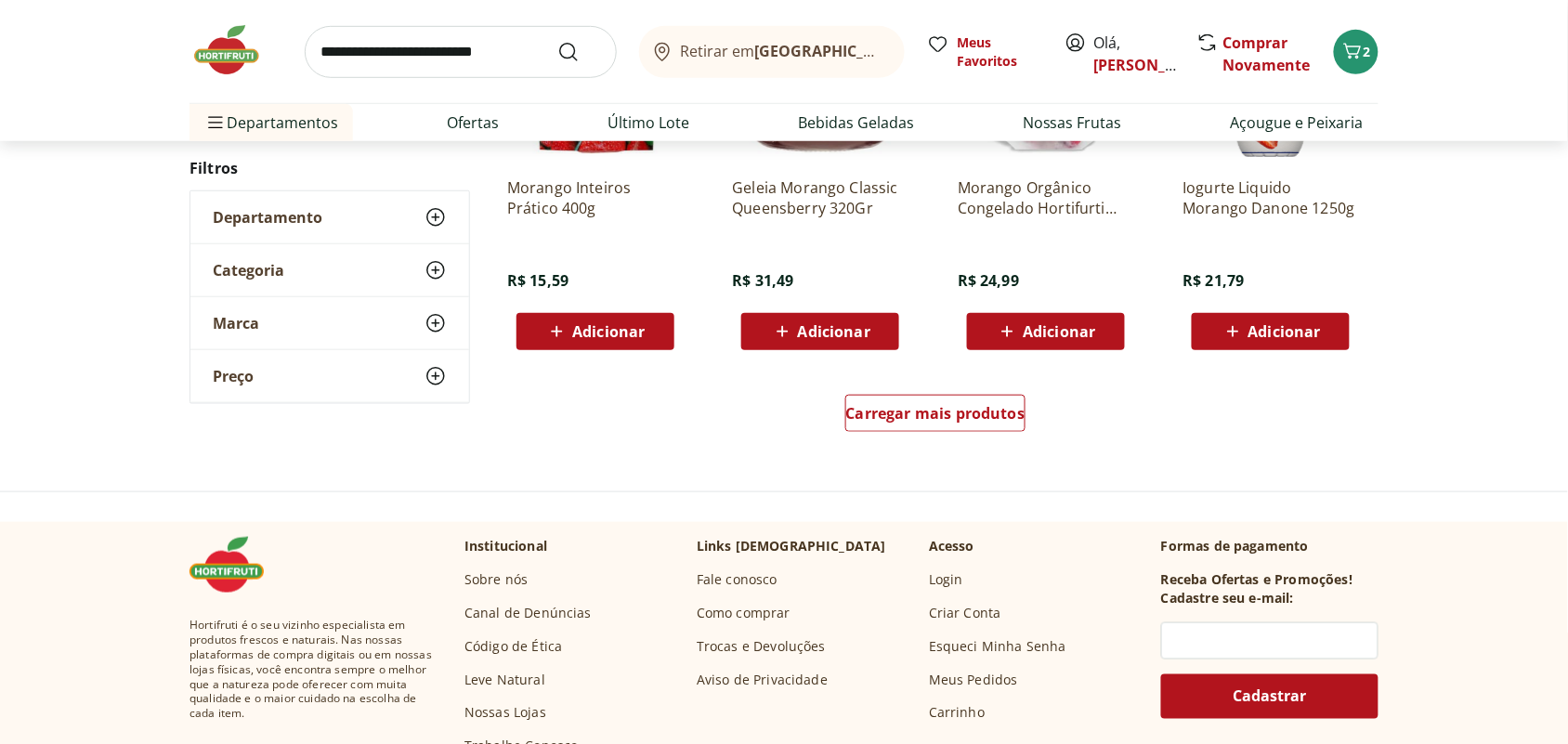
scroll to position [2437, 0]
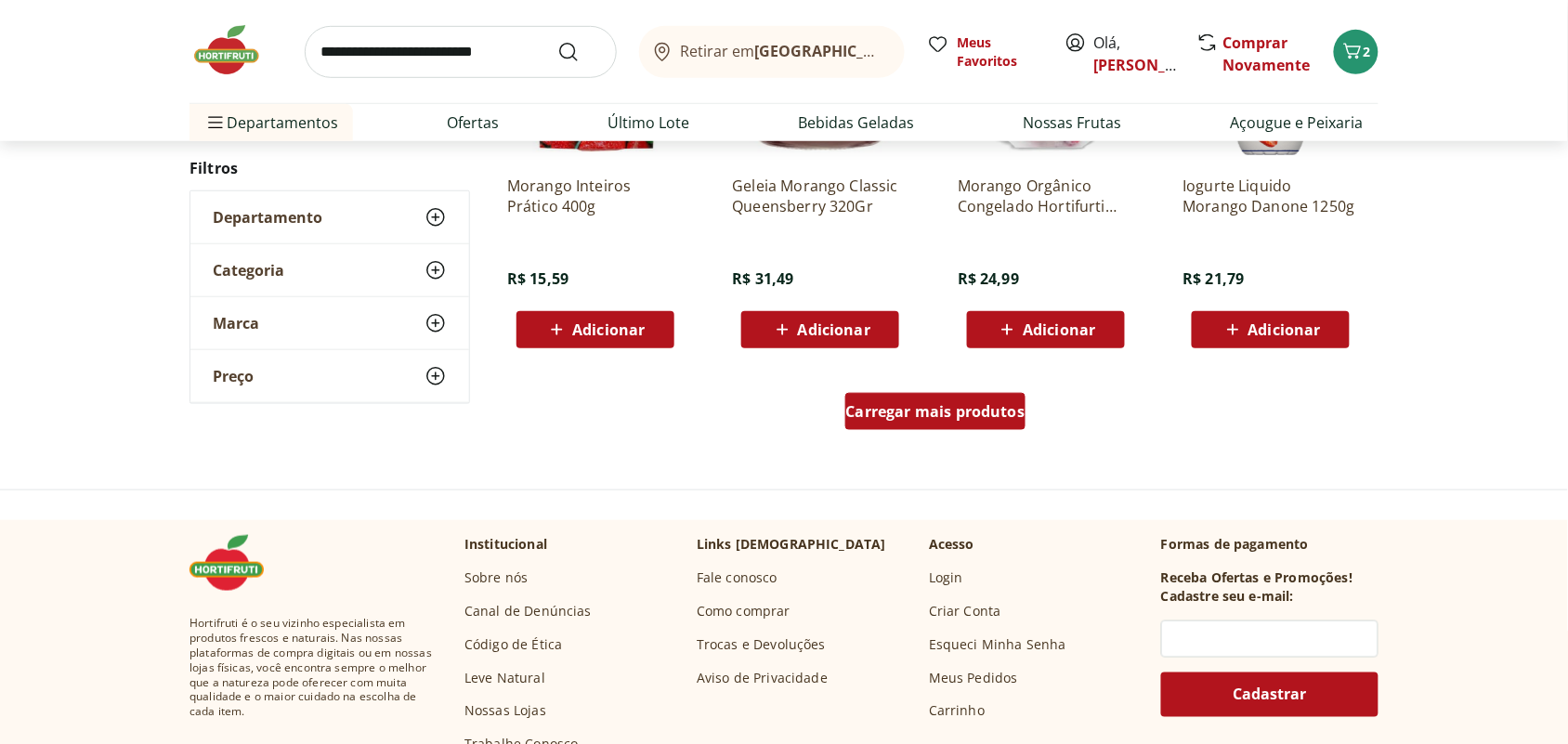
click at [964, 410] on span "Carregar mais produtos" at bounding box center [936, 411] width 180 height 15
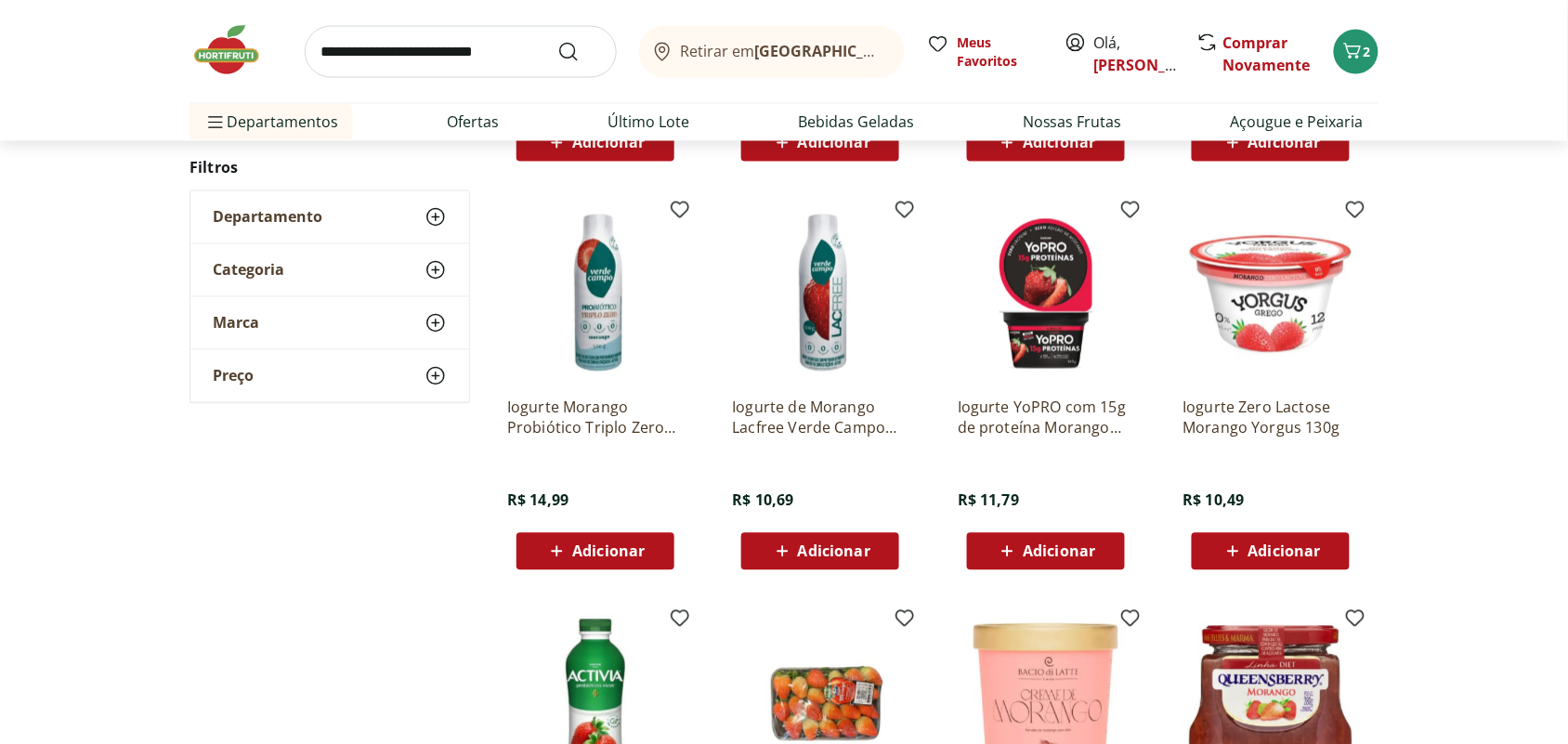
scroll to position [3366, 0]
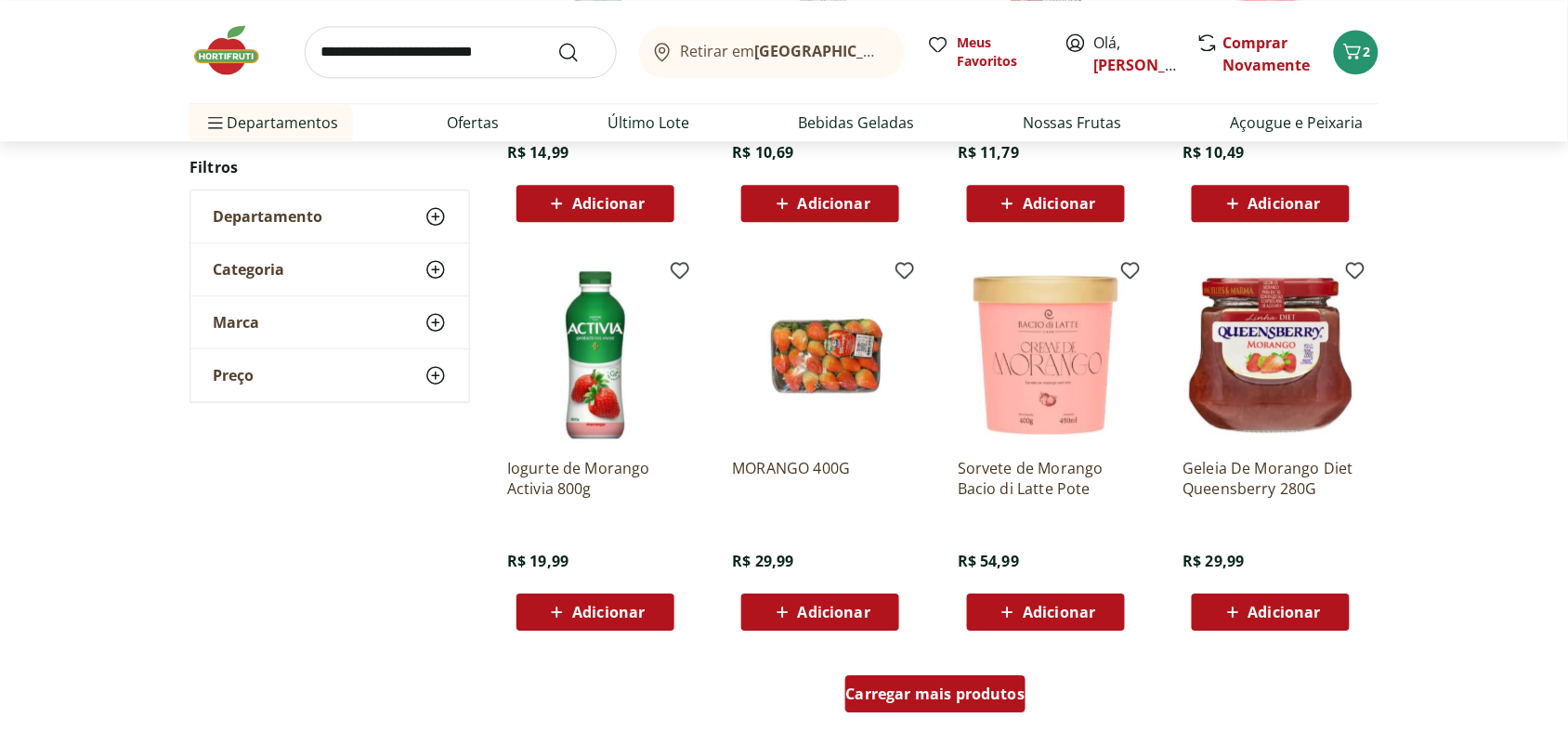
click at [913, 687] on span "Carregar mais produtos" at bounding box center [936, 693] width 180 height 15
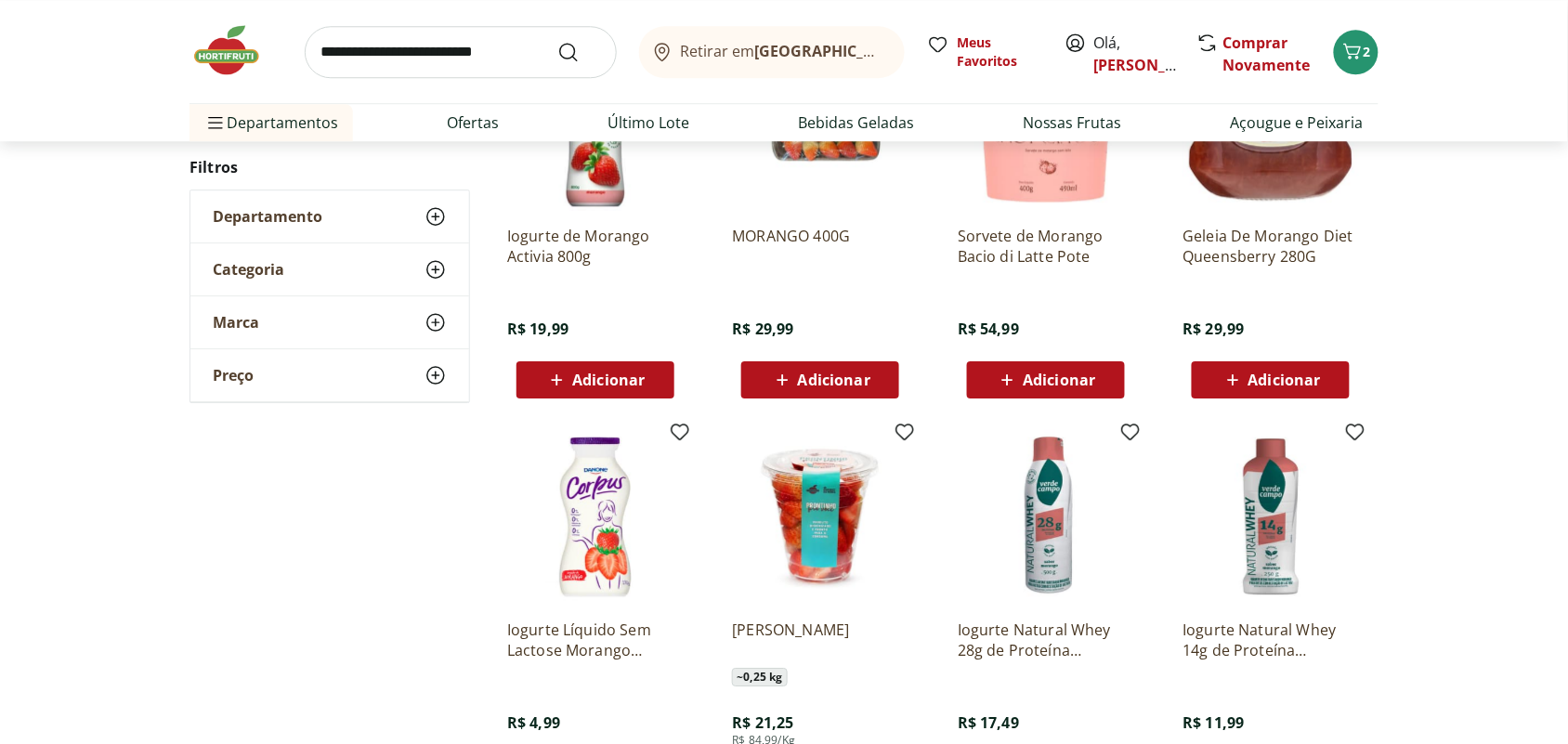
scroll to position [3250, 0]
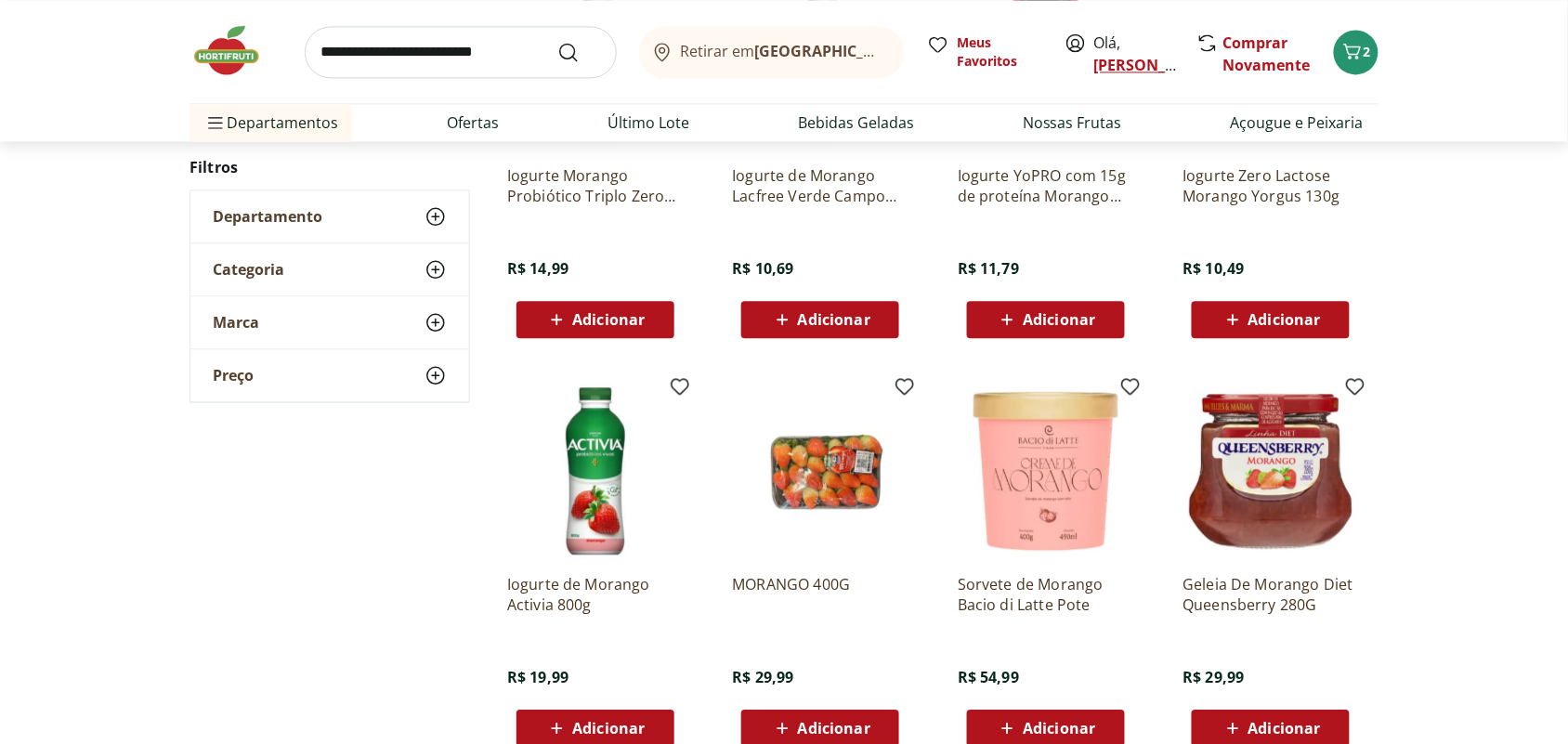
click at [1097, 66] on link "Eleonora" at bounding box center [1154, 65] width 121 height 20
click at [1353, 42] on icon "Carrinho" at bounding box center [1352, 51] width 22 height 22
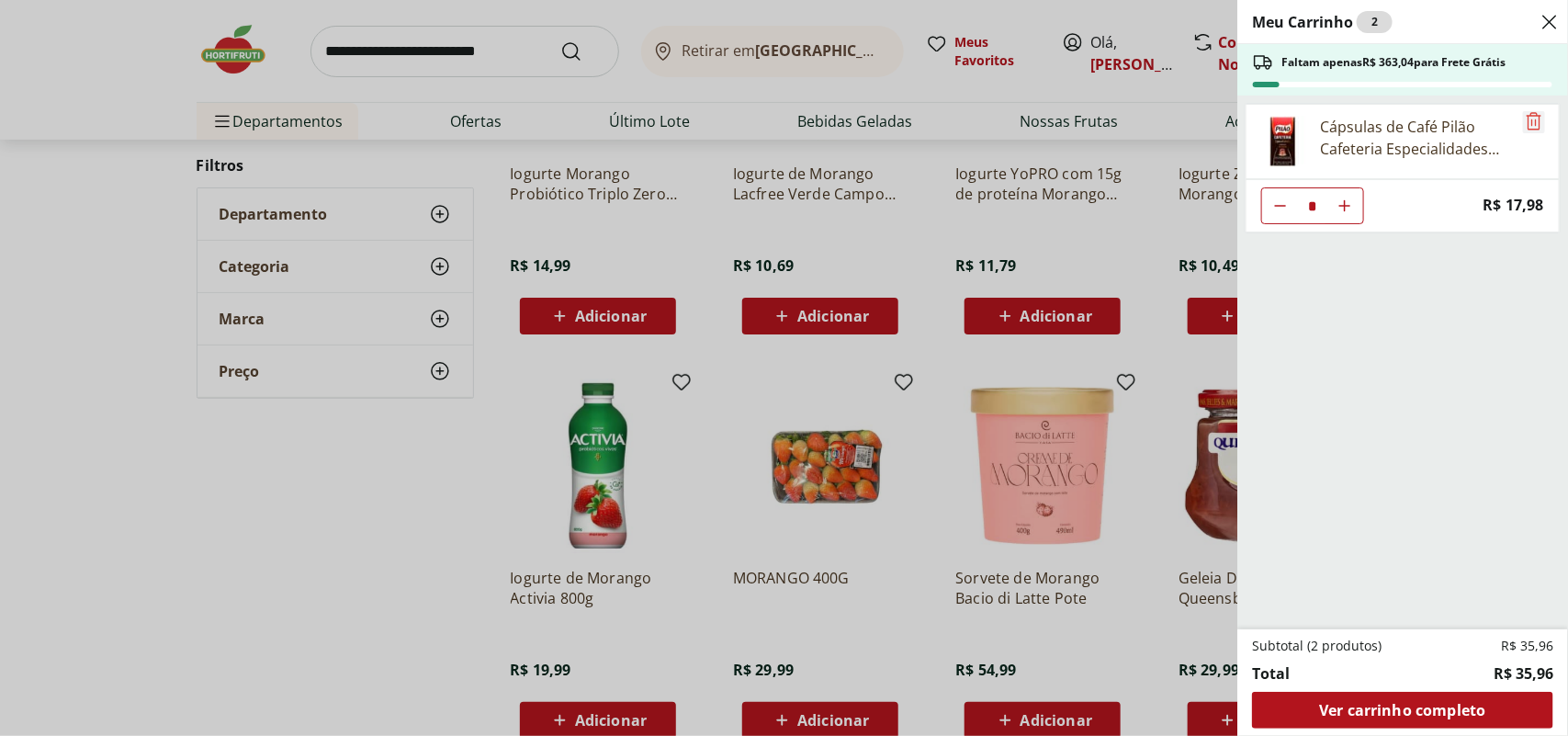
click at [1526, 116] on icon "Remove" at bounding box center [1534, 121] width 22 height 22
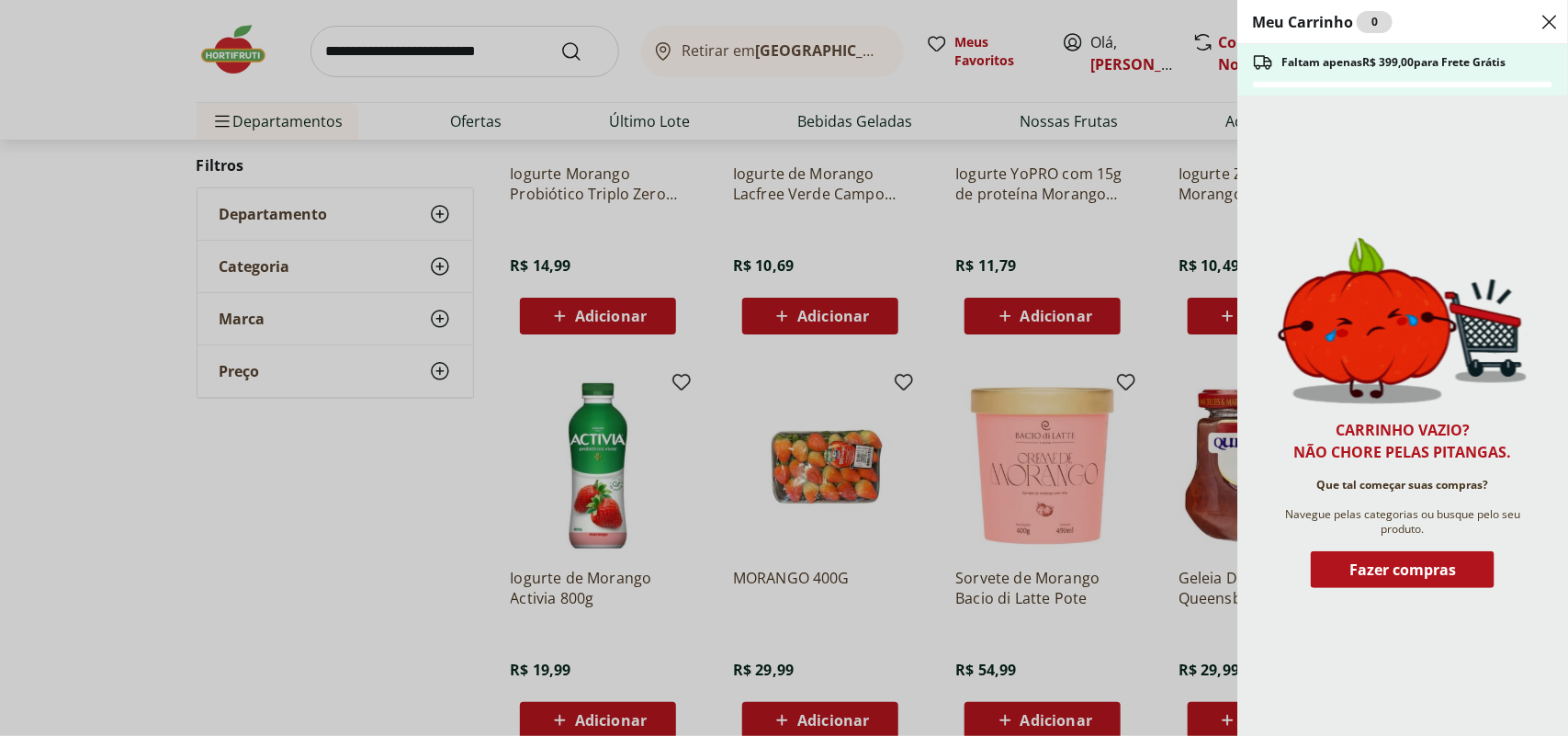
click at [911, 638] on div "Meu Carrinho 0 Faltam apenas R$ 399,00 para Frete Grátis Carrinho vazio? Não ch…" at bounding box center [784, 368] width 1568 height 736
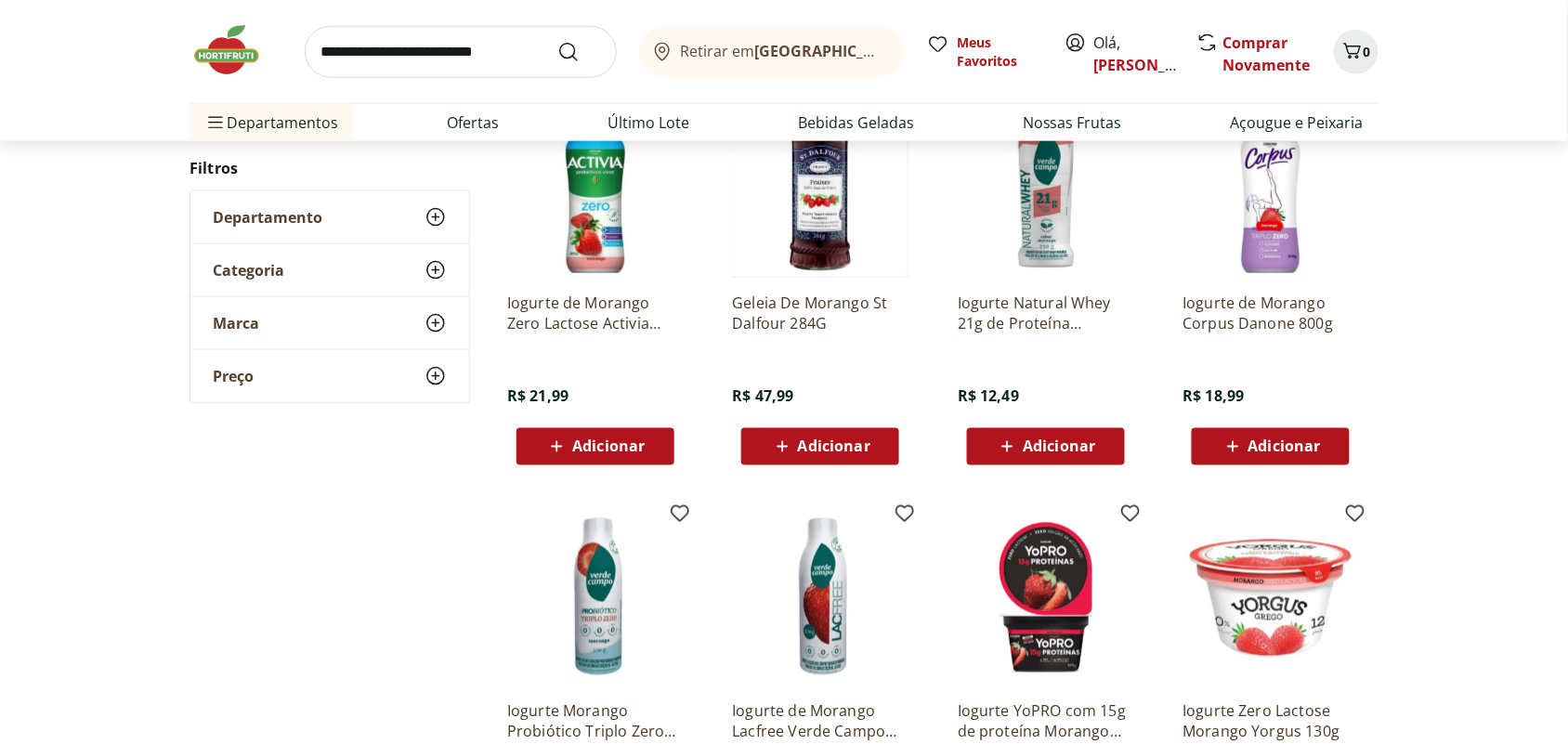
scroll to position [2437, 0]
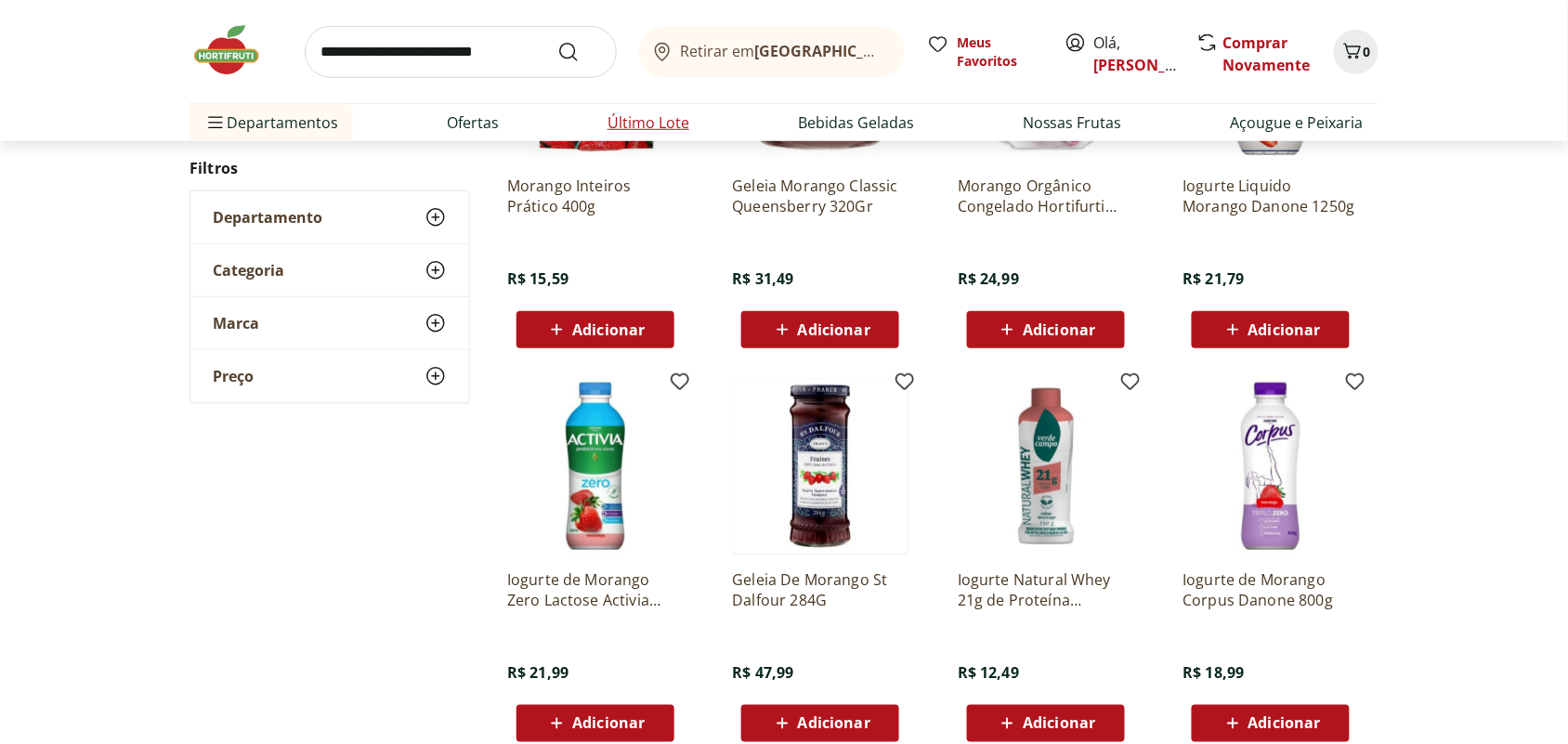
click at [670, 122] on link "Último Lote" at bounding box center [648, 123] width 82 height 22
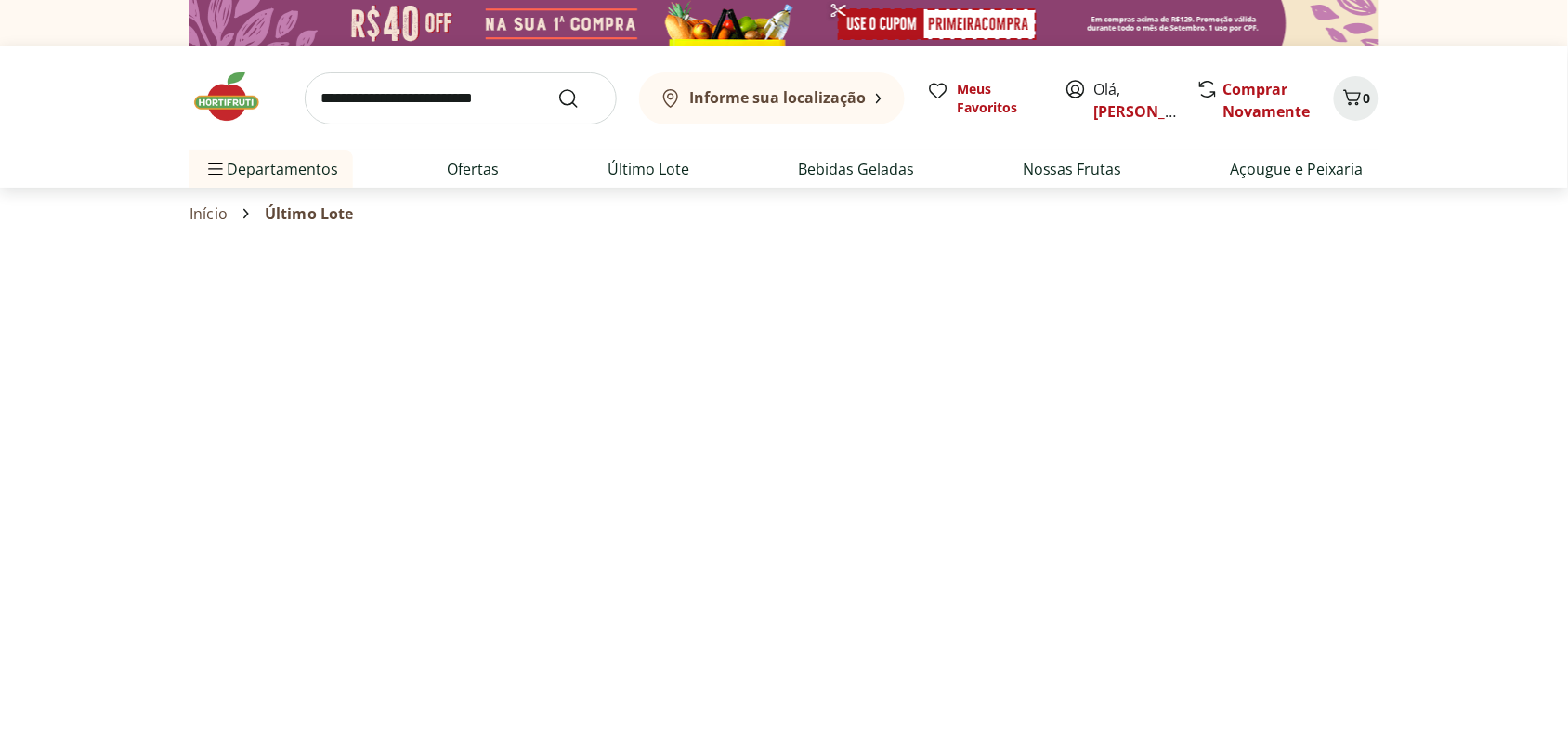
select select "**********"
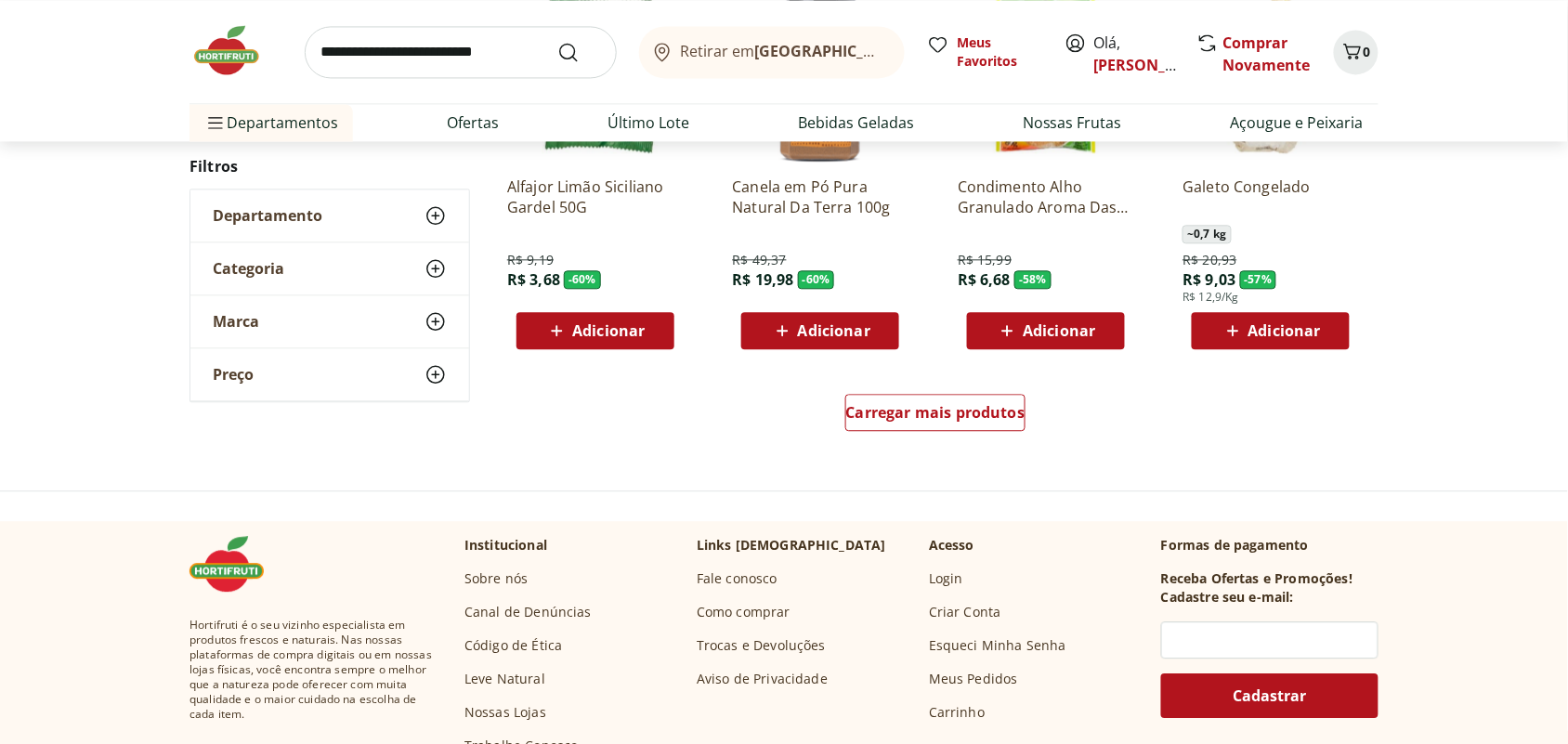
scroll to position [1161, 0]
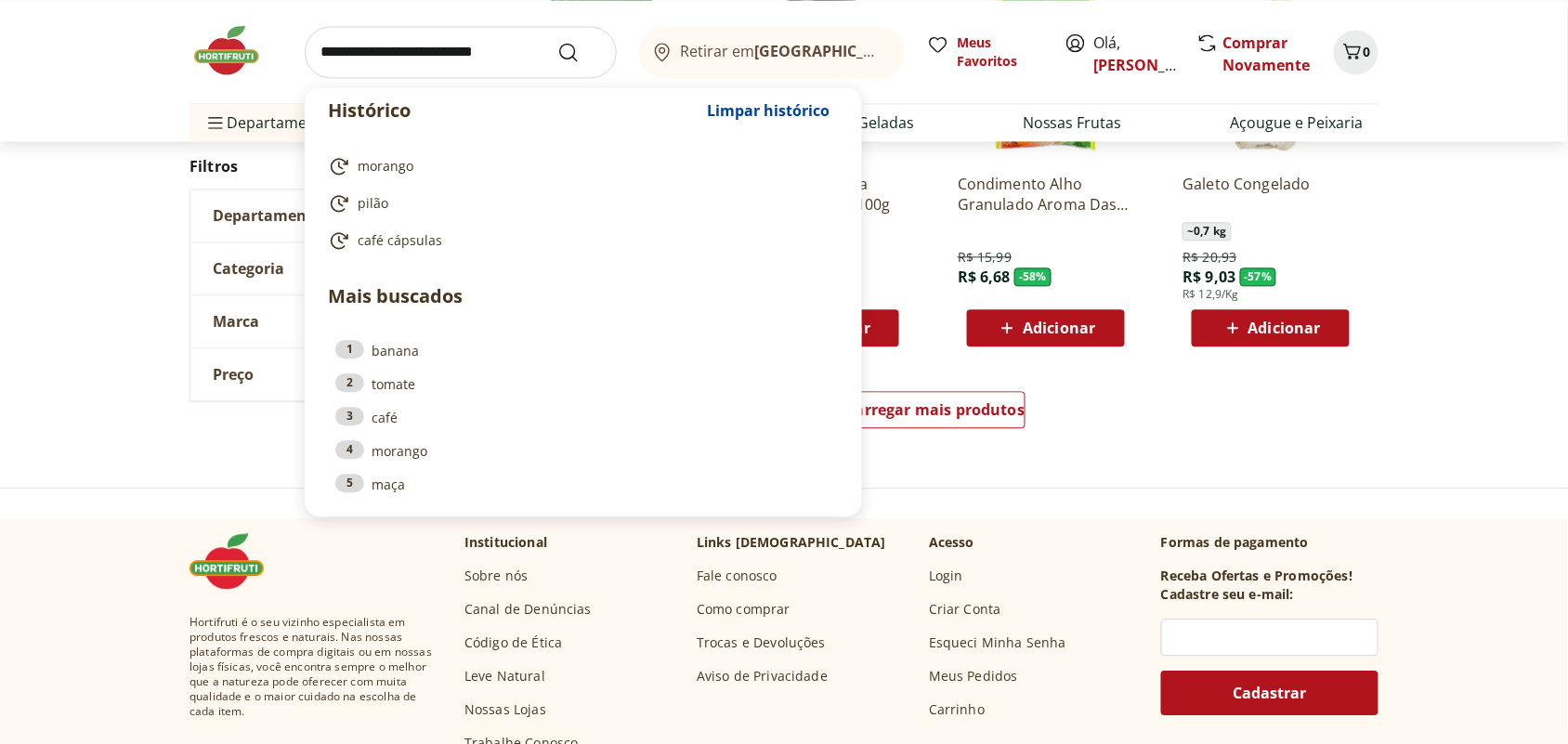
click at [456, 54] on input "search" at bounding box center [460, 52] width 312 height 52
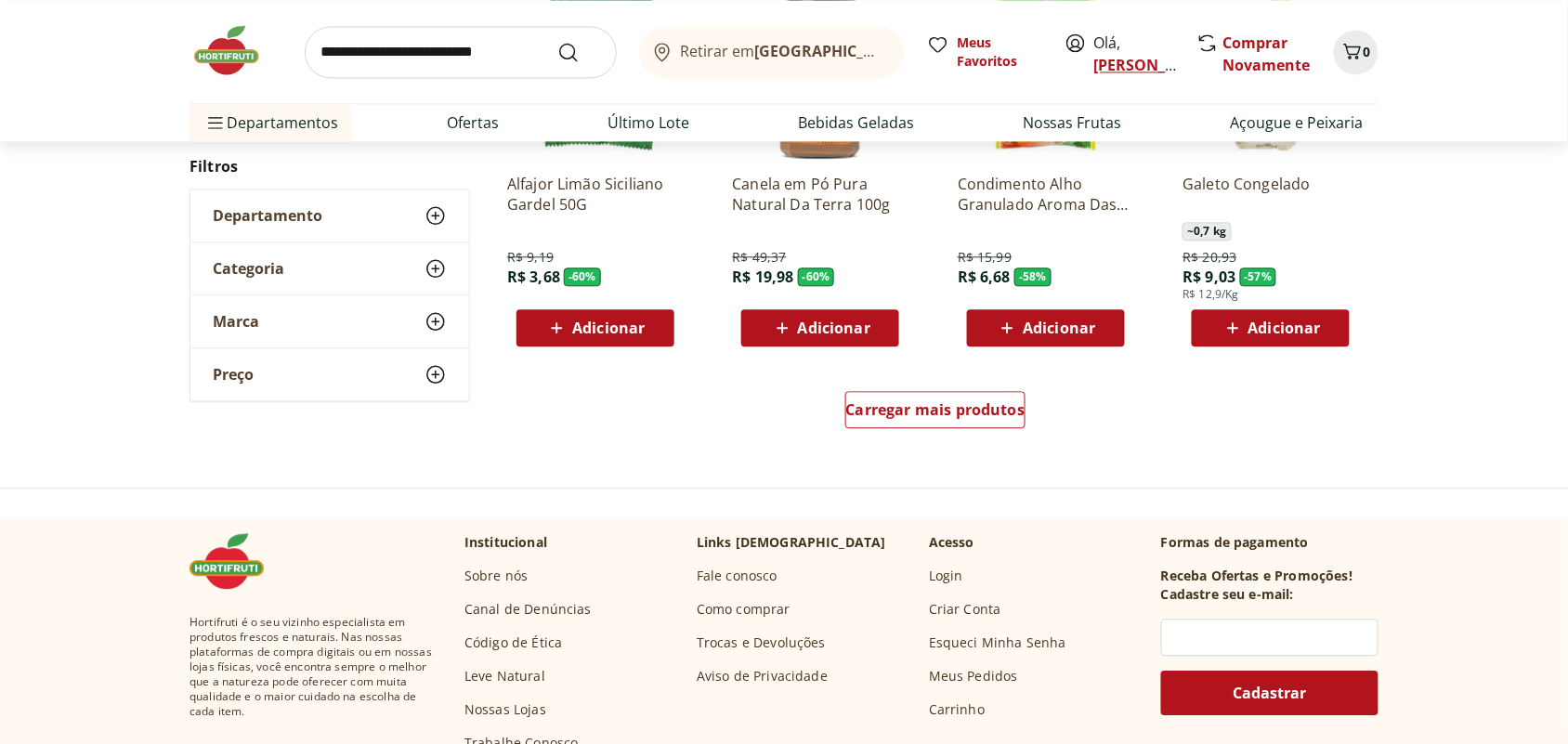
click at [1122, 71] on link "Eleonora" at bounding box center [1154, 65] width 121 height 20
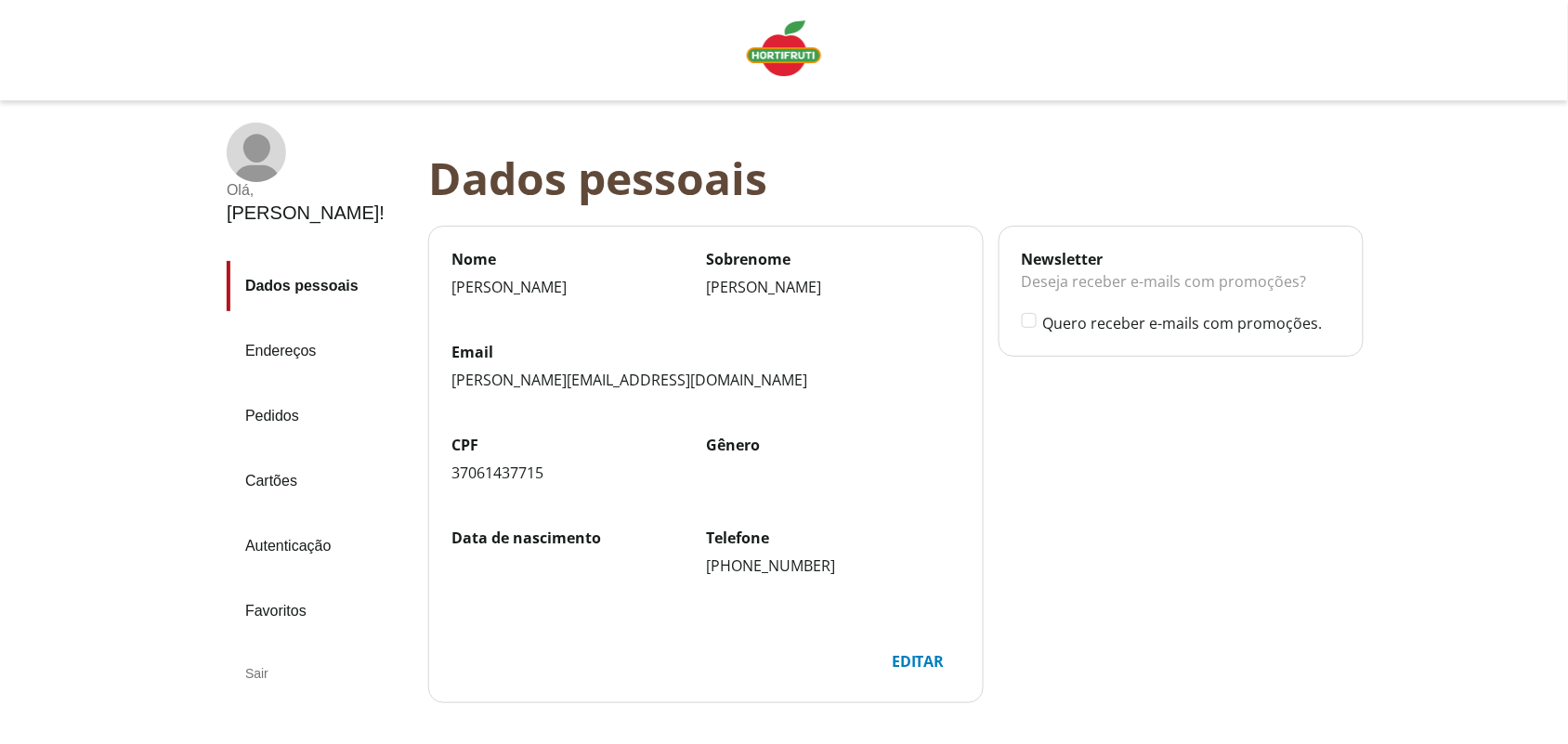
click at [256, 651] on div "Sair" at bounding box center [319, 673] width 187 height 45
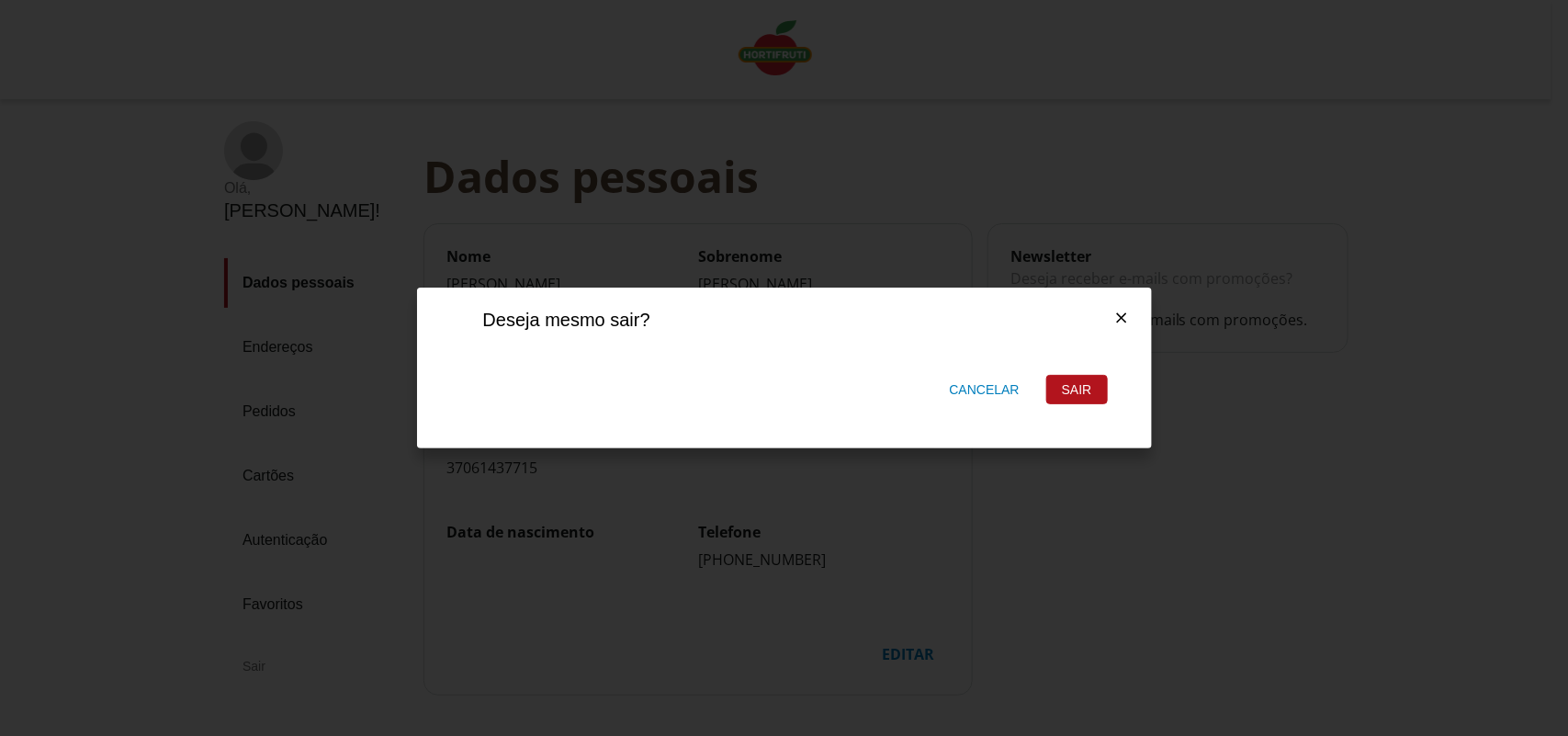
click at [1072, 384] on div "Sair" at bounding box center [1077, 390] width 60 height 28
